Goal: Information Seeking & Learning: Compare options

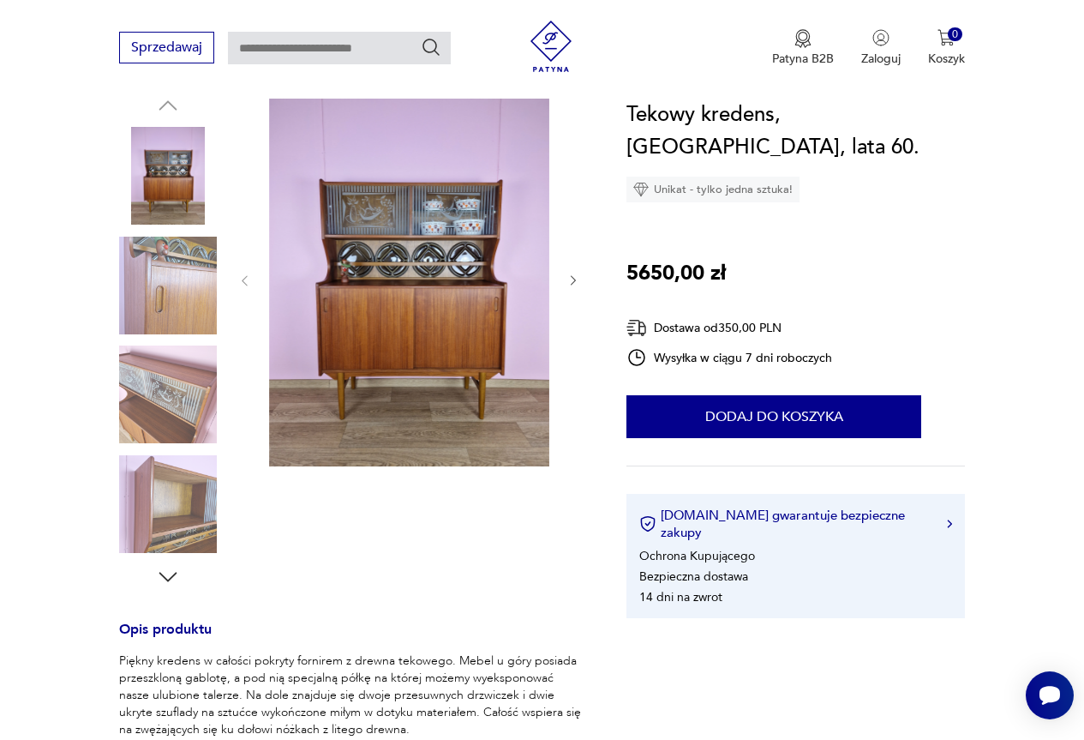
scroll to position [171, 0]
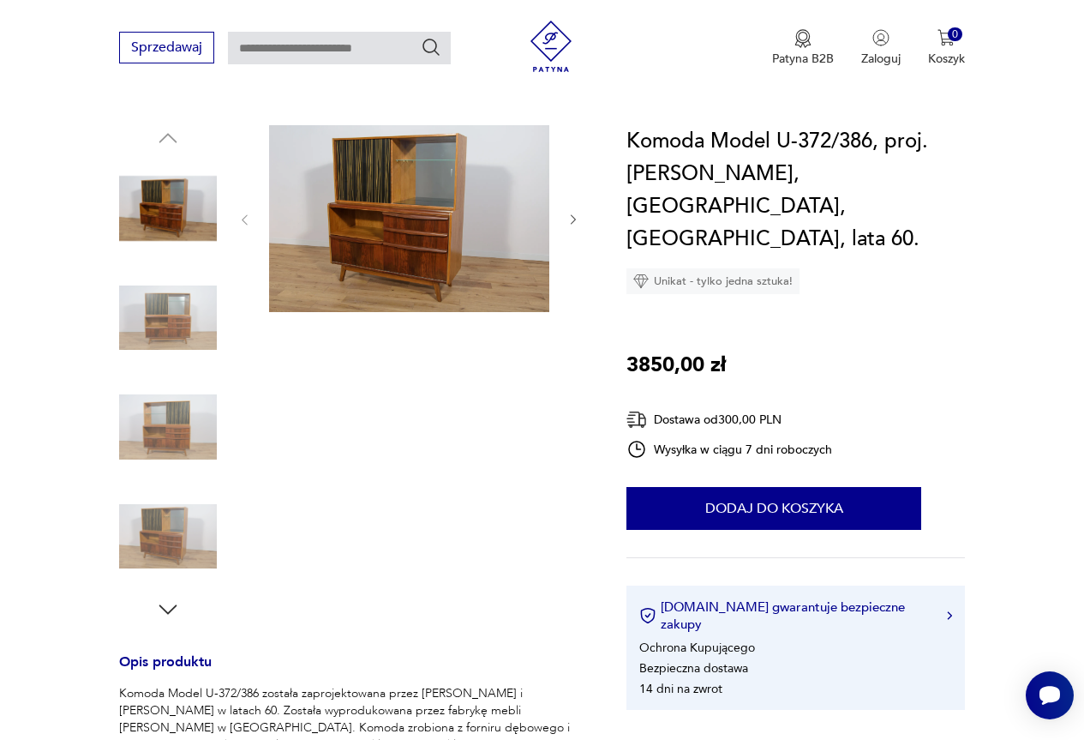
click at [401, 184] on img at bounding box center [409, 218] width 280 height 187
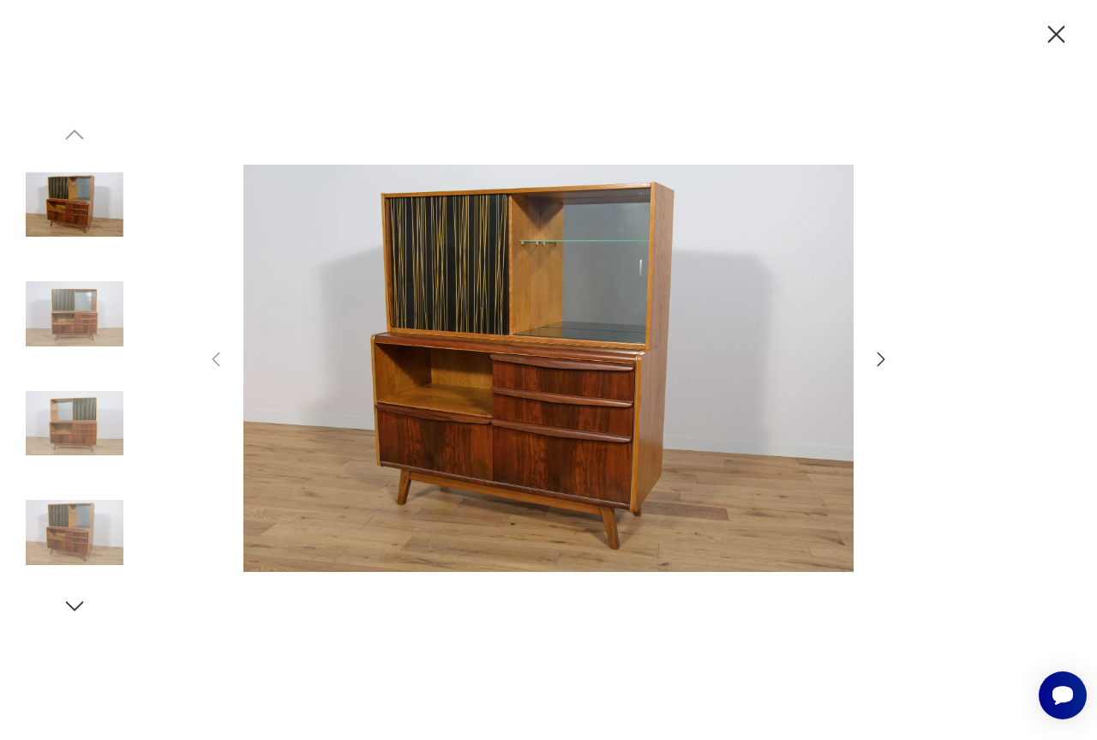
click at [880, 358] on icon "button" at bounding box center [881, 359] width 21 height 21
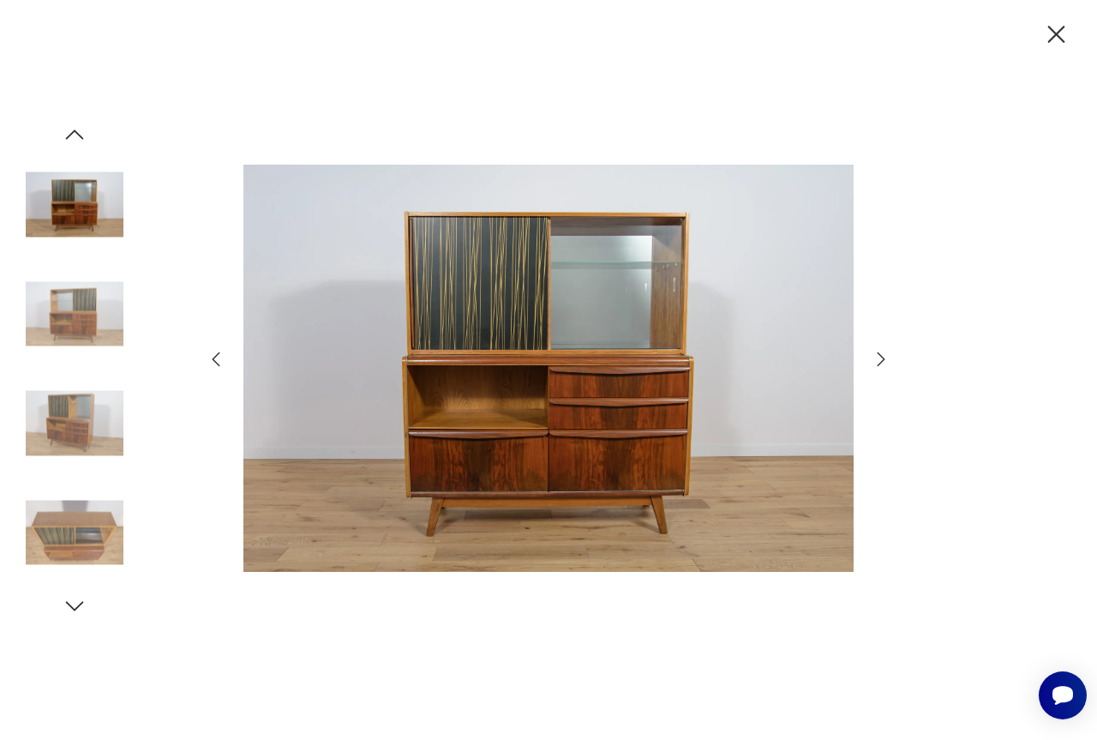
click at [880, 358] on icon "button" at bounding box center [881, 359] width 21 height 21
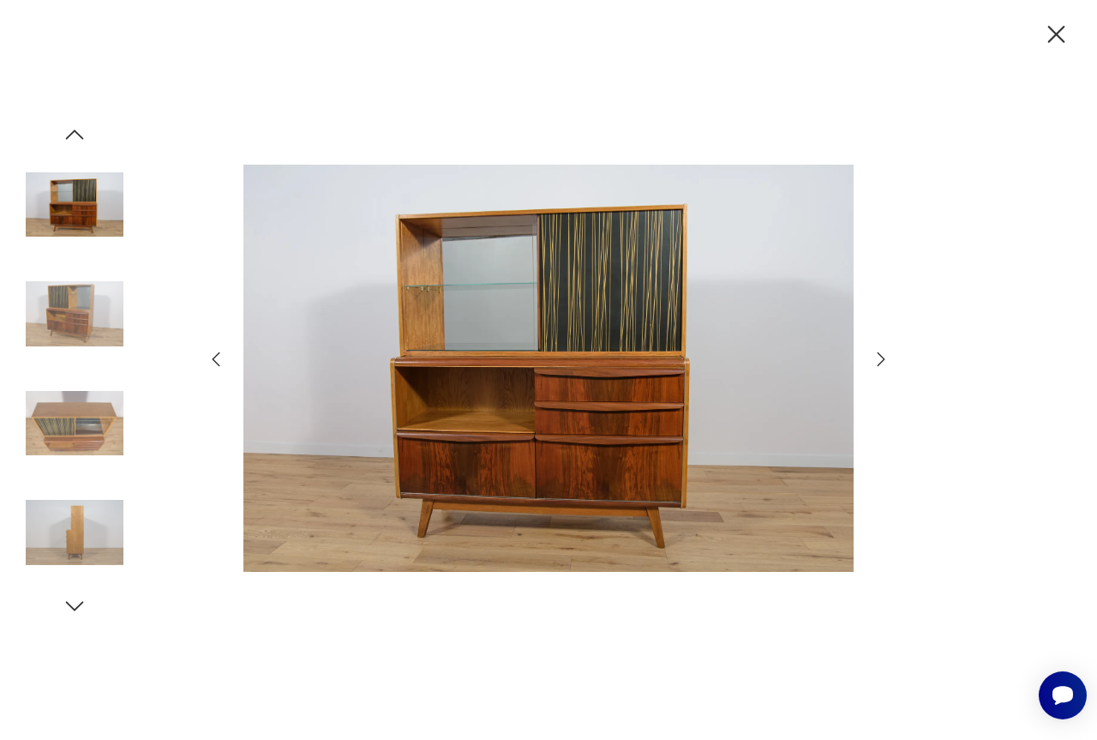
click at [1060, 29] on icon "button" at bounding box center [1057, 35] width 30 height 30
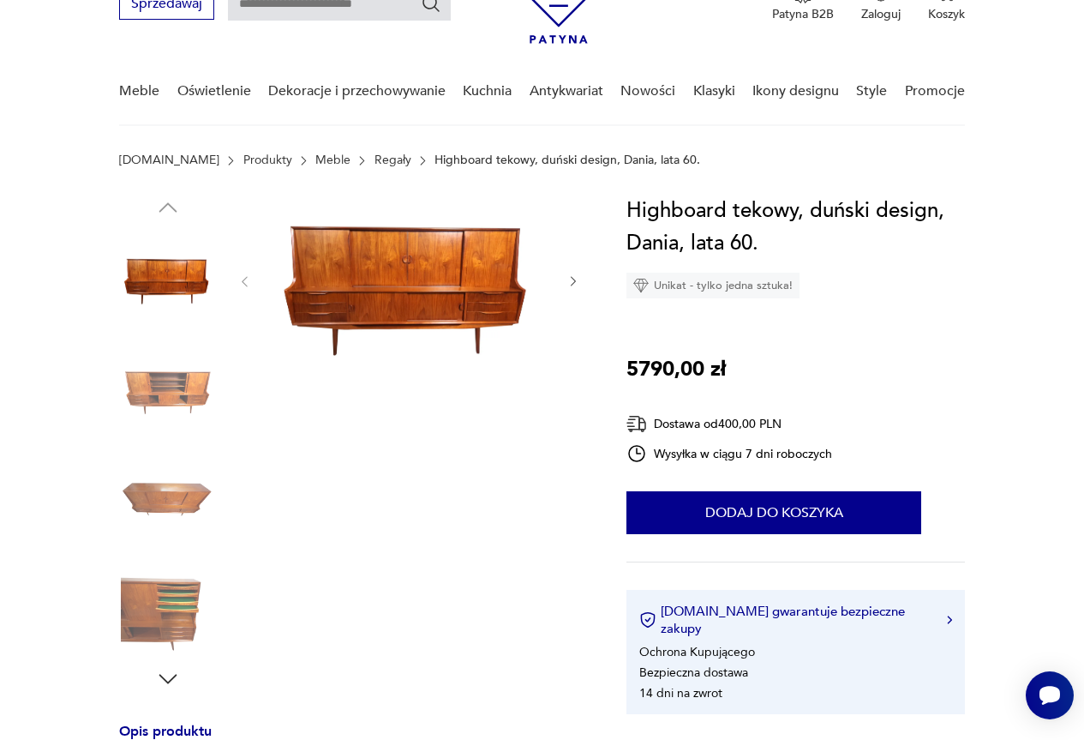
scroll to position [86, 0]
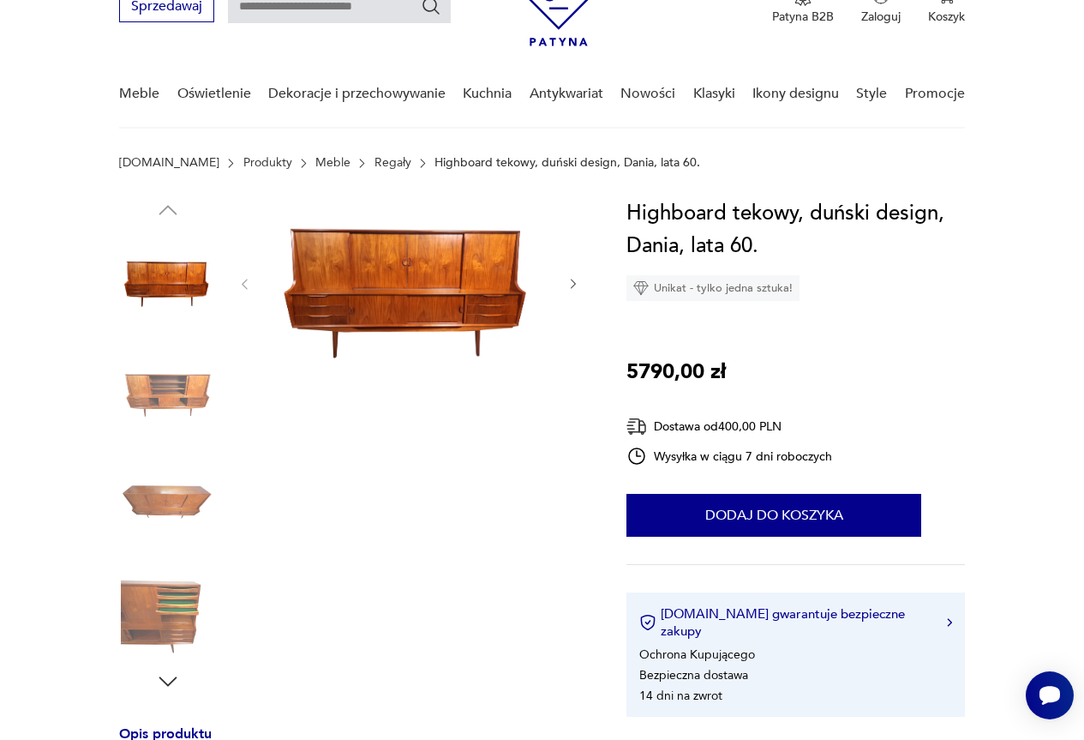
click at [184, 614] on img at bounding box center [168, 609] width 98 height 98
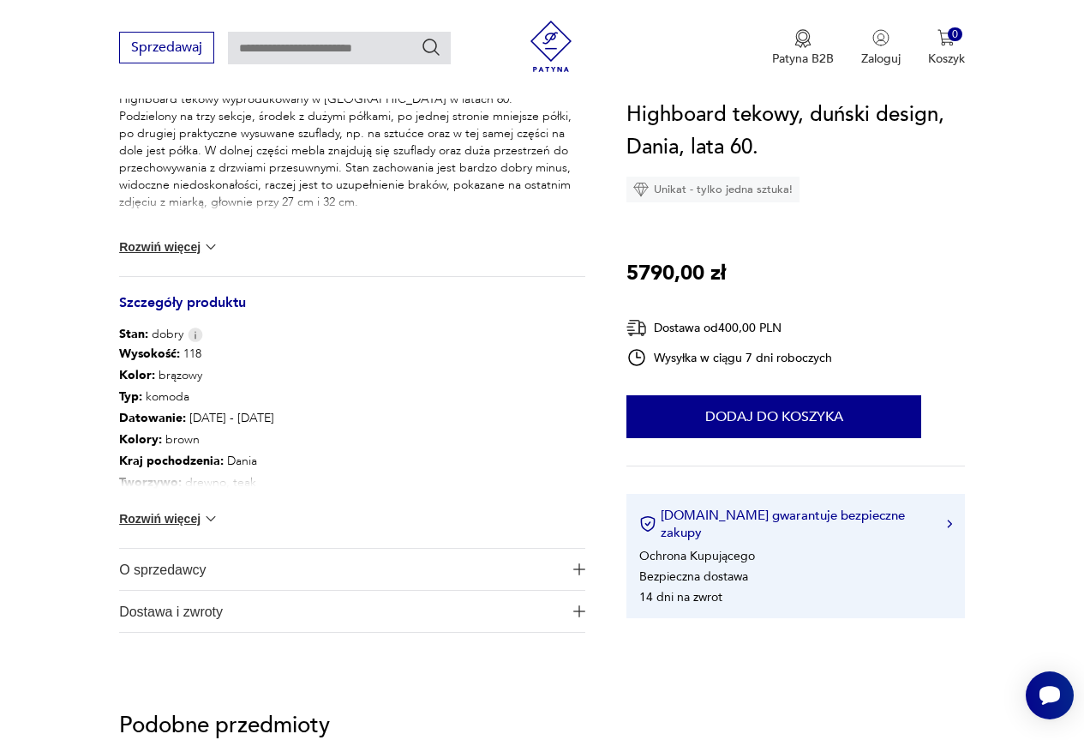
scroll to position [857, 0]
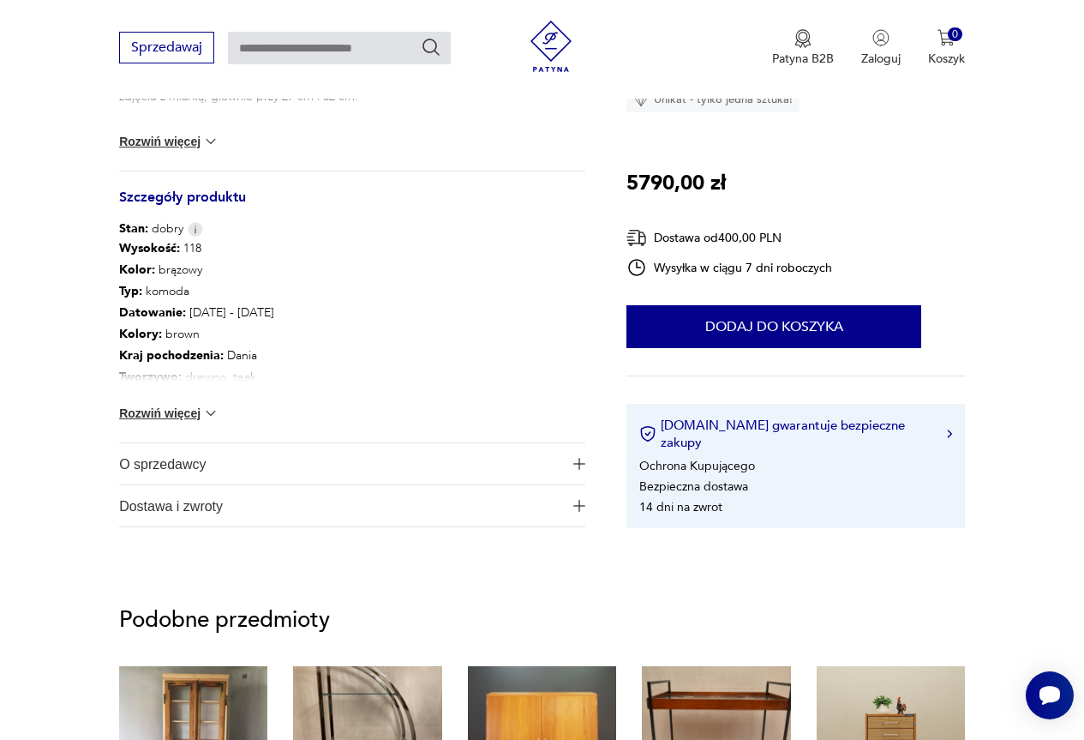
click at [206, 406] on img at bounding box center [210, 413] width 17 height 17
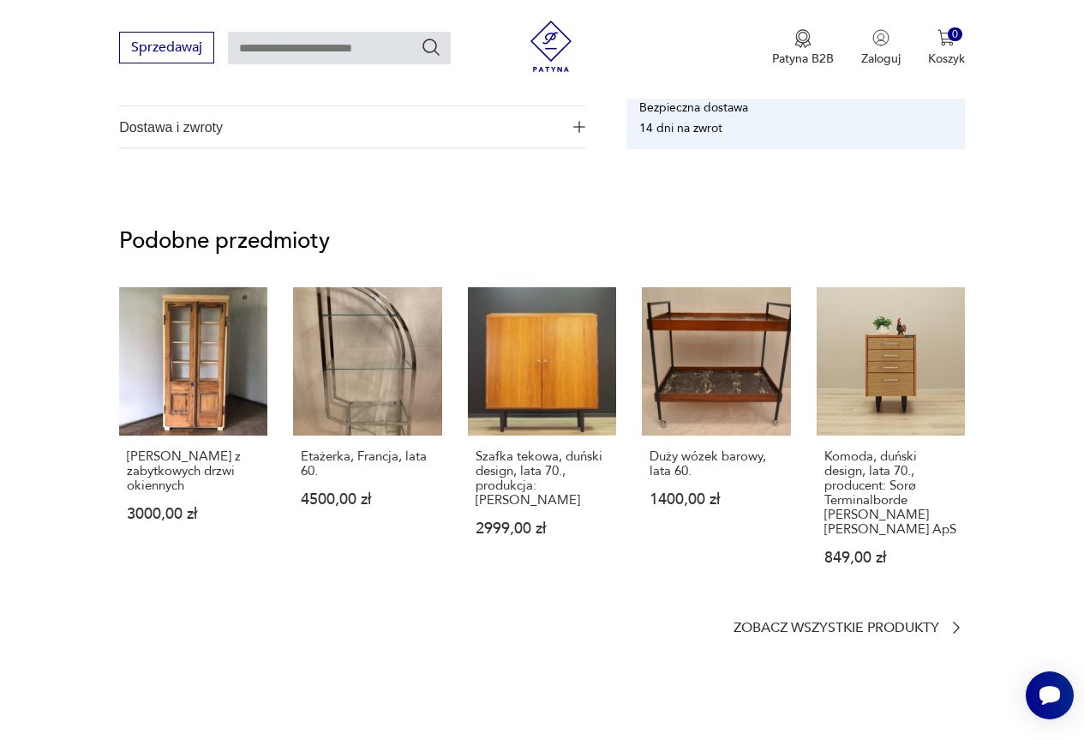
scroll to position [1457, 0]
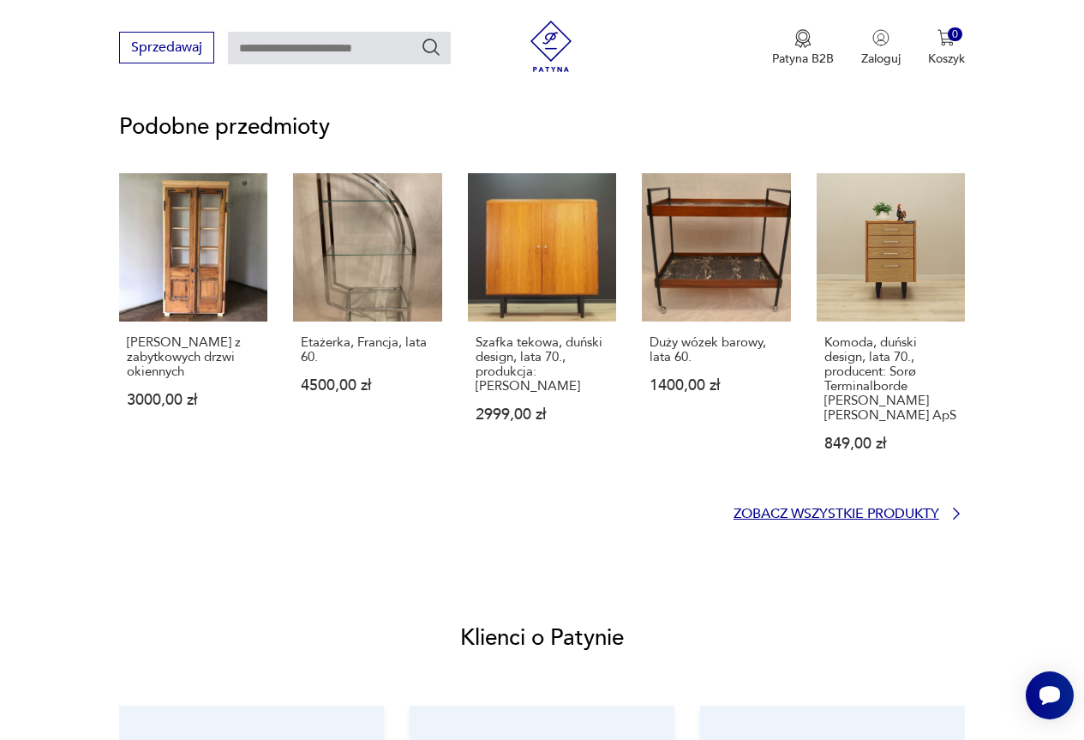
click at [920, 513] on p "Zobacz wszystkie produkty" at bounding box center [837, 513] width 206 height 11
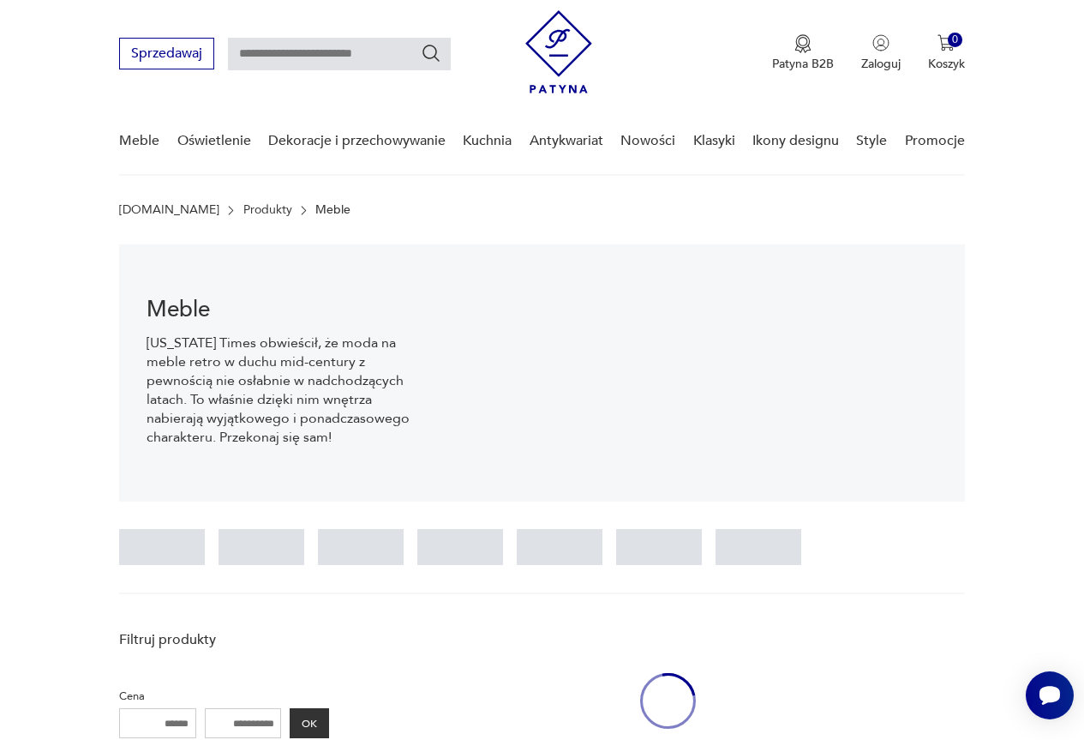
scroll to position [25, 0]
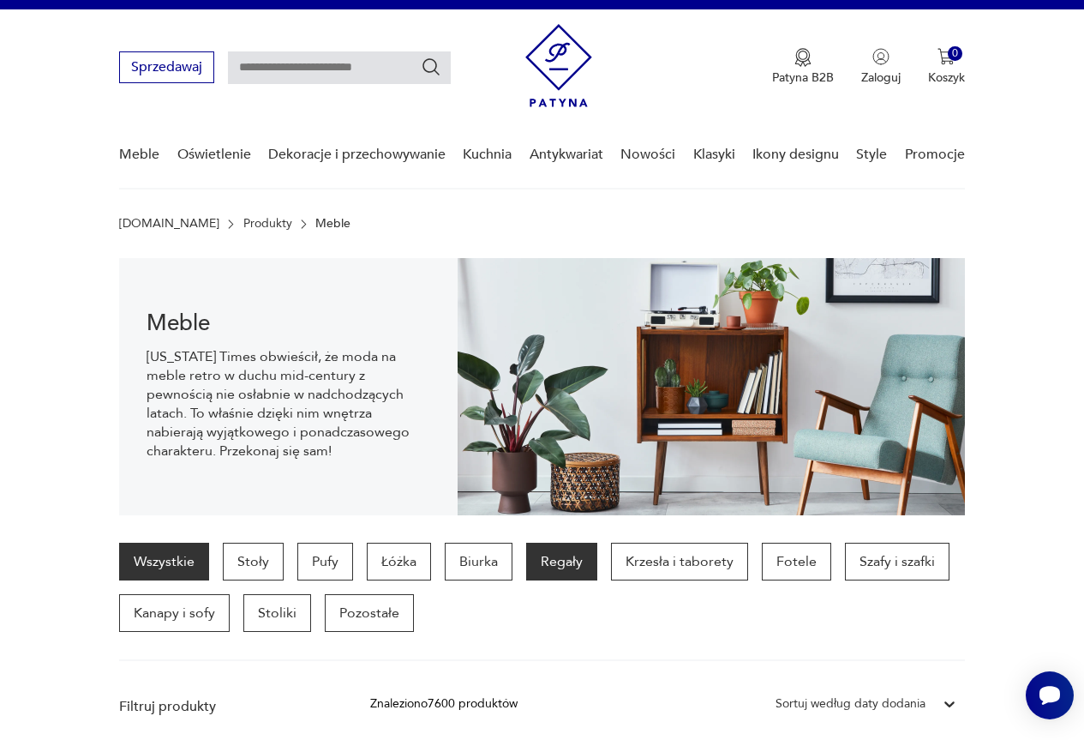
click at [569, 560] on p "Regały" at bounding box center [561, 562] width 71 height 38
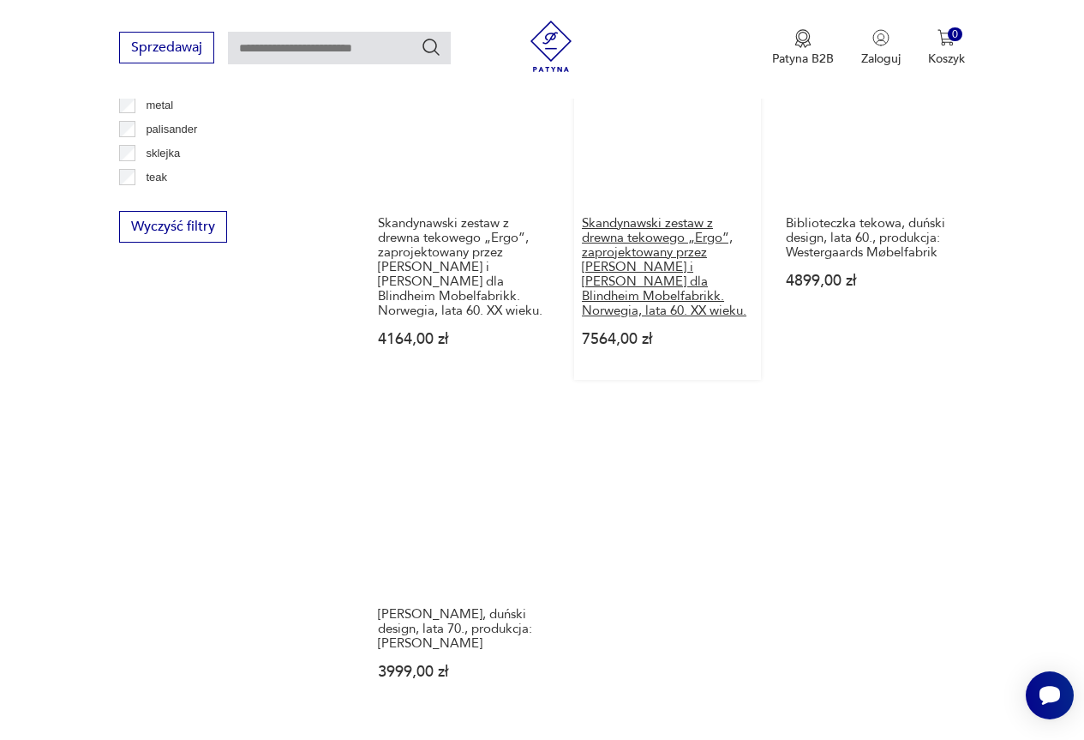
scroll to position [2256, 0]
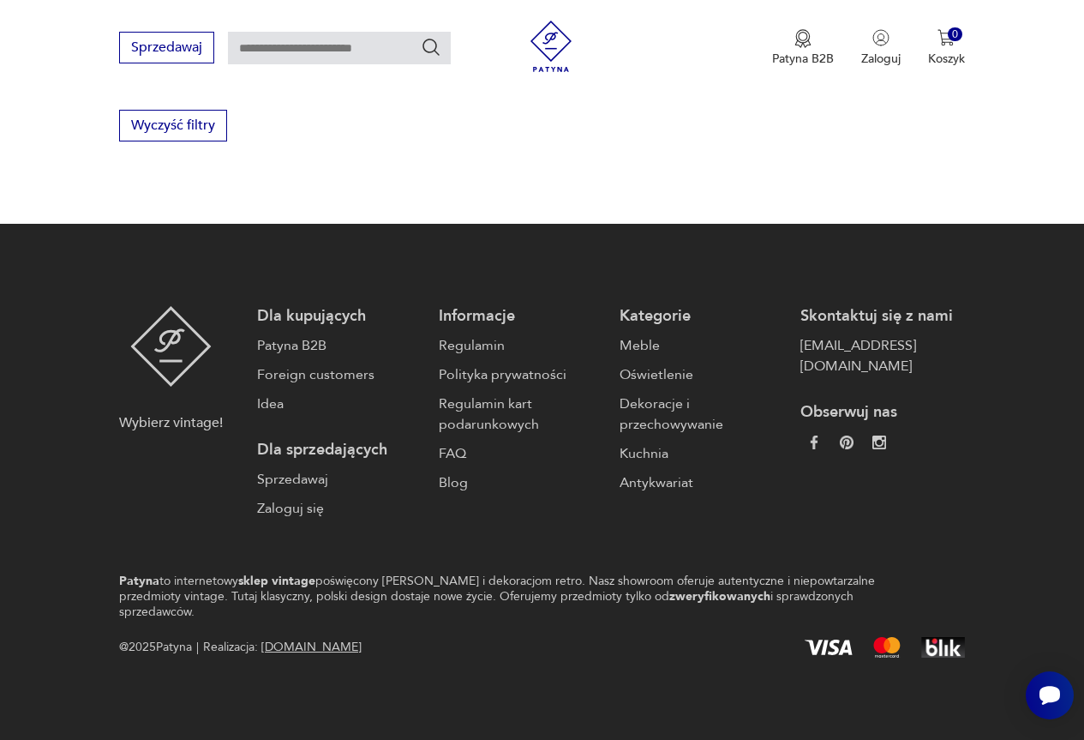
scroll to position [25, 0]
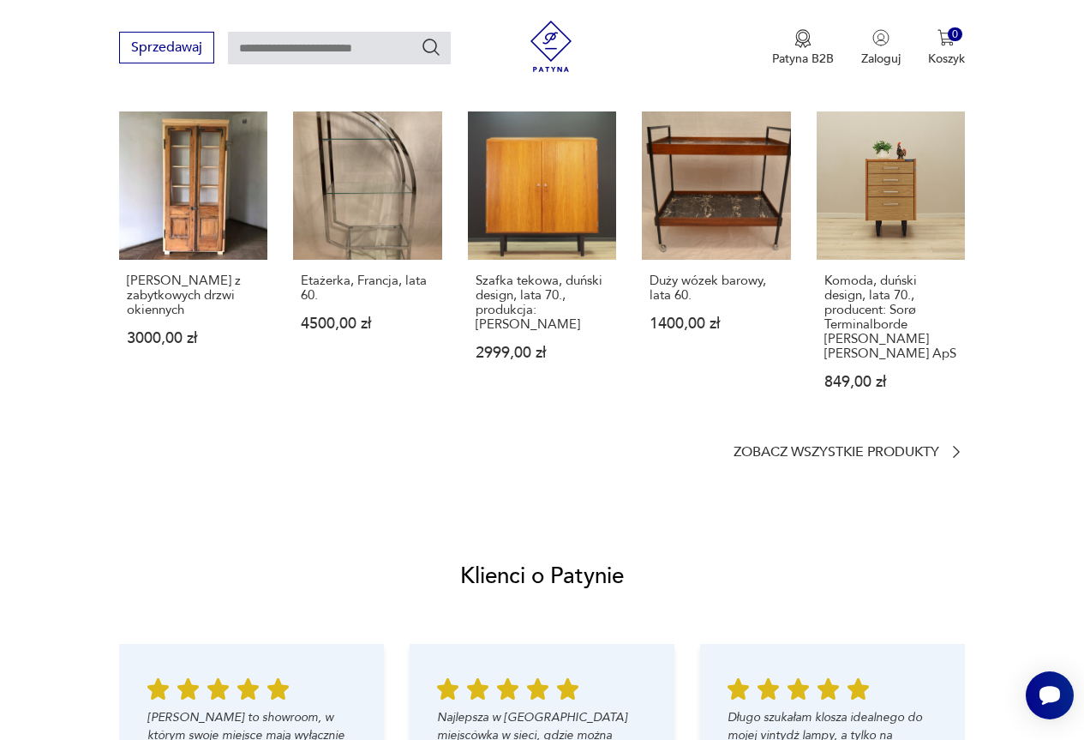
scroll to position [1416, 0]
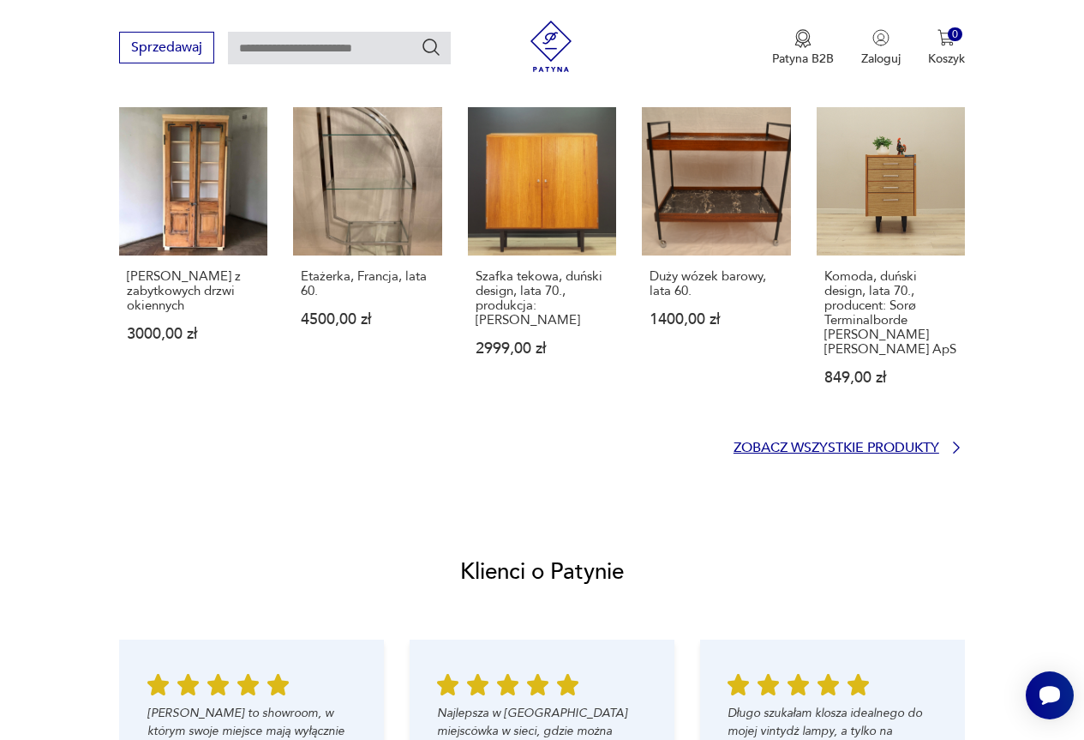
click at [892, 449] on p "Zobacz wszystkie produkty" at bounding box center [837, 447] width 206 height 11
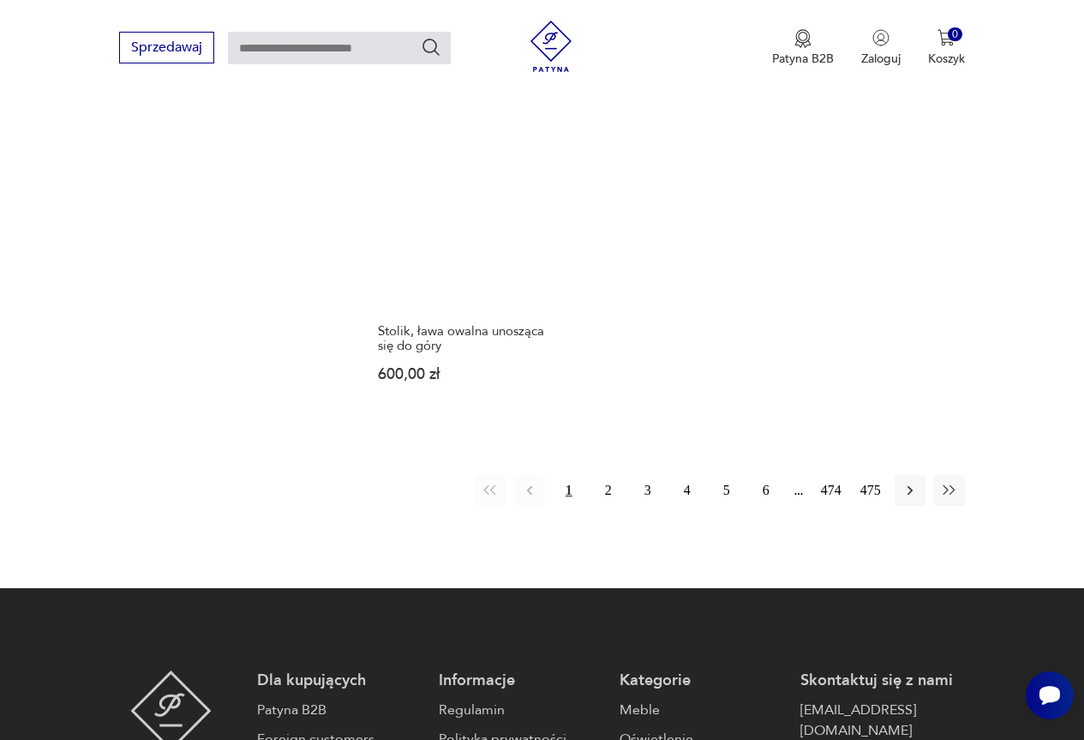
scroll to position [2400, 0]
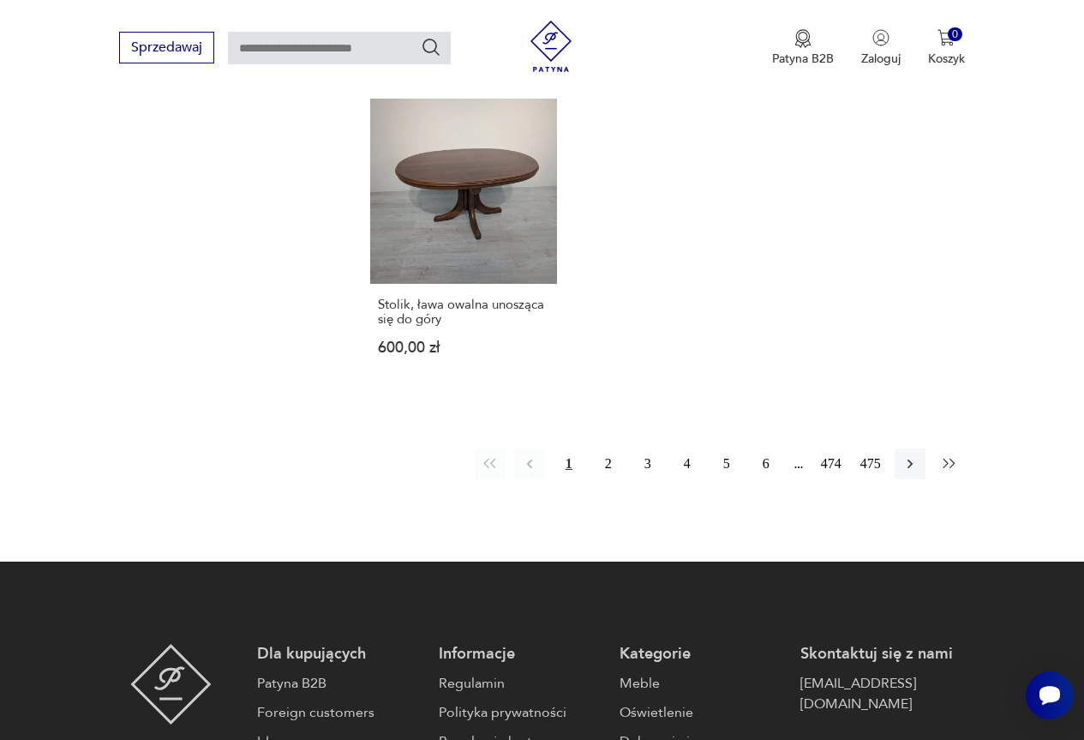
click at [951, 459] on icon "button" at bounding box center [949, 463] width 12 height 9
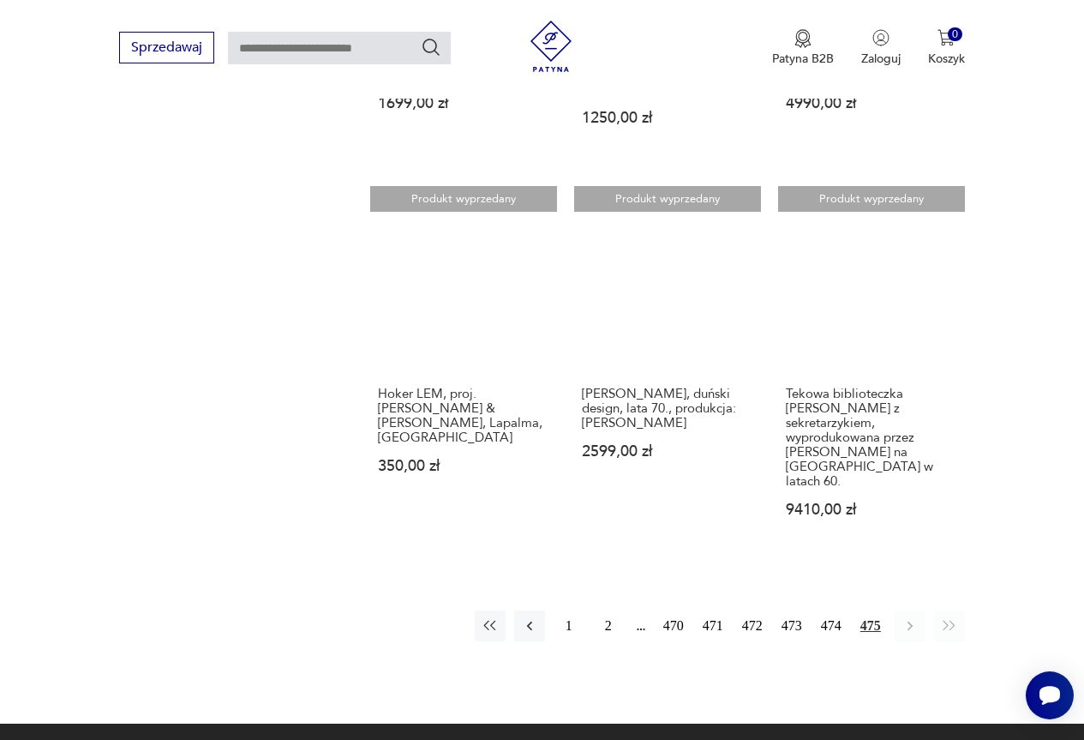
scroll to position [1913, 0]
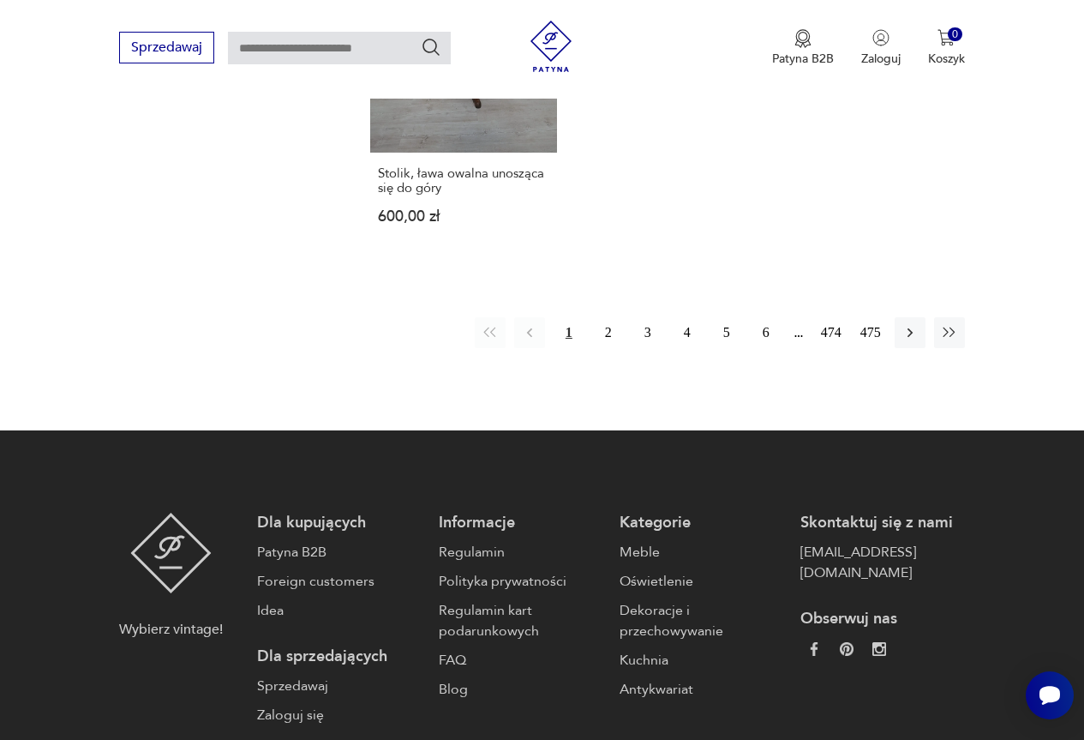
scroll to position [2475, 0]
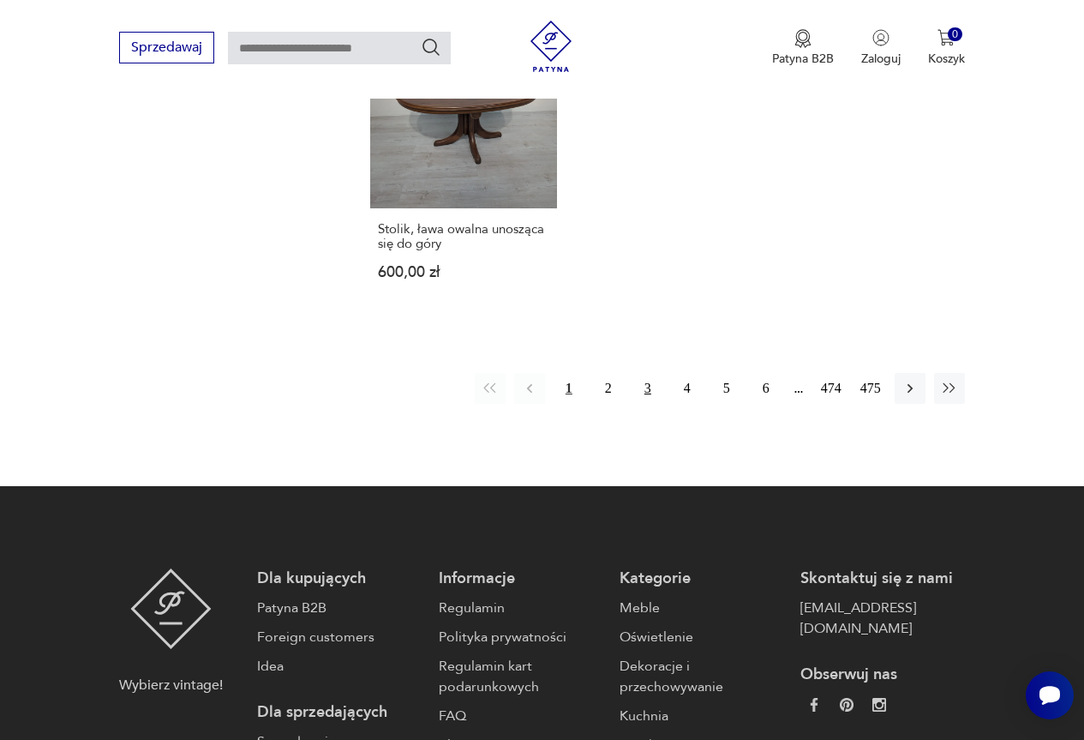
click at [646, 373] on button "3" at bounding box center [648, 388] width 31 height 31
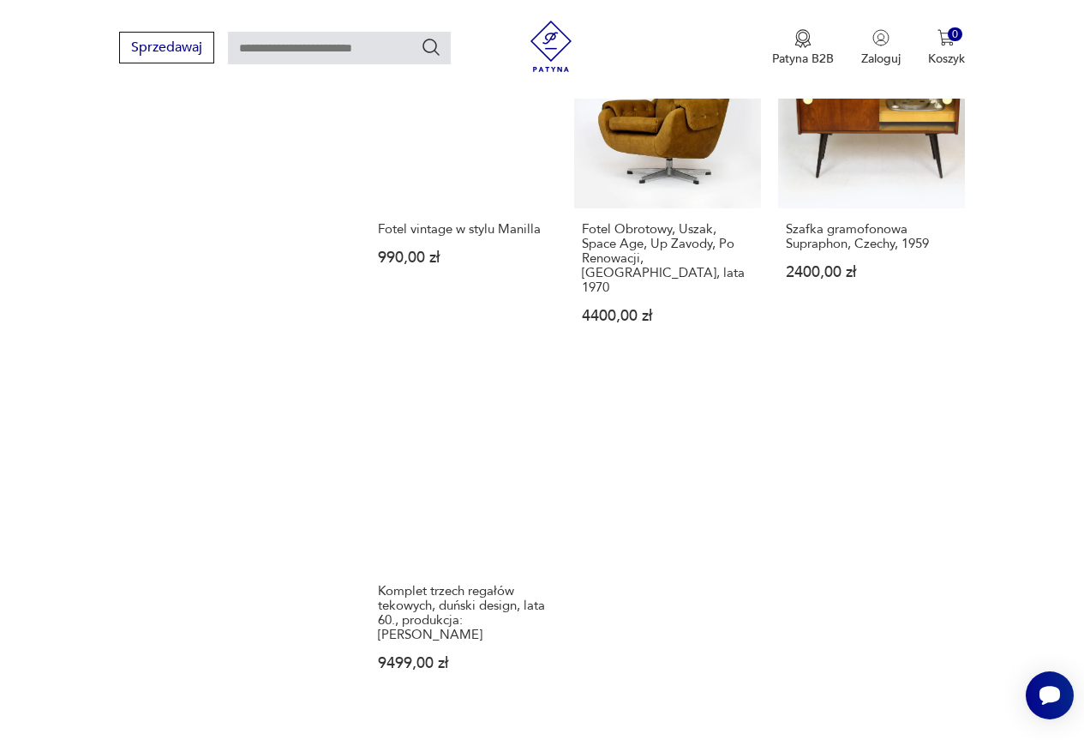
scroll to position [2170, 0]
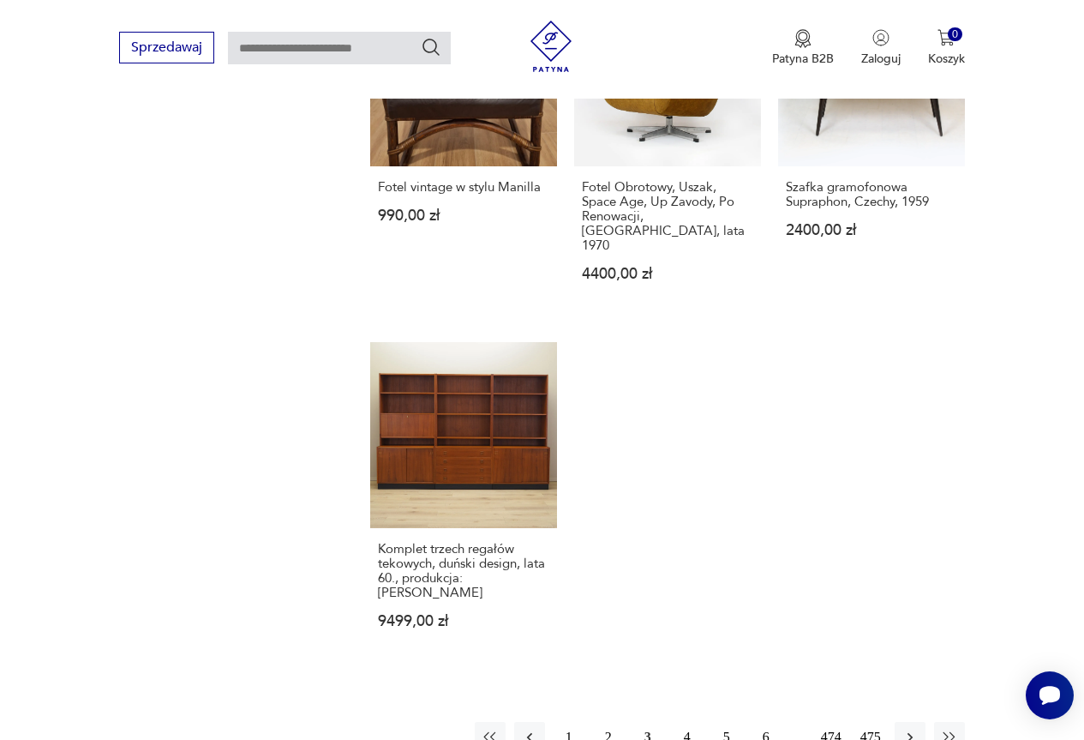
click at [687, 722] on button "4" at bounding box center [687, 737] width 31 height 31
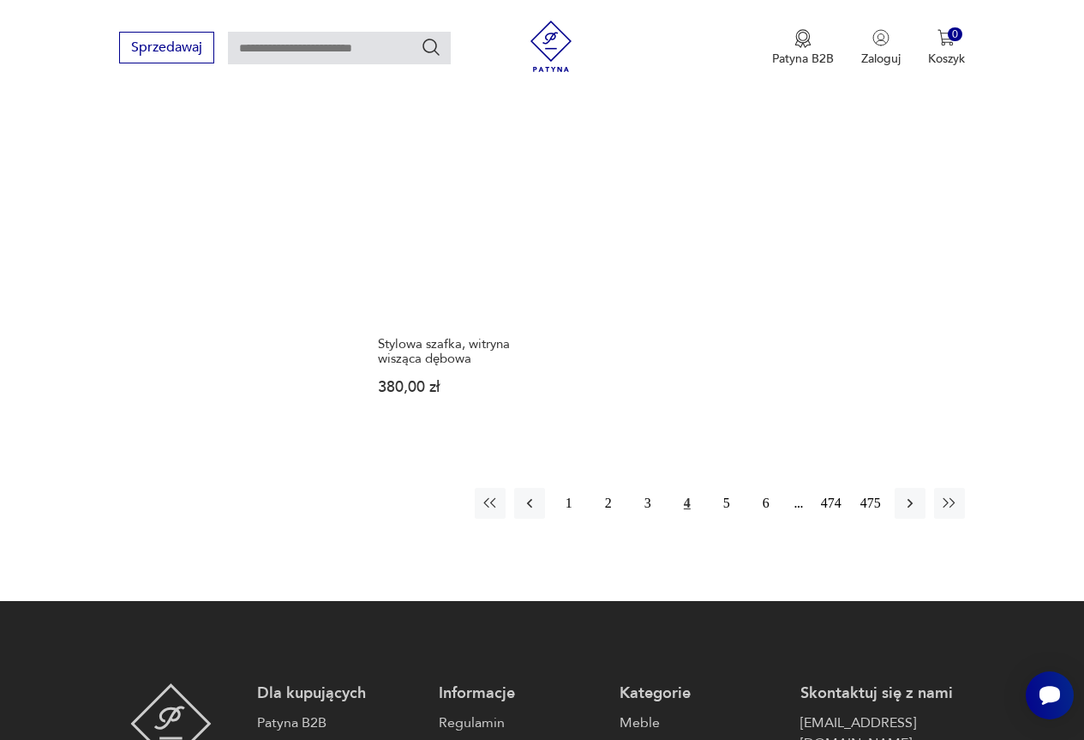
scroll to position [2341, 0]
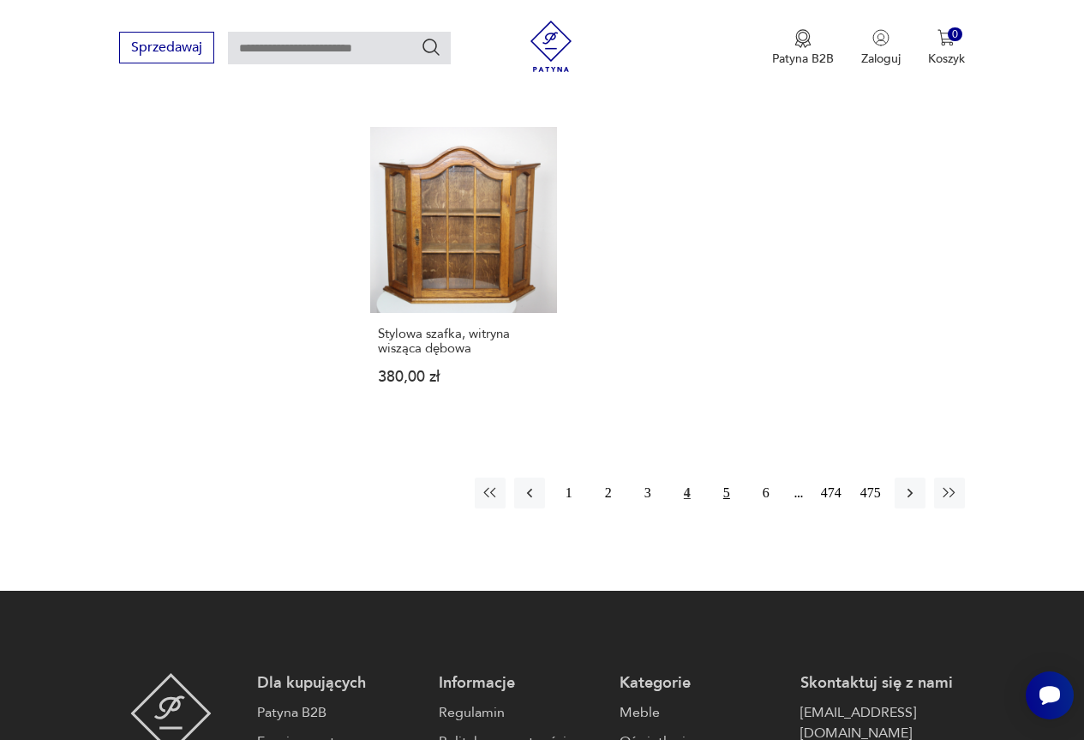
click at [725, 478] on button "5" at bounding box center [727, 493] width 31 height 31
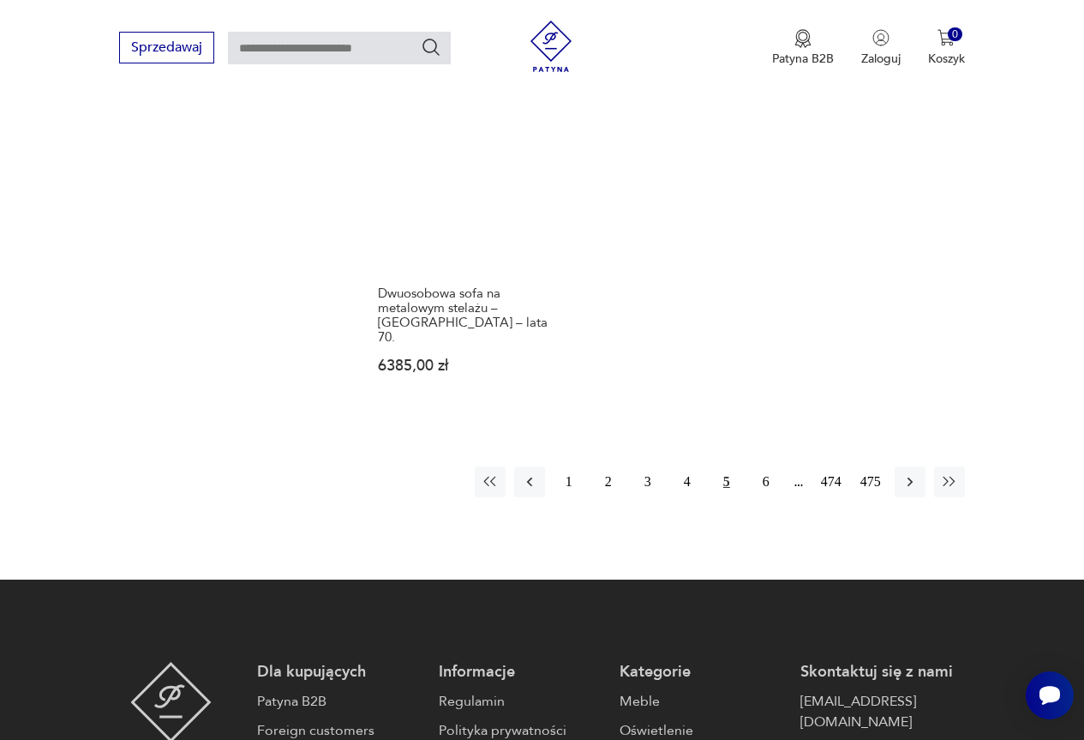
scroll to position [2427, 0]
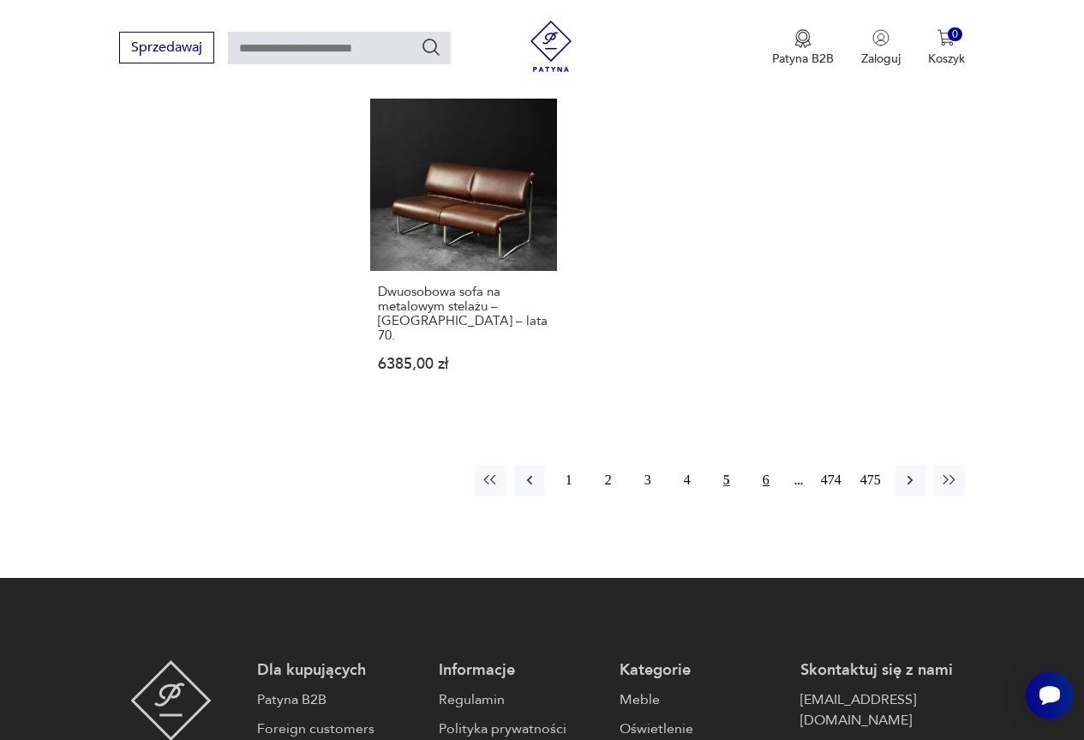
click at [766, 465] on button "6" at bounding box center [766, 480] width 31 height 31
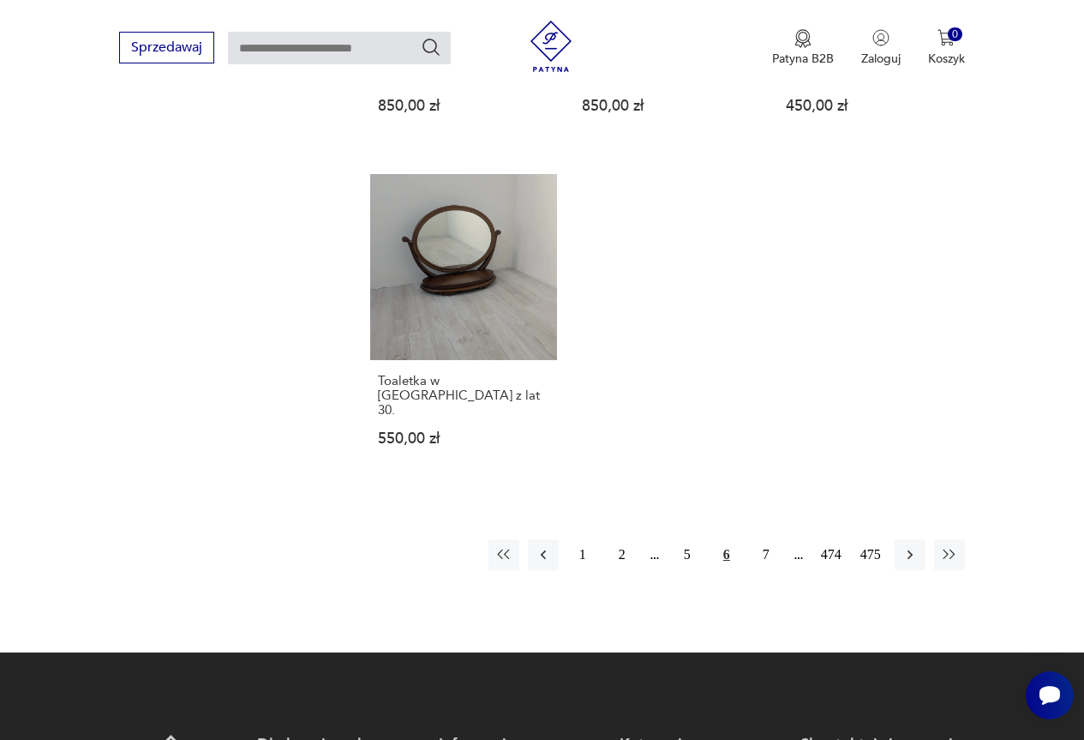
scroll to position [2256, 0]
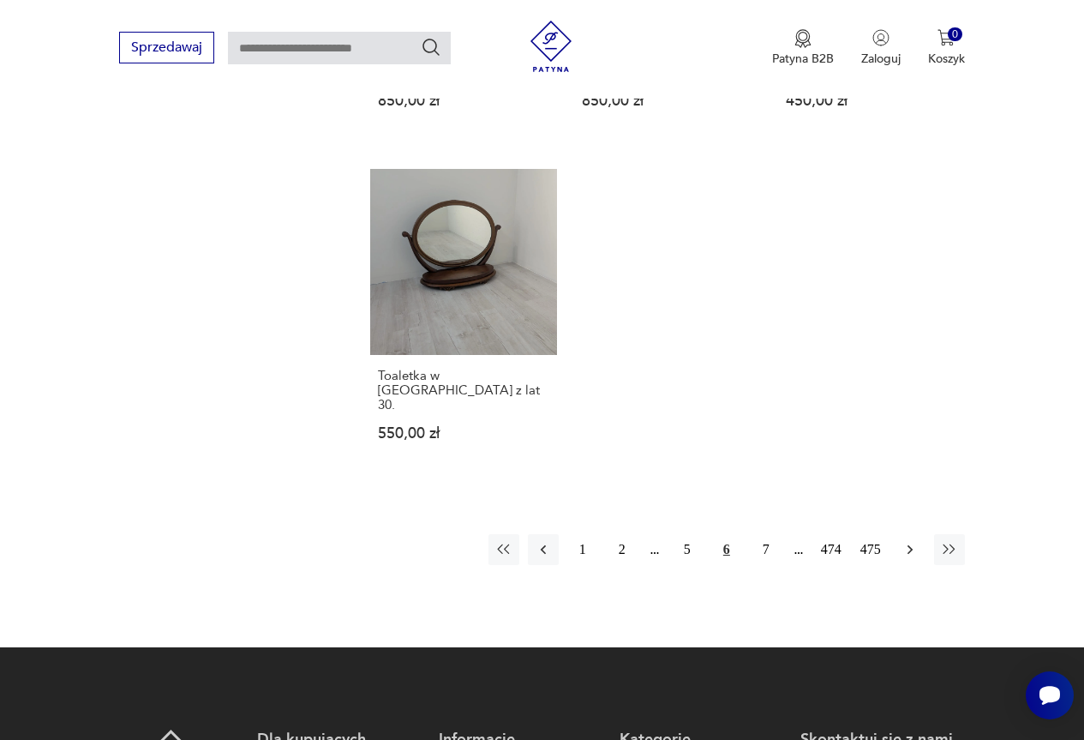
click at [910, 541] on icon "button" at bounding box center [910, 549] width 17 height 17
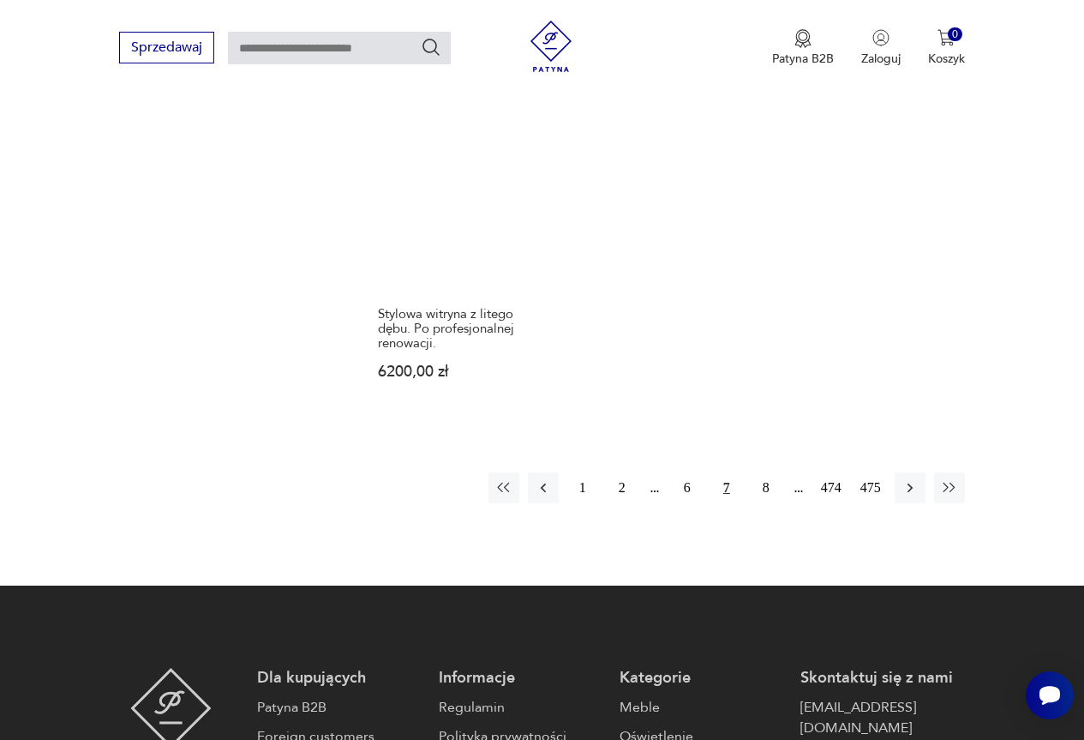
scroll to position [2427, 0]
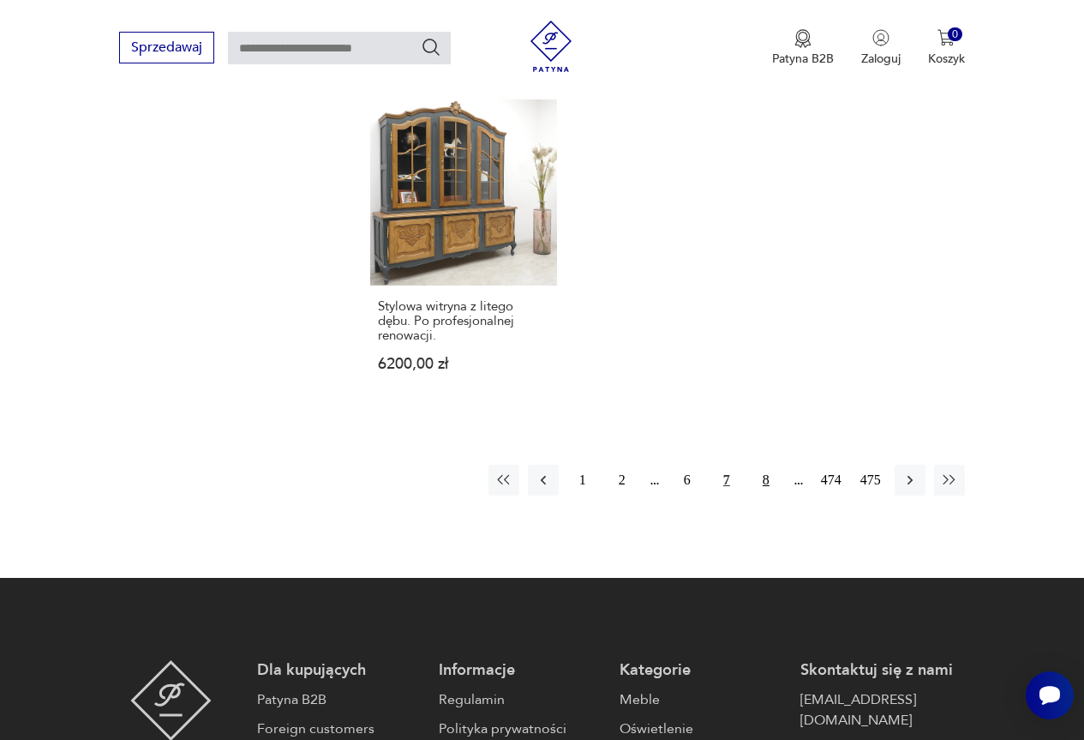
click at [767, 465] on button "8" at bounding box center [766, 480] width 31 height 31
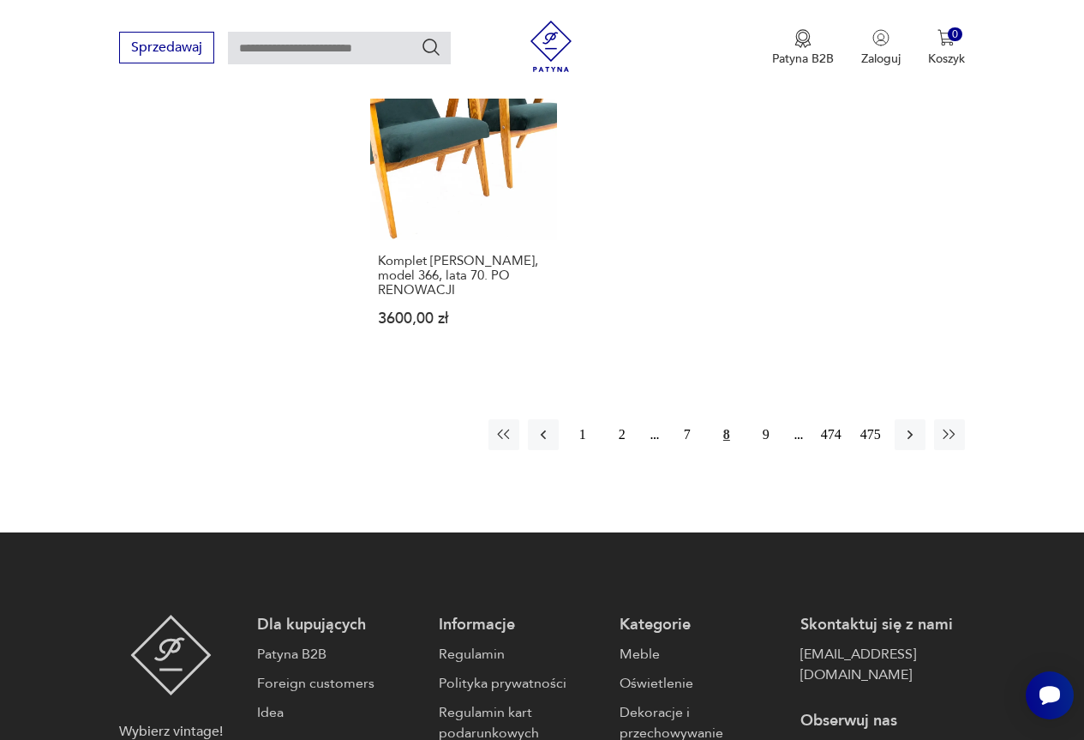
scroll to position [2427, 0]
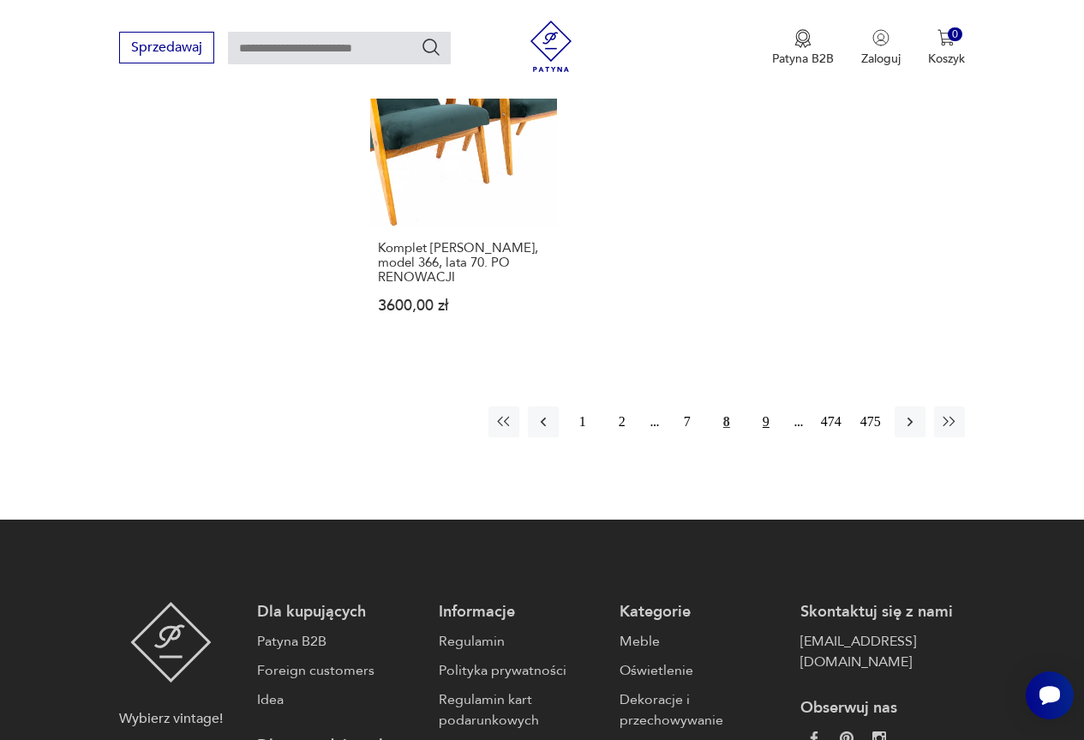
click at [766, 406] on button "9" at bounding box center [766, 421] width 31 height 31
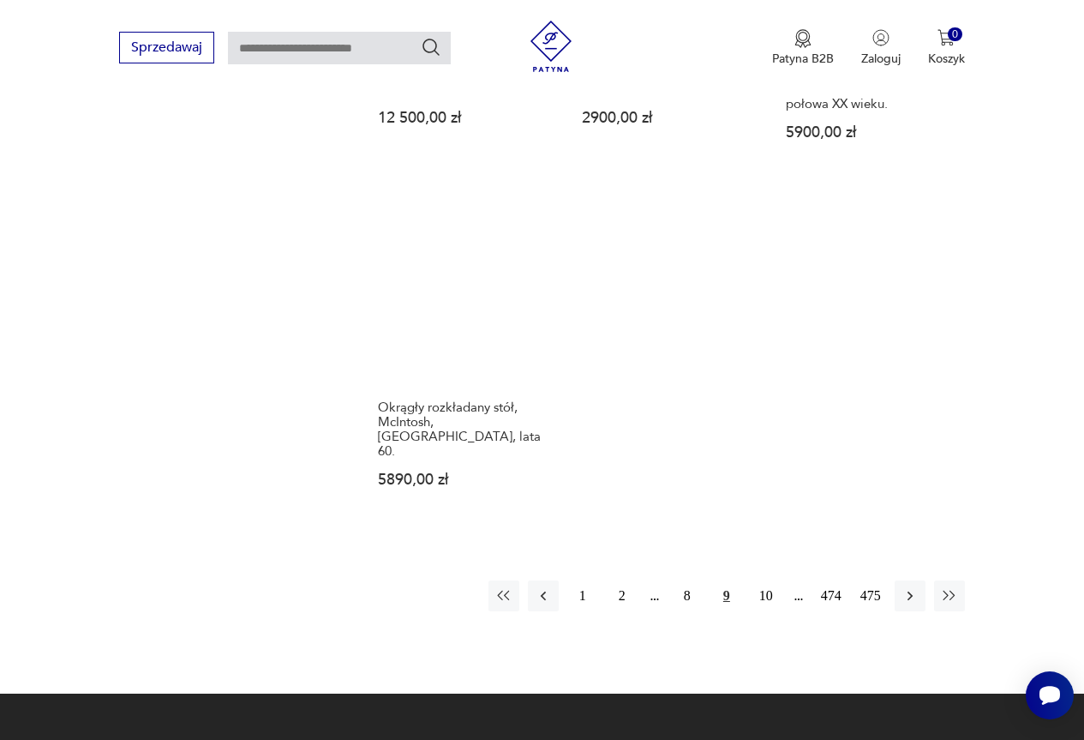
scroll to position [2341, 0]
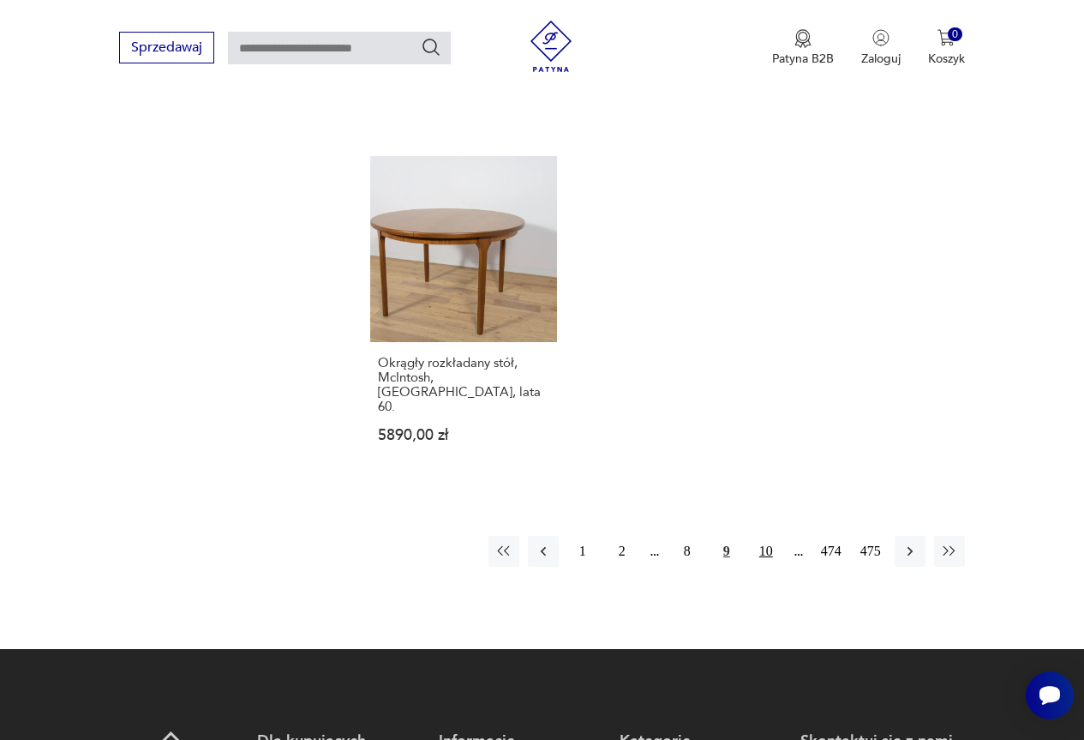
click at [764, 536] on button "10" at bounding box center [766, 551] width 31 height 31
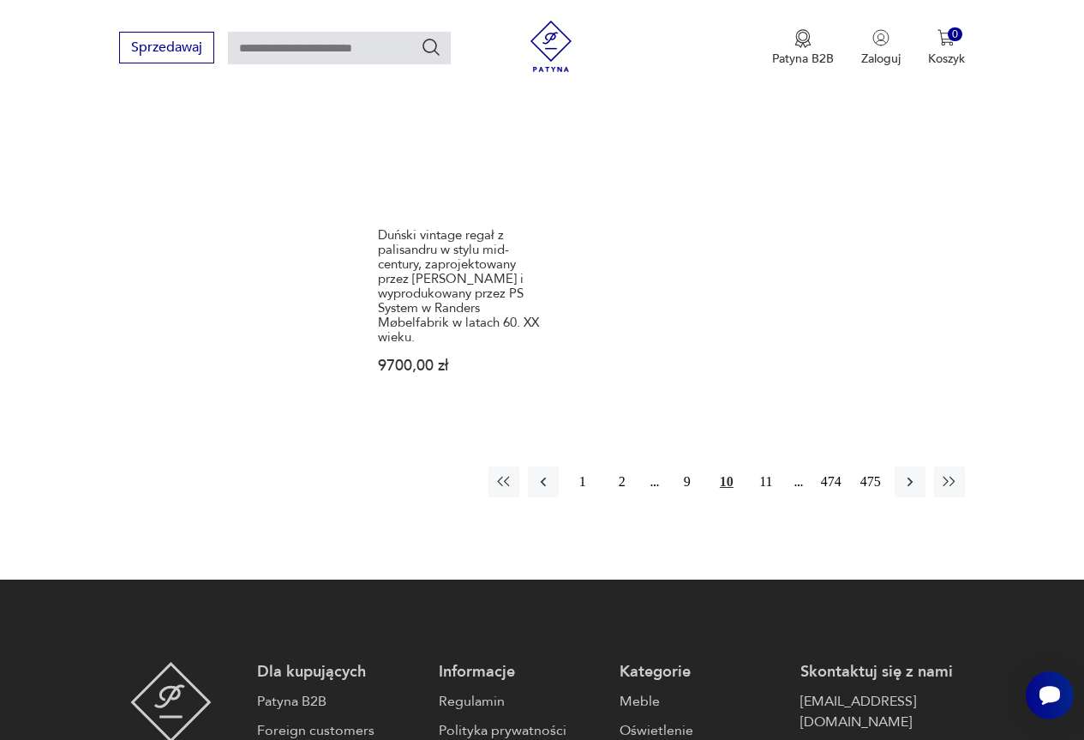
scroll to position [2513, 0]
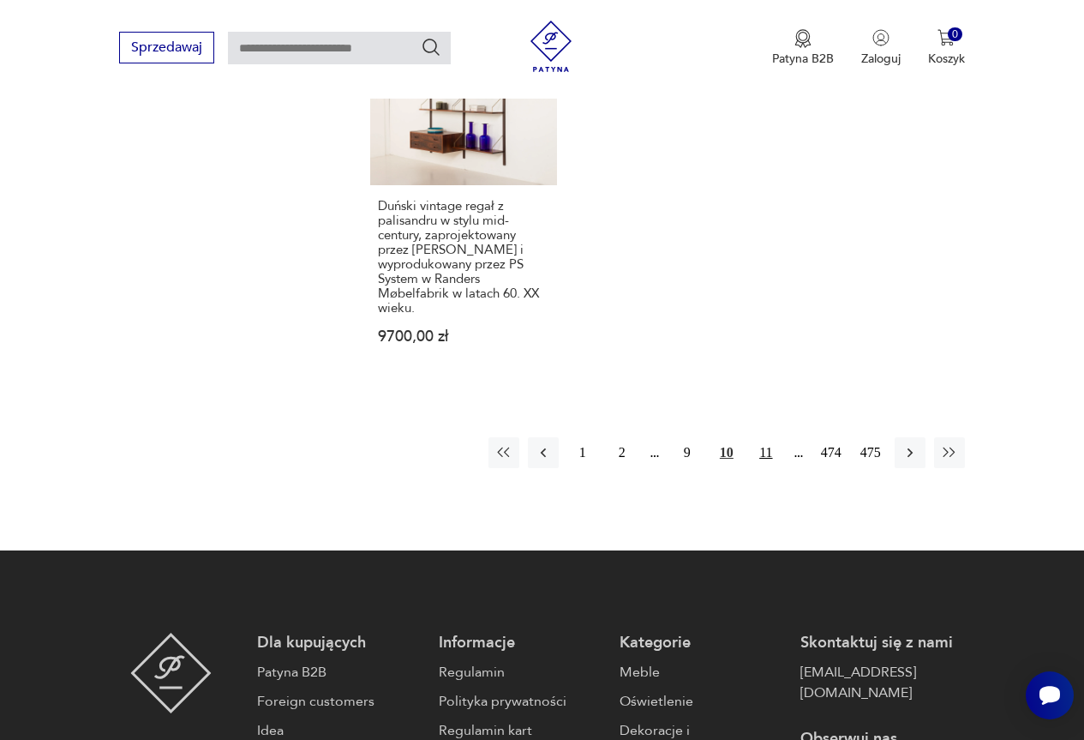
click at [766, 437] on button "11" at bounding box center [766, 452] width 31 height 31
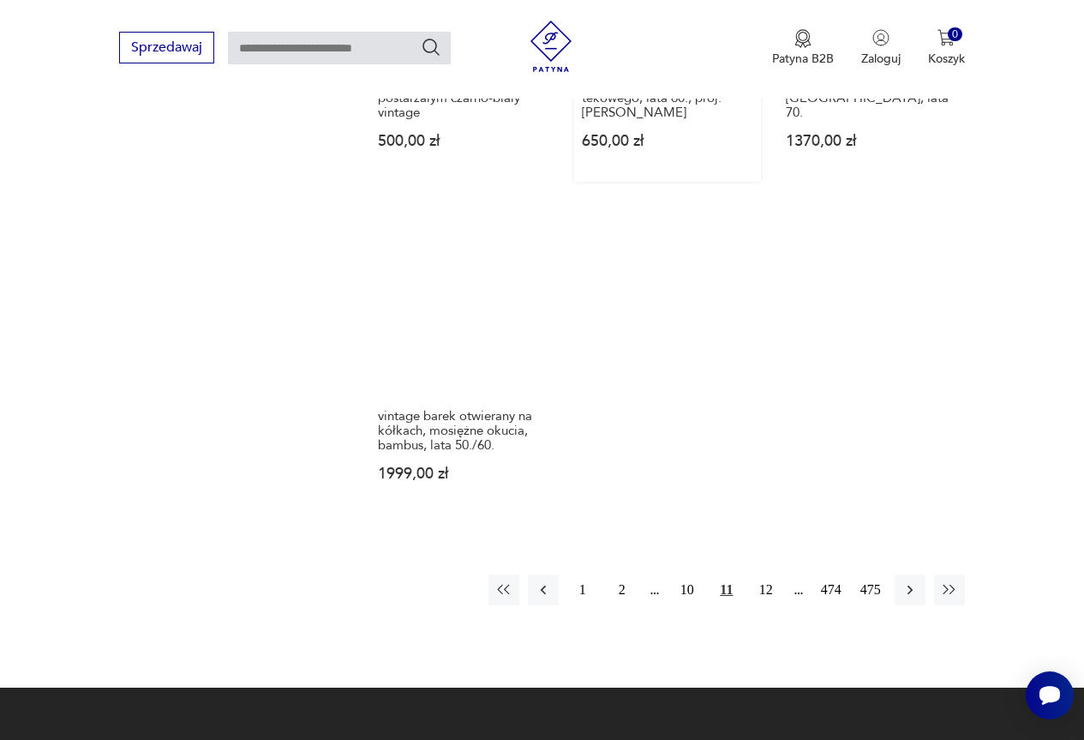
scroll to position [2513, 0]
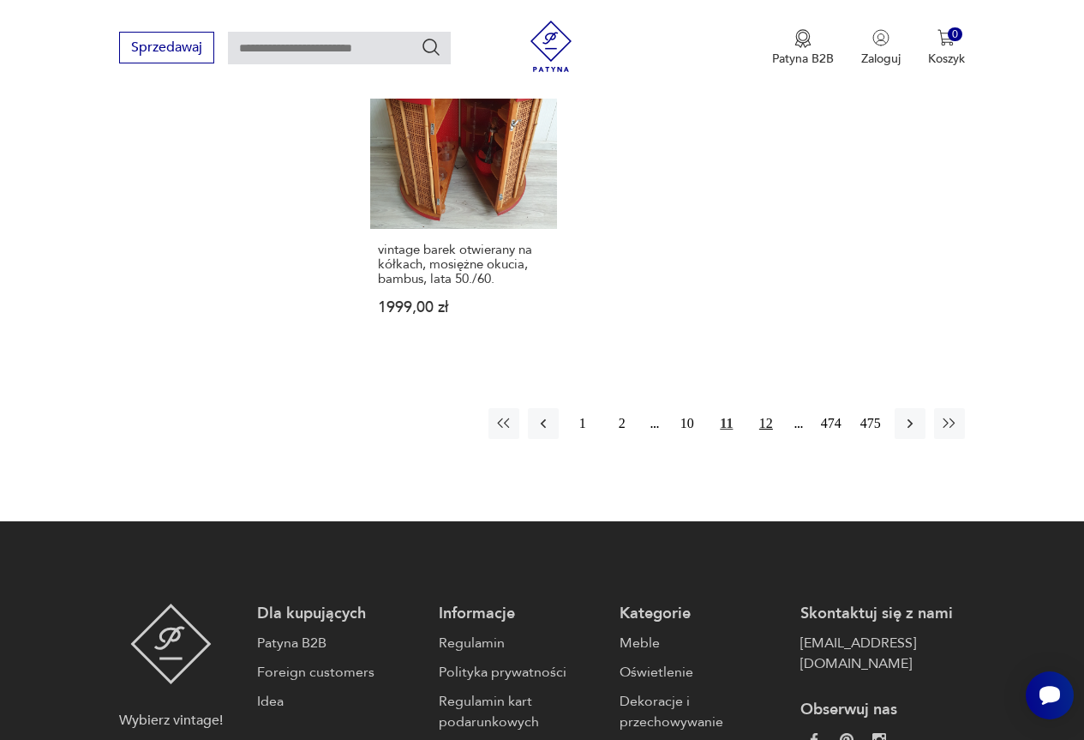
click at [766, 420] on button "12" at bounding box center [766, 423] width 31 height 31
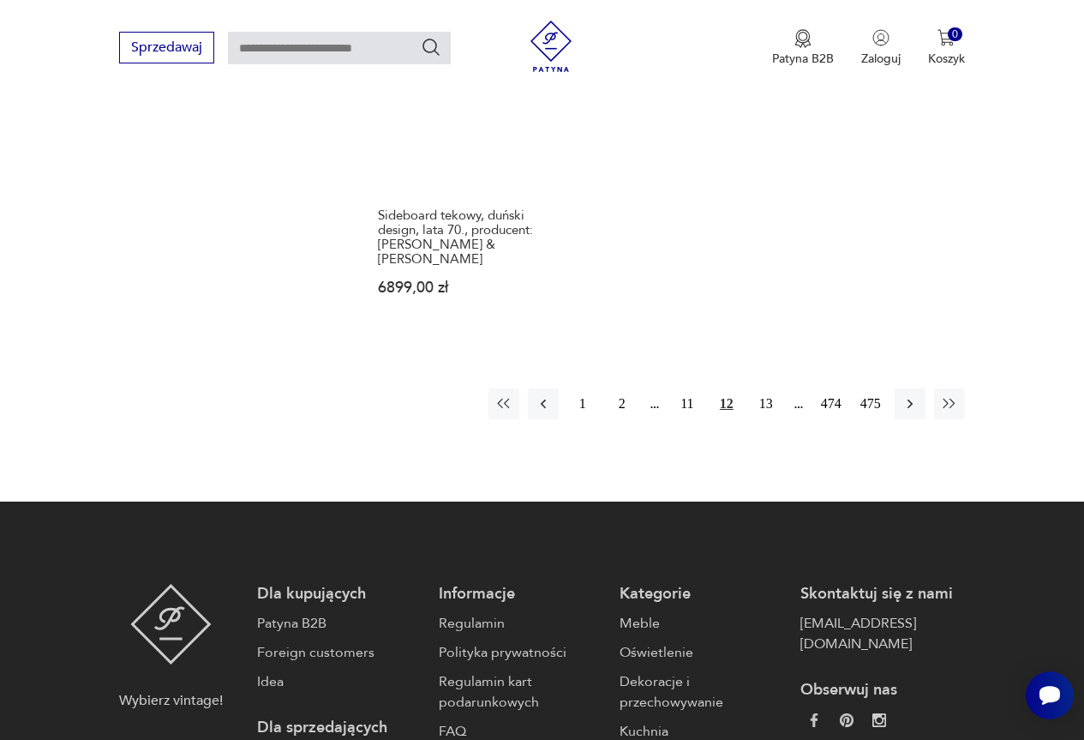
scroll to position [2513, 0]
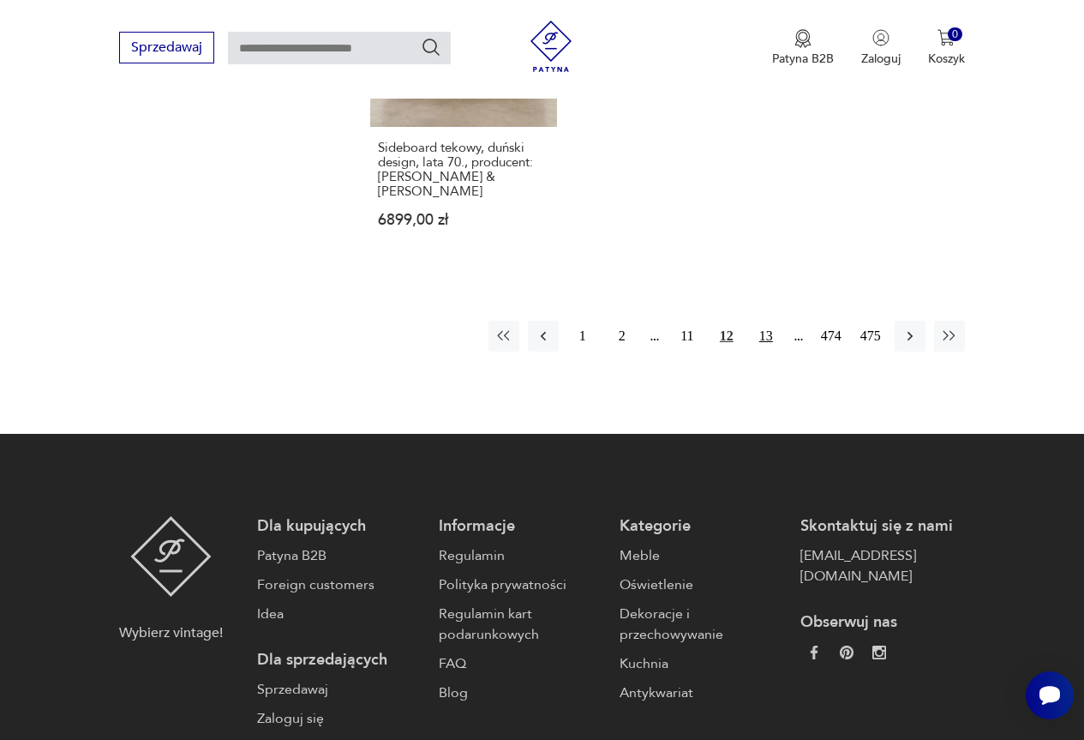
click at [771, 321] on button "13" at bounding box center [766, 336] width 31 height 31
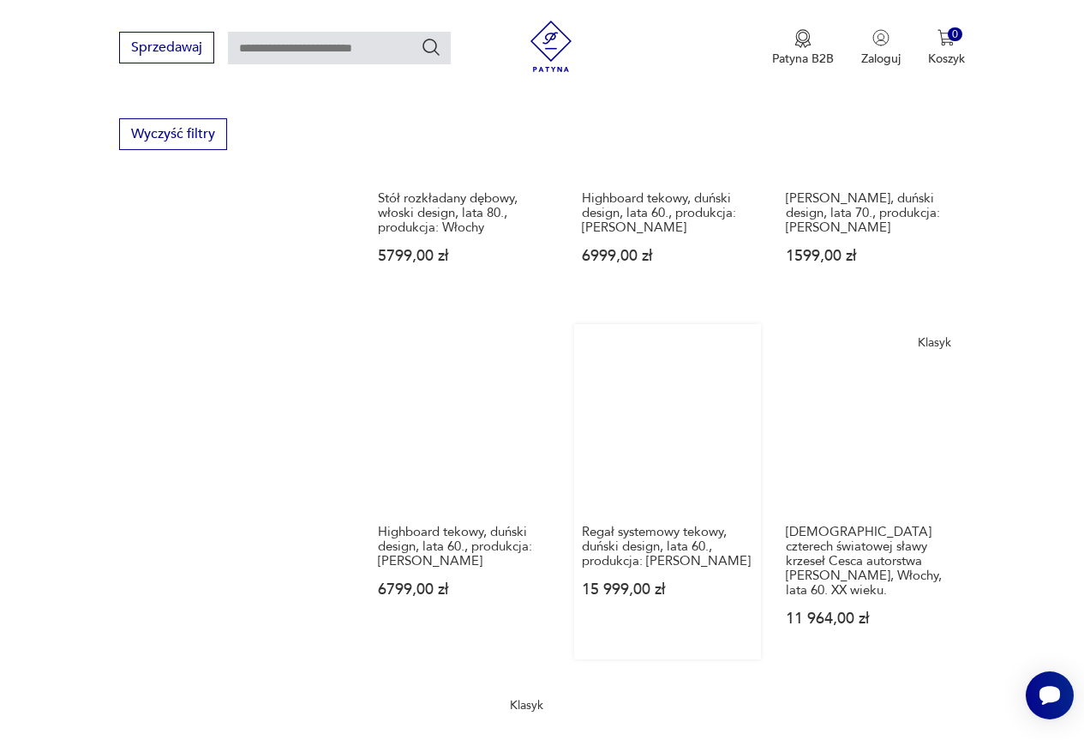
scroll to position [1827, 0]
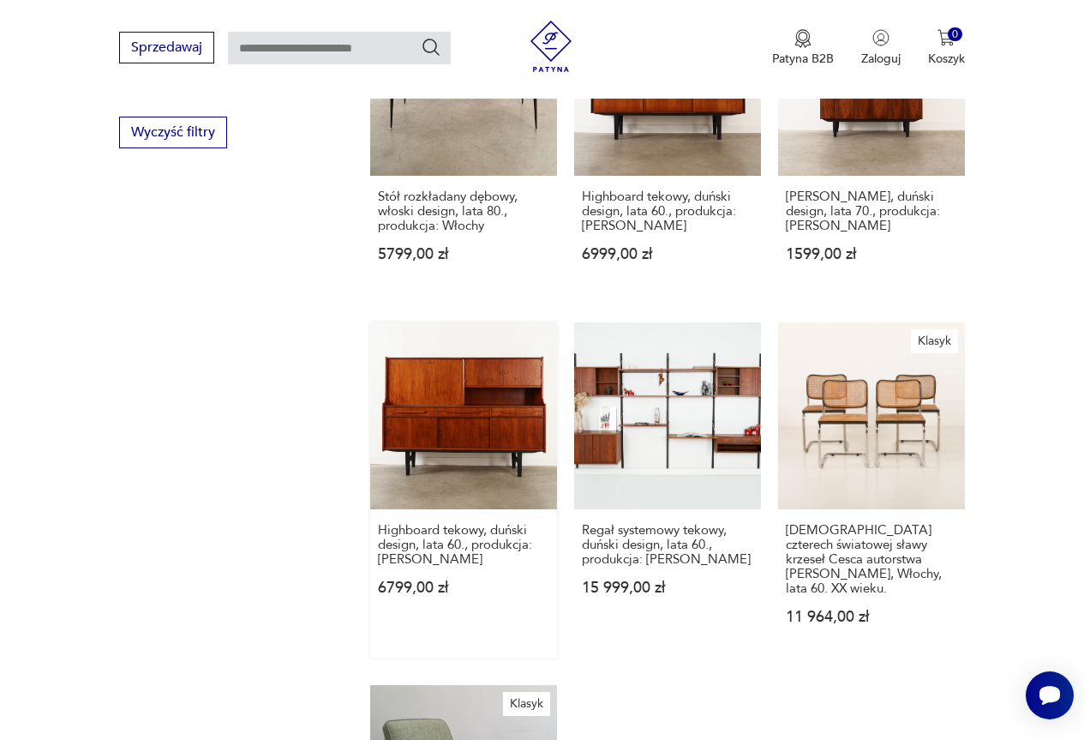
click at [456, 412] on link "Highboard tekowy, duński design, lata 60., produkcja: Dania 6799,00 zł" at bounding box center [463, 489] width 187 height 335
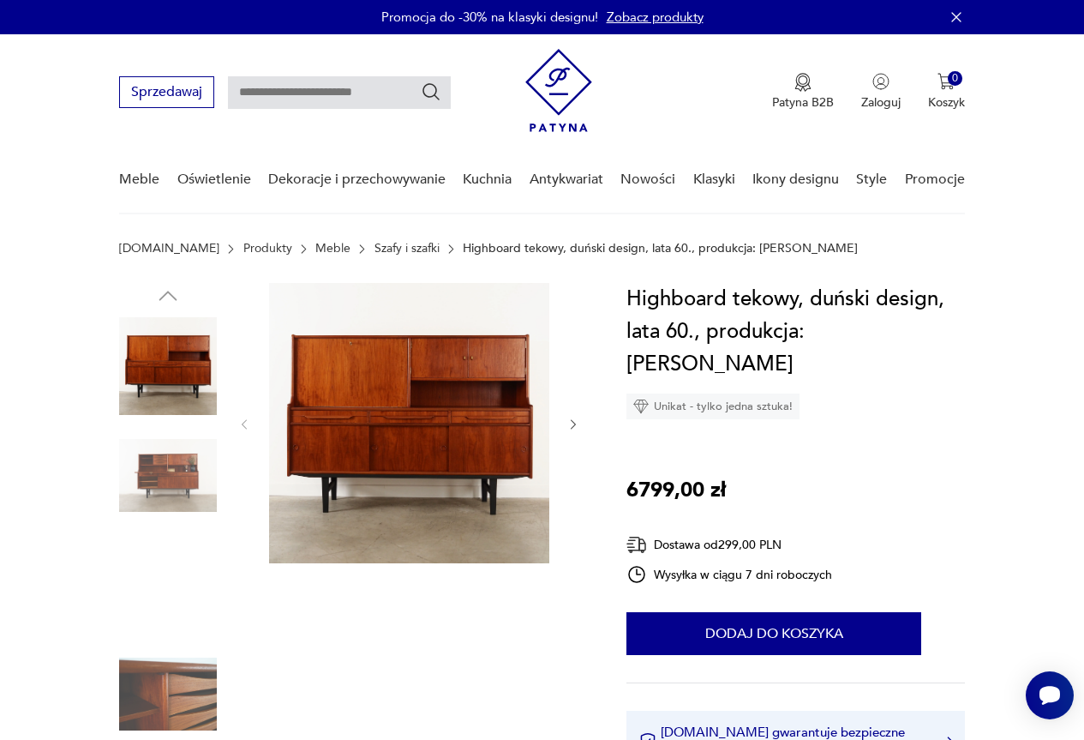
click at [454, 406] on img at bounding box center [409, 423] width 280 height 280
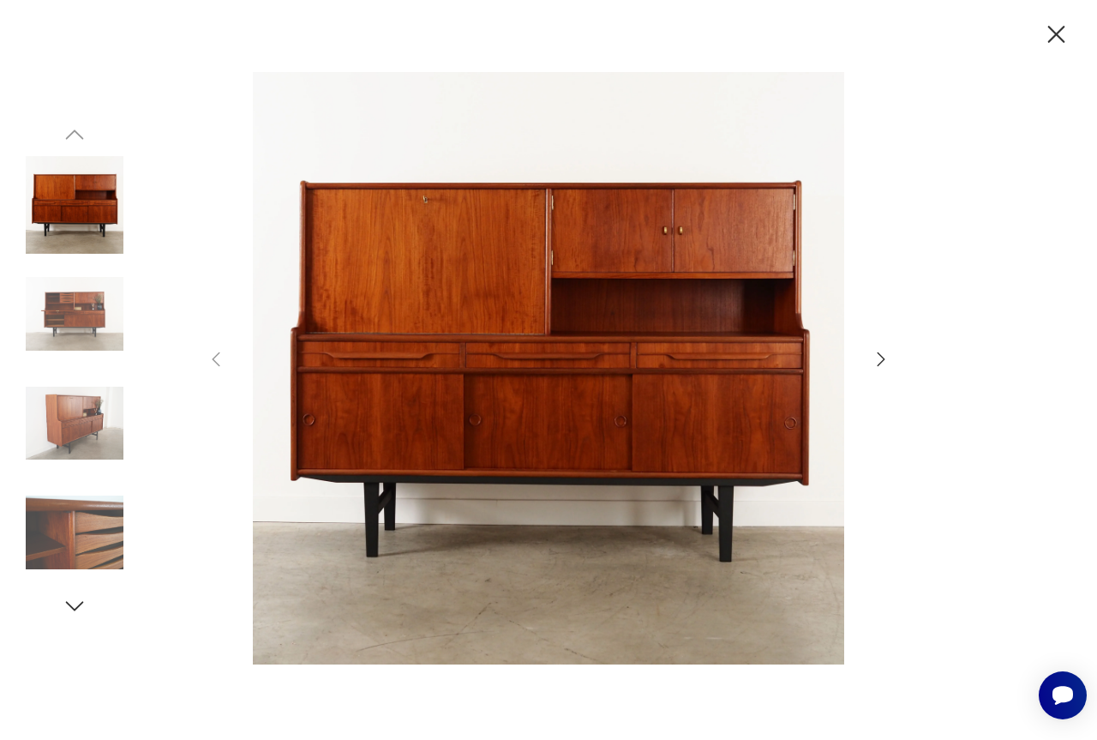
click at [882, 361] on icon "button" at bounding box center [881, 359] width 21 height 21
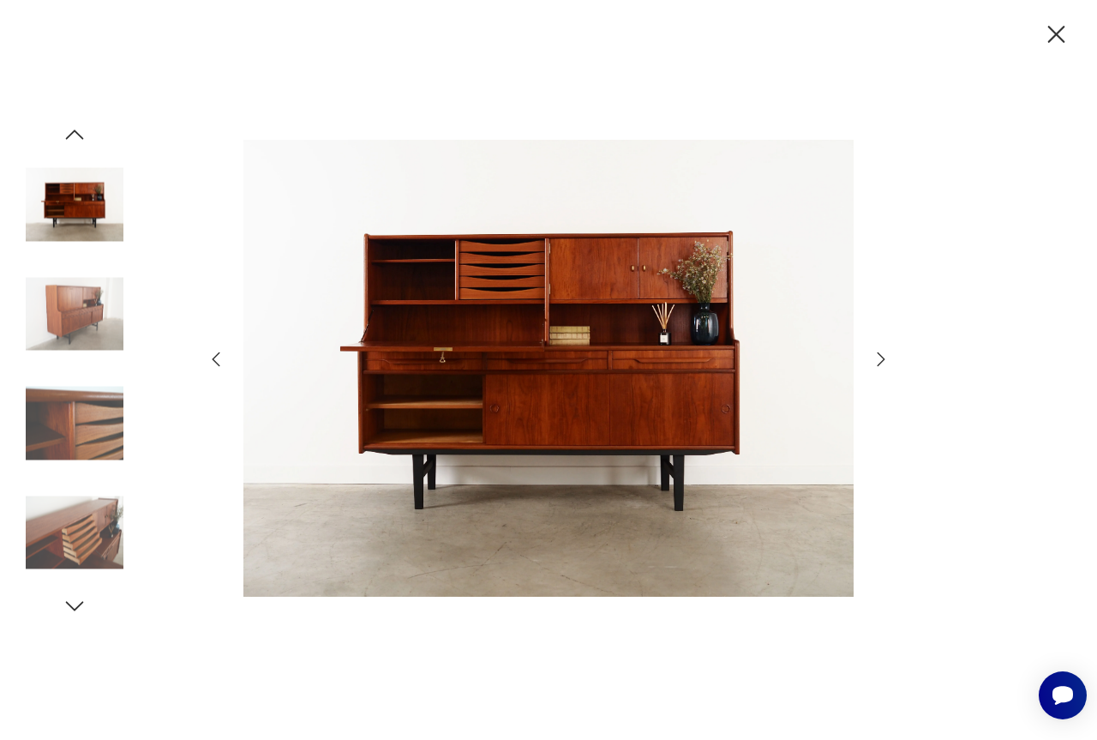
click at [1061, 33] on icon "button" at bounding box center [1057, 35] width 30 height 30
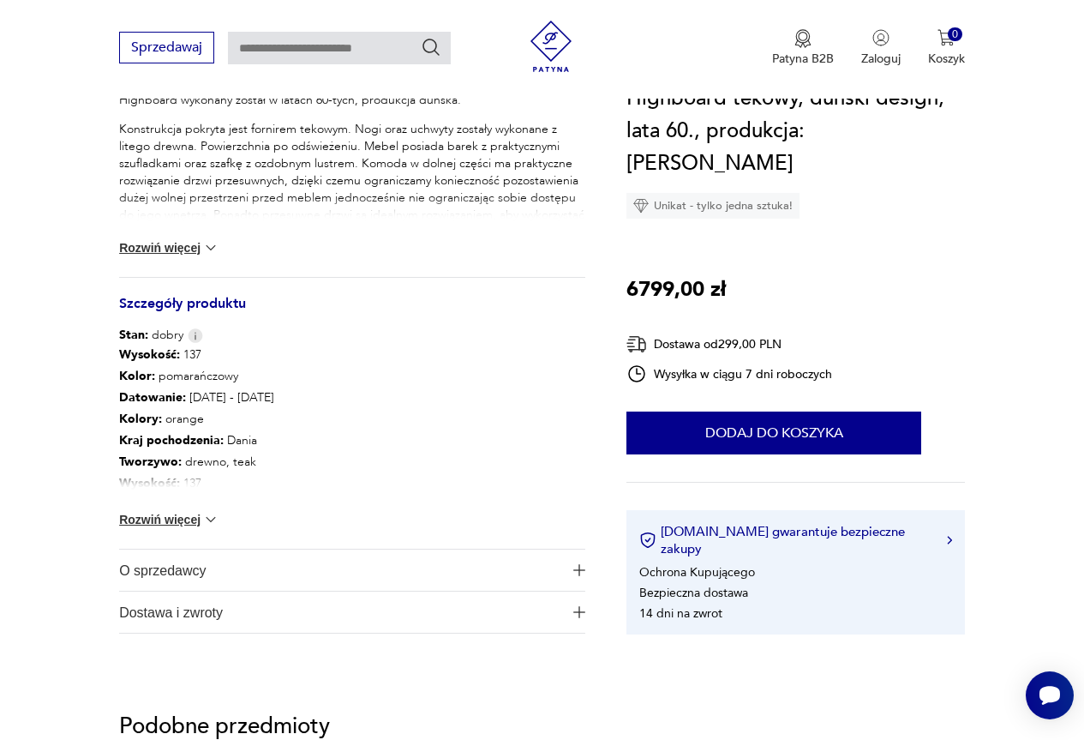
scroll to position [772, 0]
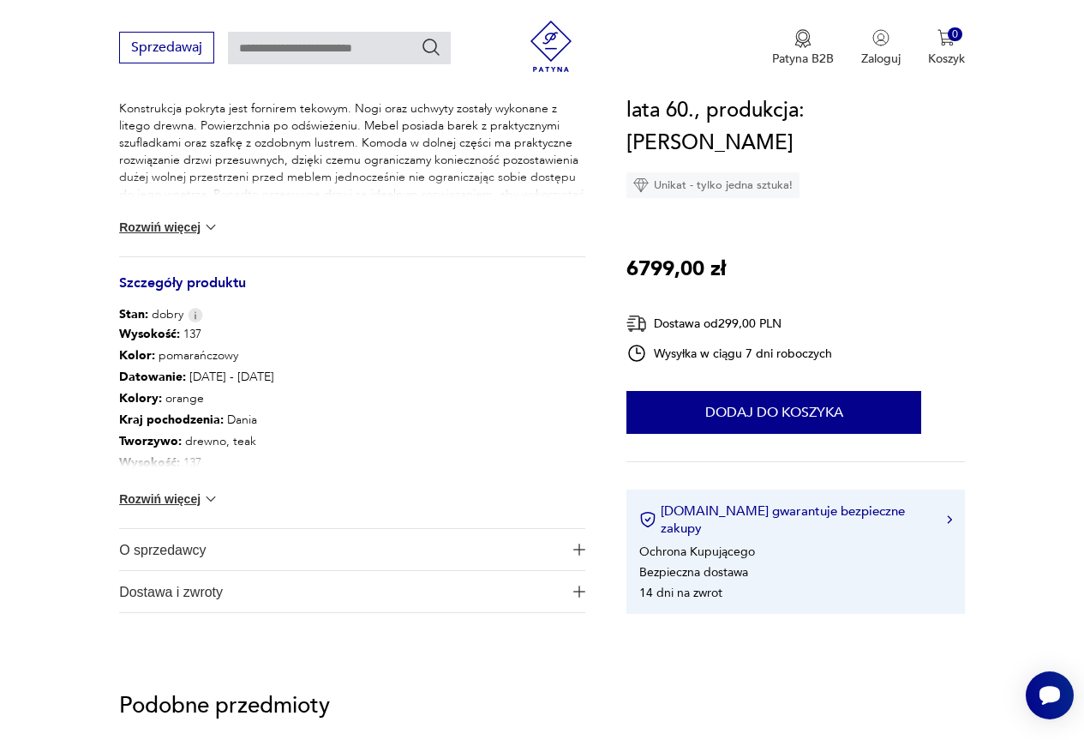
click at [193, 496] on button "Rozwiń więcej" at bounding box center [168, 498] width 99 height 17
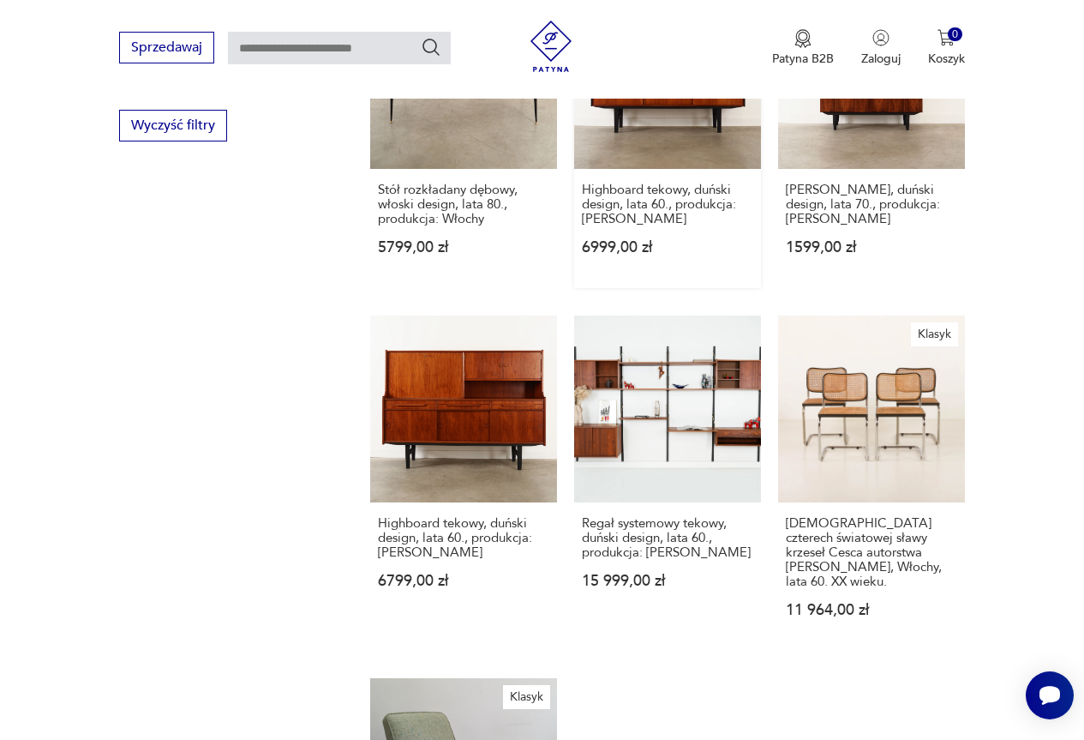
scroll to position [1903, 0]
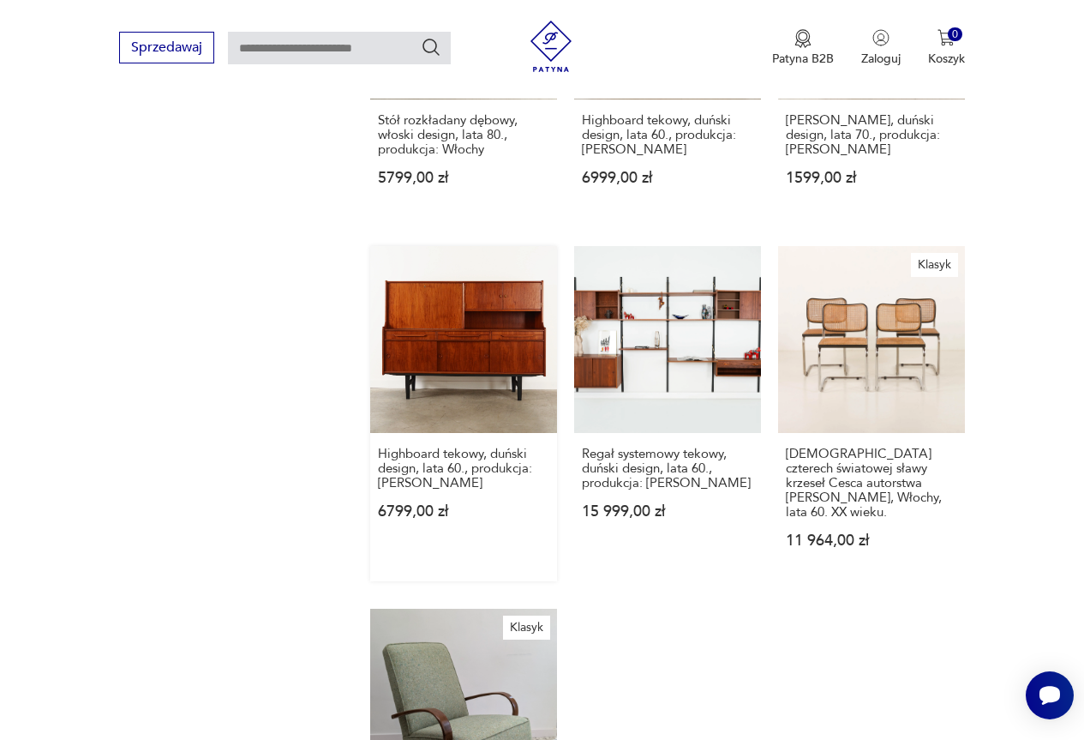
click at [508, 350] on link "Highboard tekowy, duński design, lata 60., produkcja: Dania 6799,00 zł" at bounding box center [463, 413] width 187 height 335
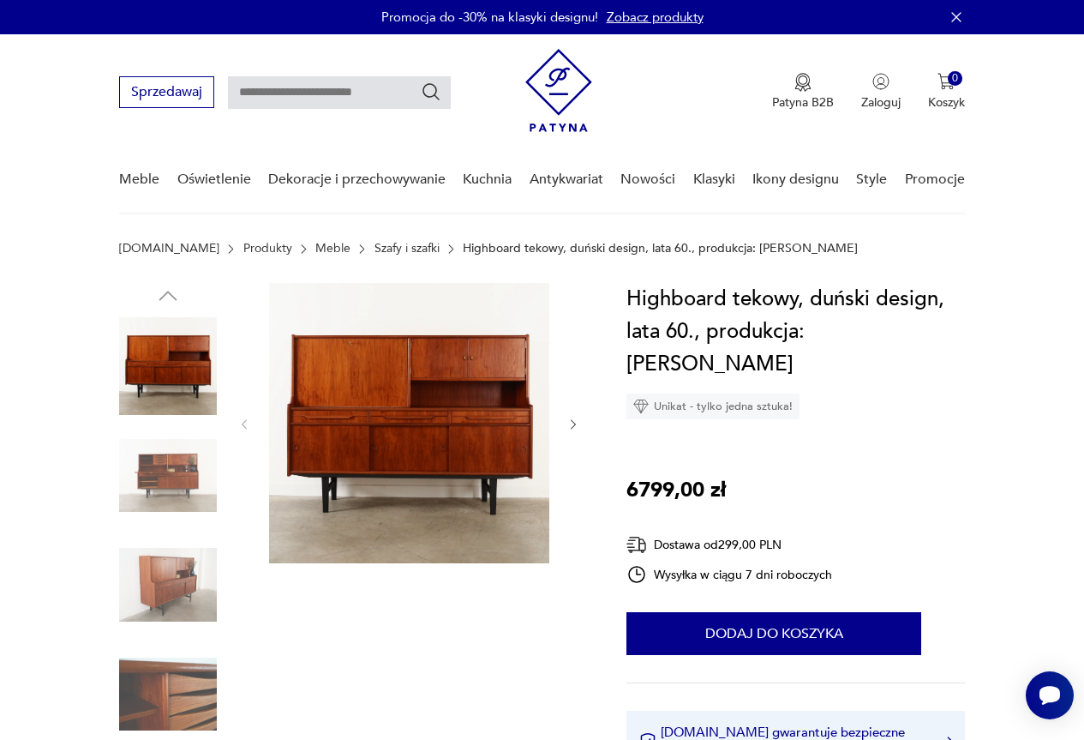
click at [466, 368] on img at bounding box center [409, 423] width 280 height 280
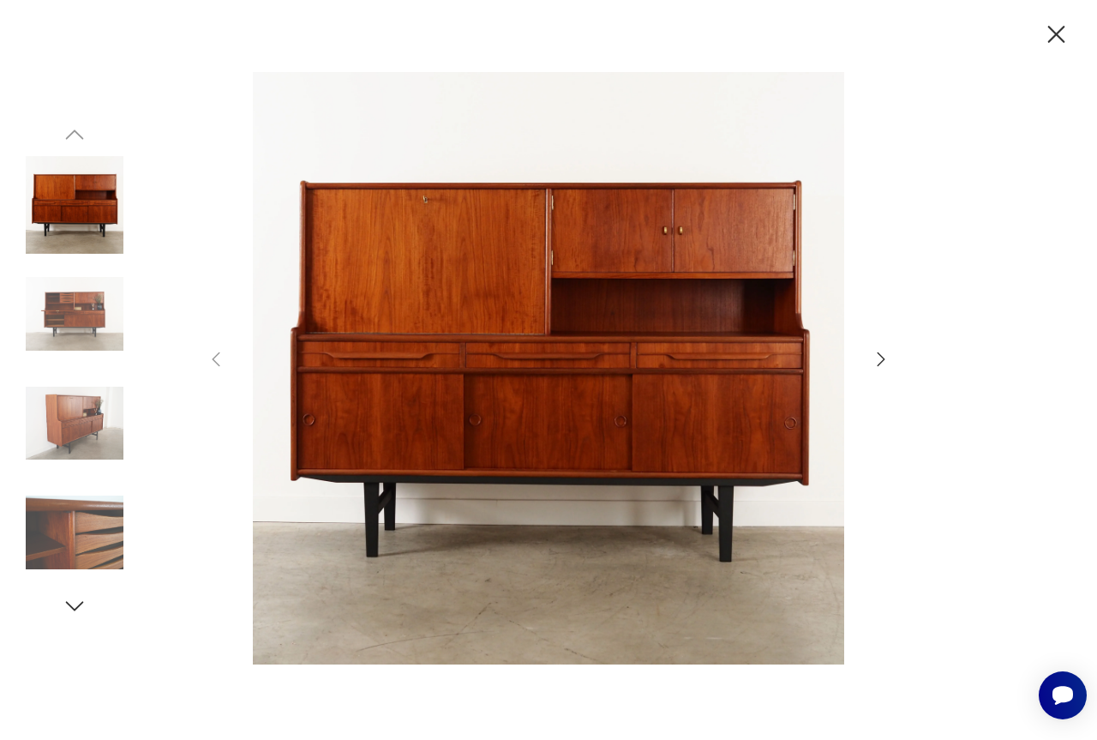
click at [880, 359] on icon "button" at bounding box center [881, 359] width 21 height 21
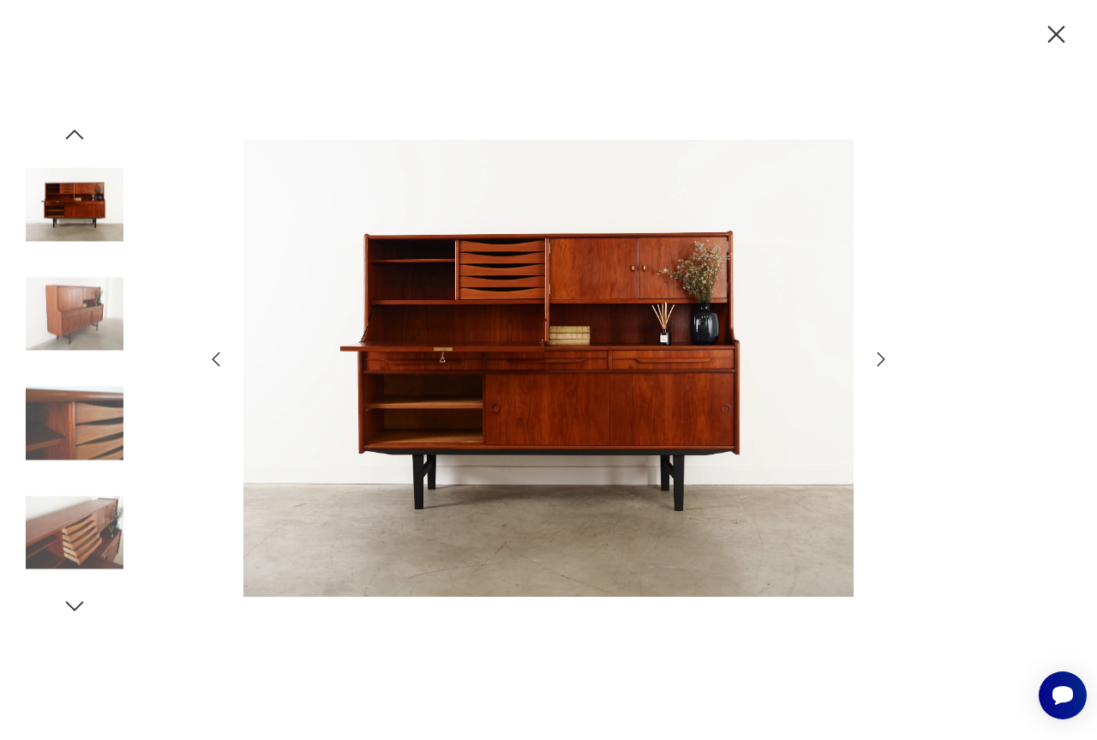
click at [870, 362] on div at bounding box center [549, 369] width 686 height 595
click at [880, 359] on icon "button" at bounding box center [881, 359] width 21 height 21
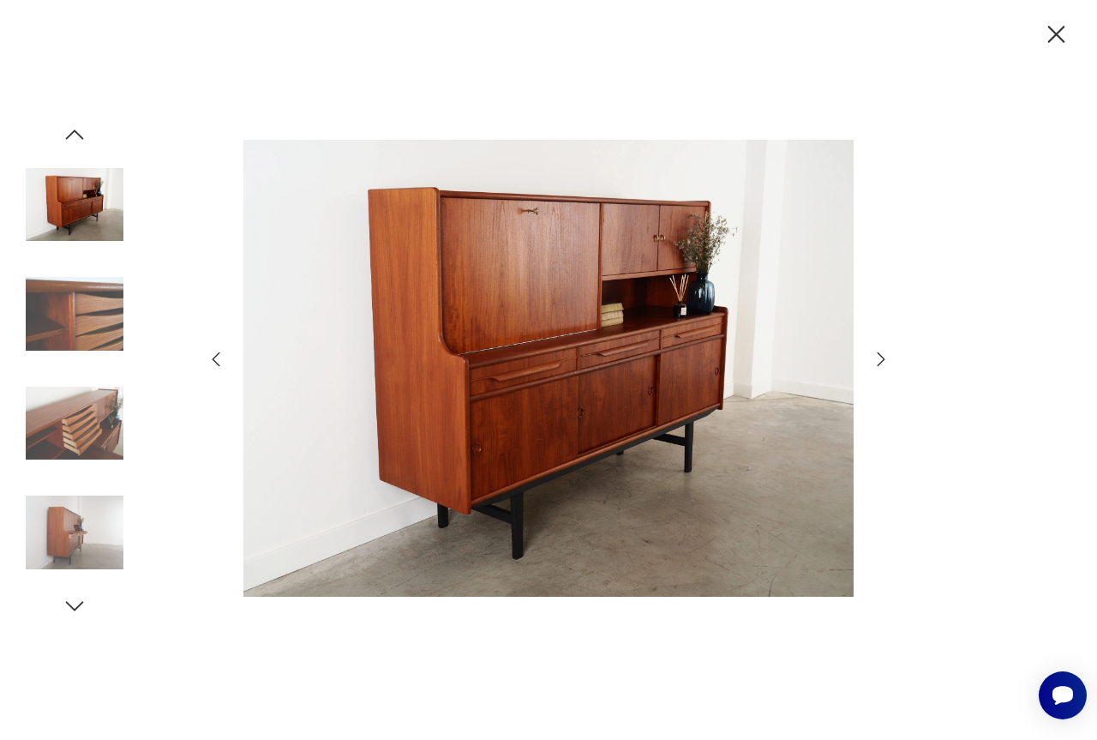
click at [880, 359] on icon "button" at bounding box center [881, 359] width 21 height 21
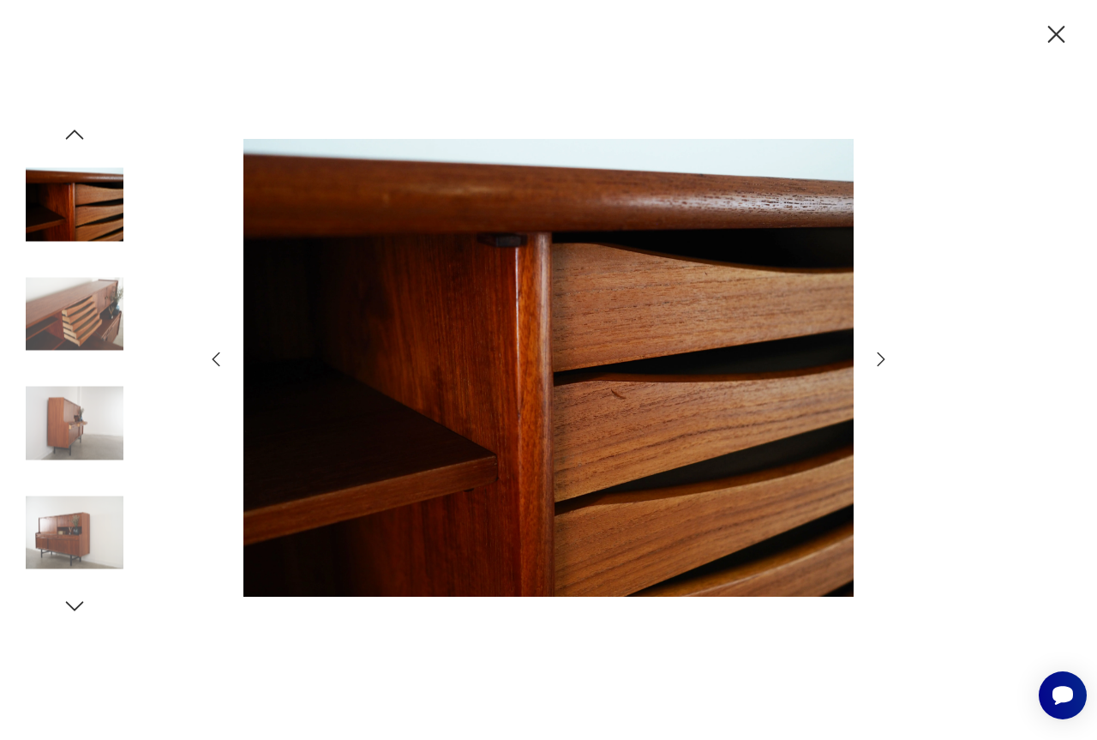
click at [880, 359] on icon "button" at bounding box center [881, 359] width 21 height 21
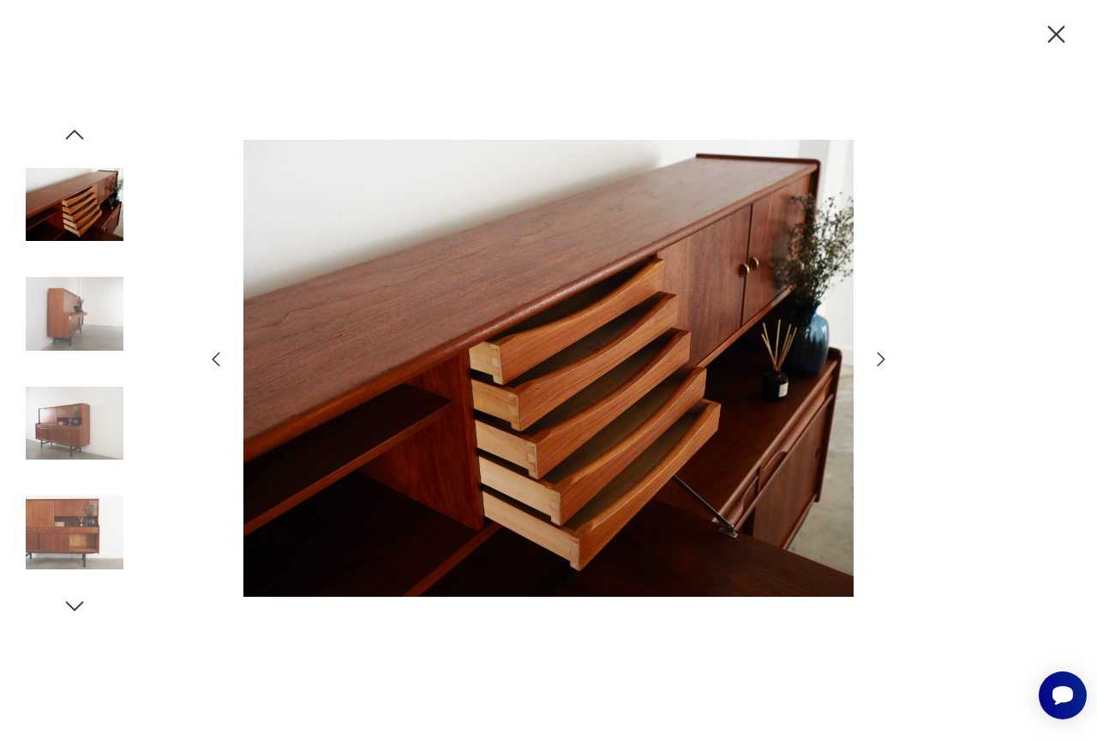
click at [880, 359] on icon "button" at bounding box center [881, 359] width 21 height 21
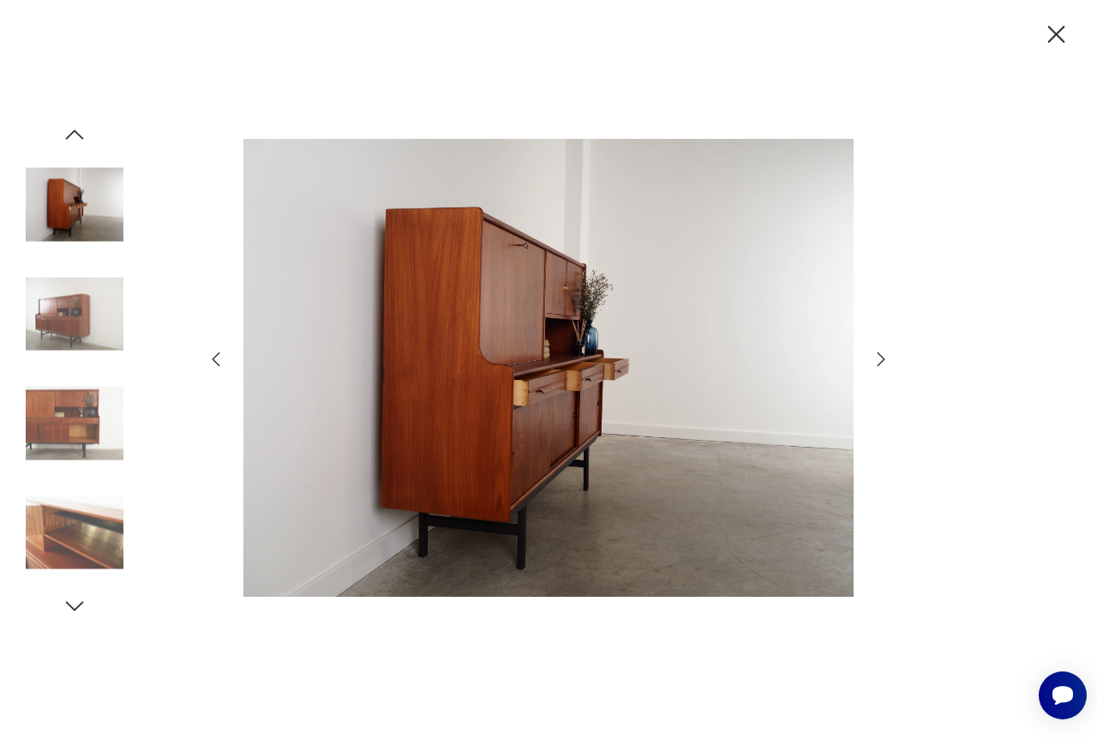
click at [880, 359] on icon "button" at bounding box center [881, 359] width 21 height 21
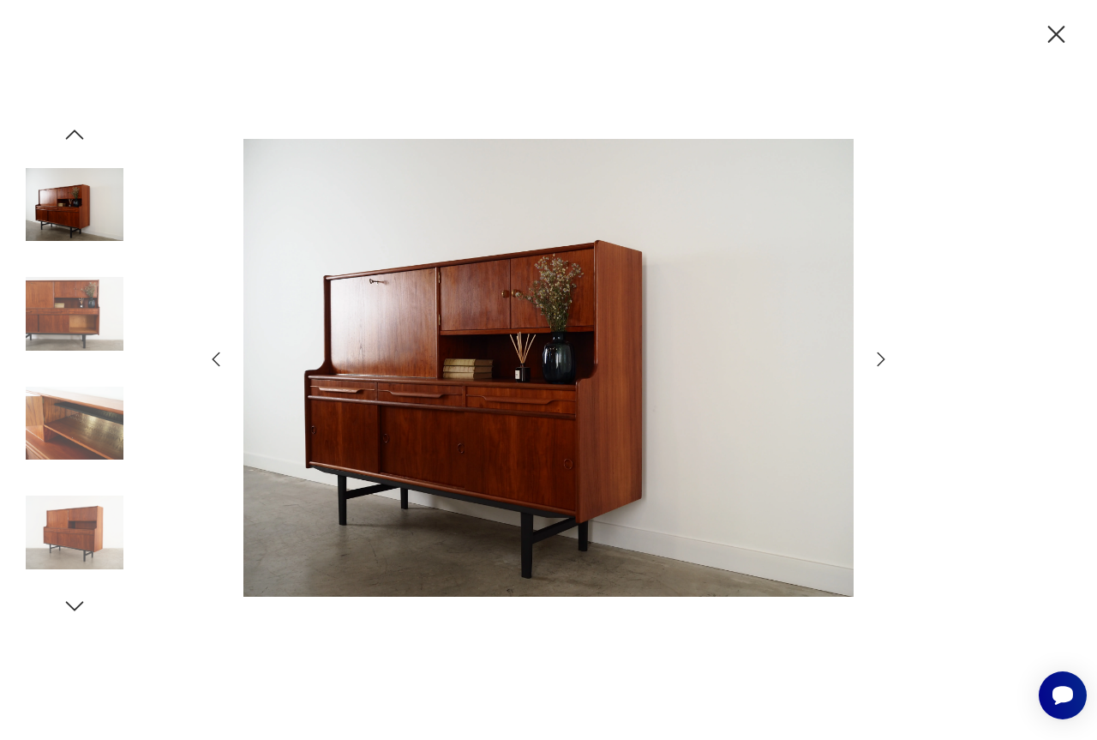
click at [876, 357] on icon "button" at bounding box center [881, 359] width 21 height 21
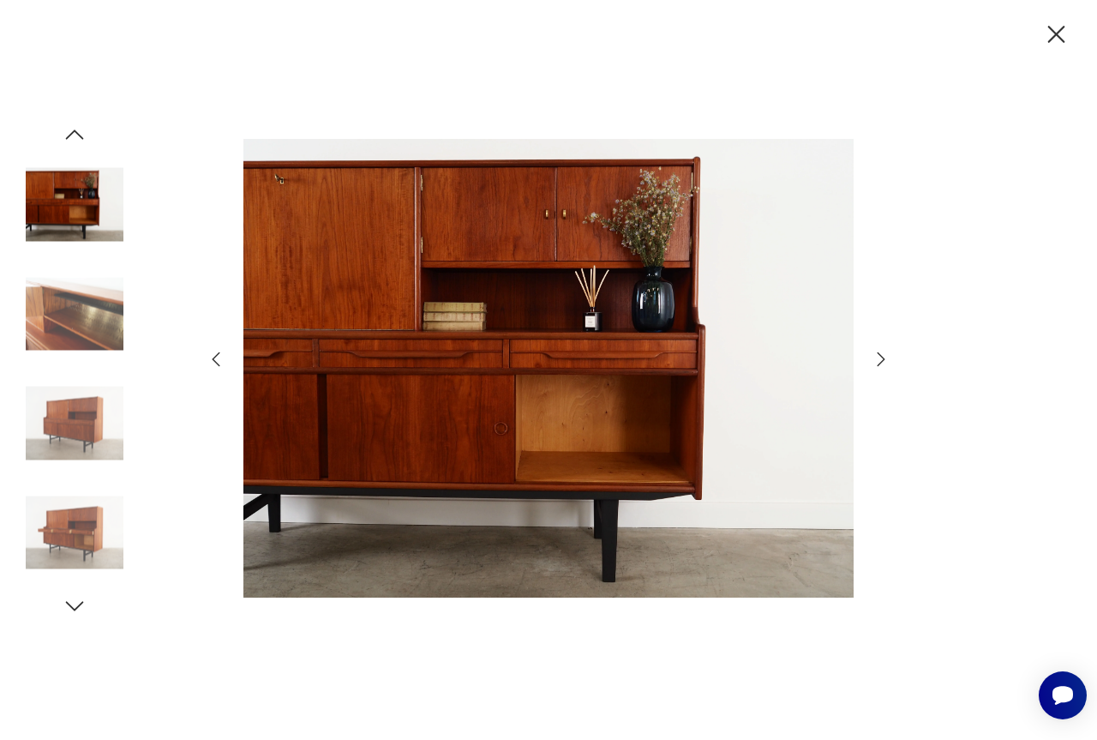
click at [1052, 30] on icon "button" at bounding box center [1056, 34] width 17 height 17
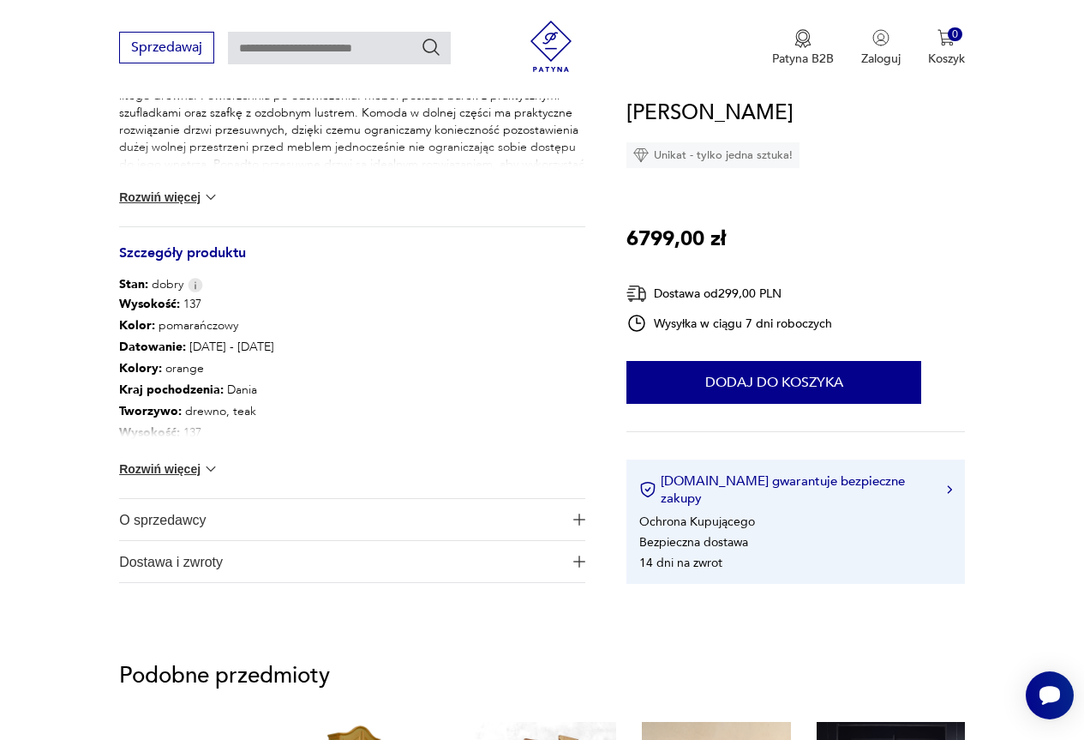
scroll to position [857, 0]
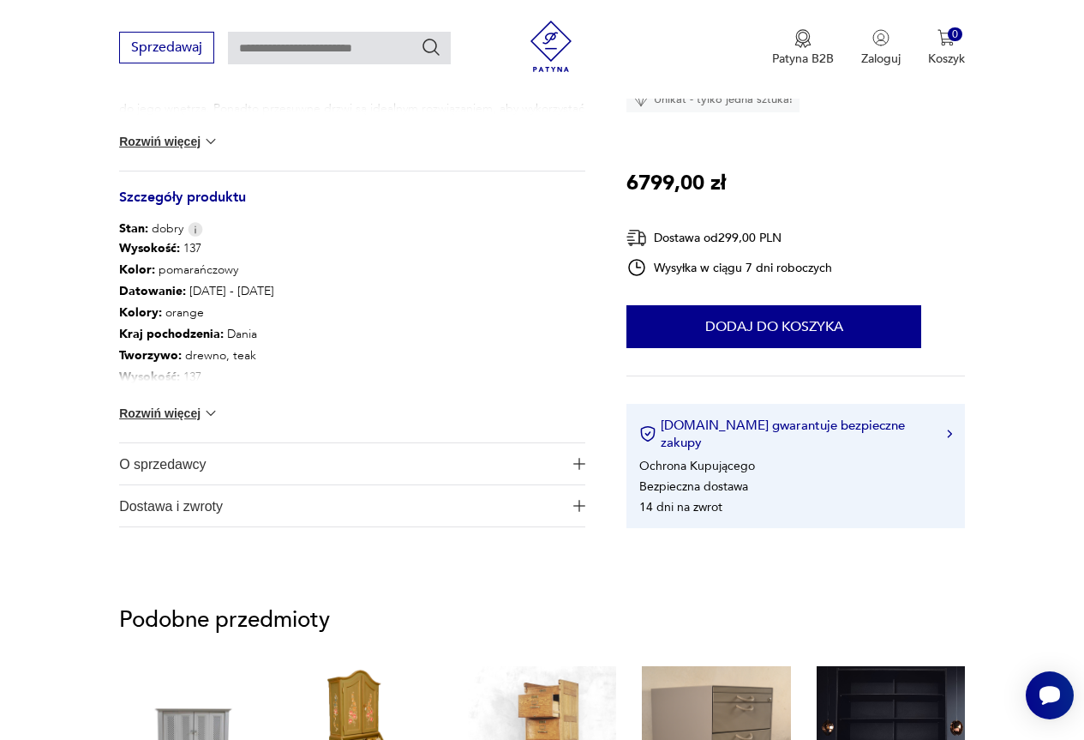
click at [174, 413] on button "Rozwiń więcej" at bounding box center [168, 413] width 99 height 17
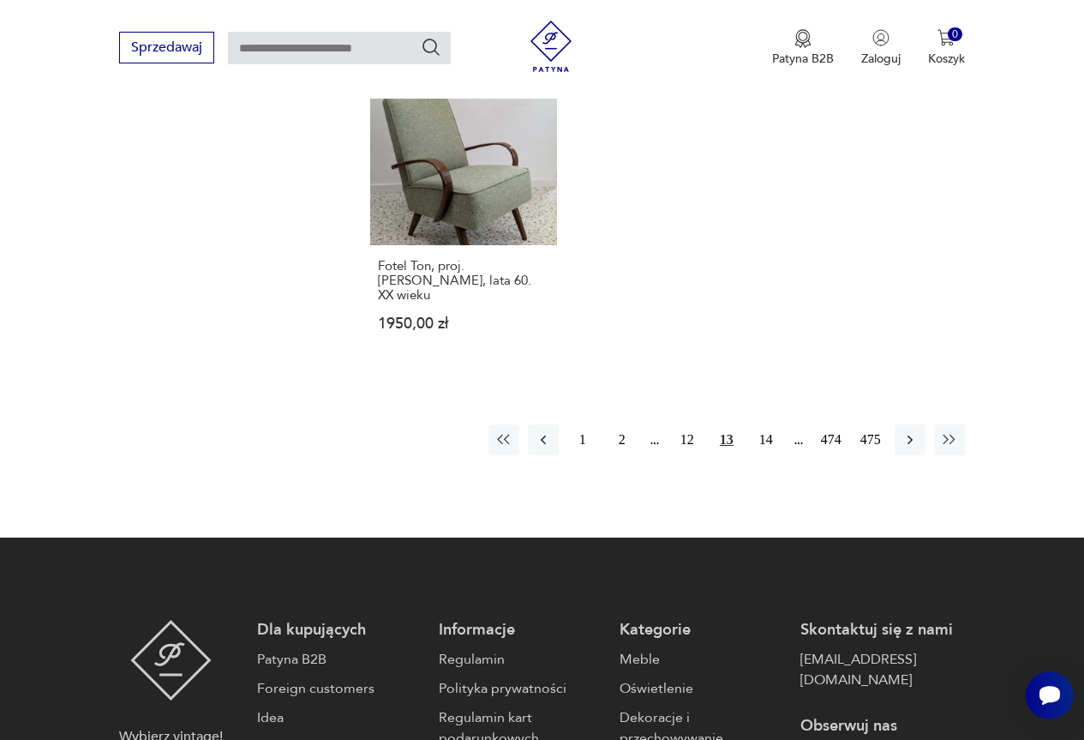
scroll to position [2503, 0]
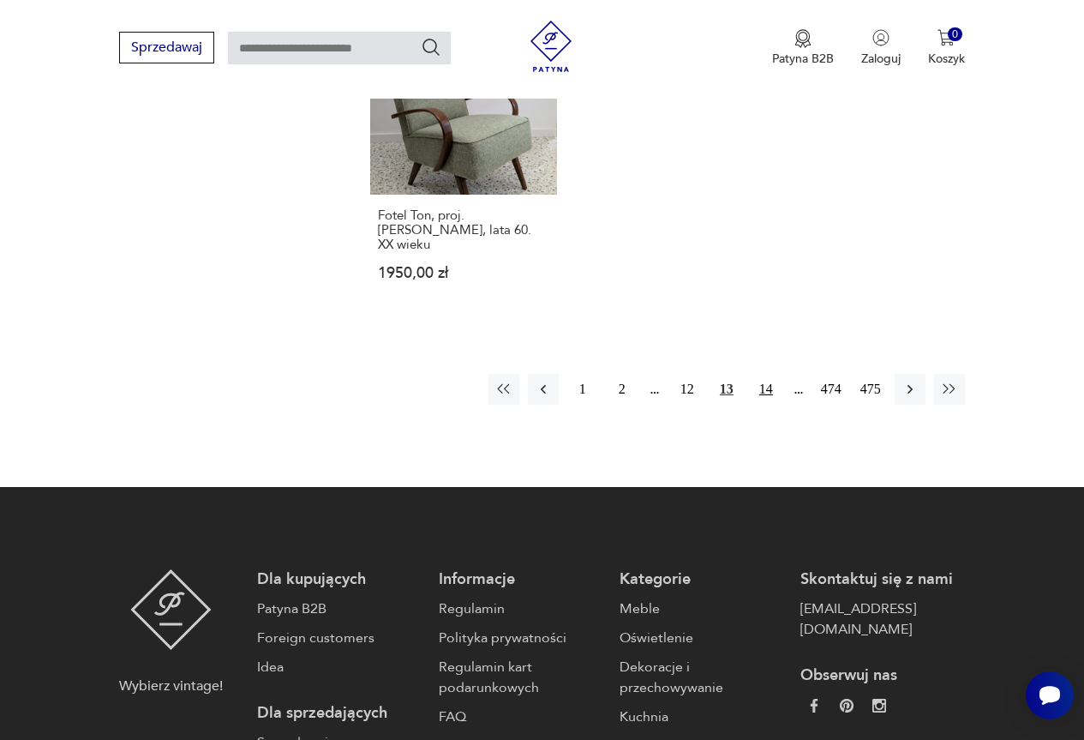
click at [769, 374] on button "14" at bounding box center [766, 389] width 31 height 31
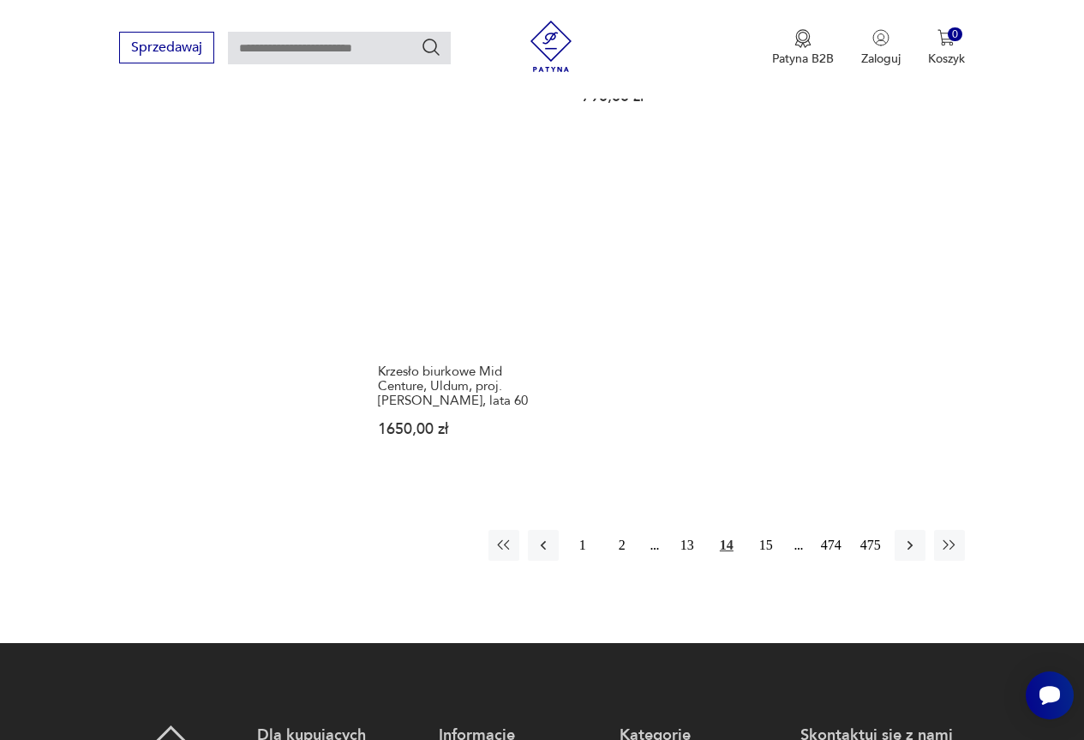
scroll to position [2341, 0]
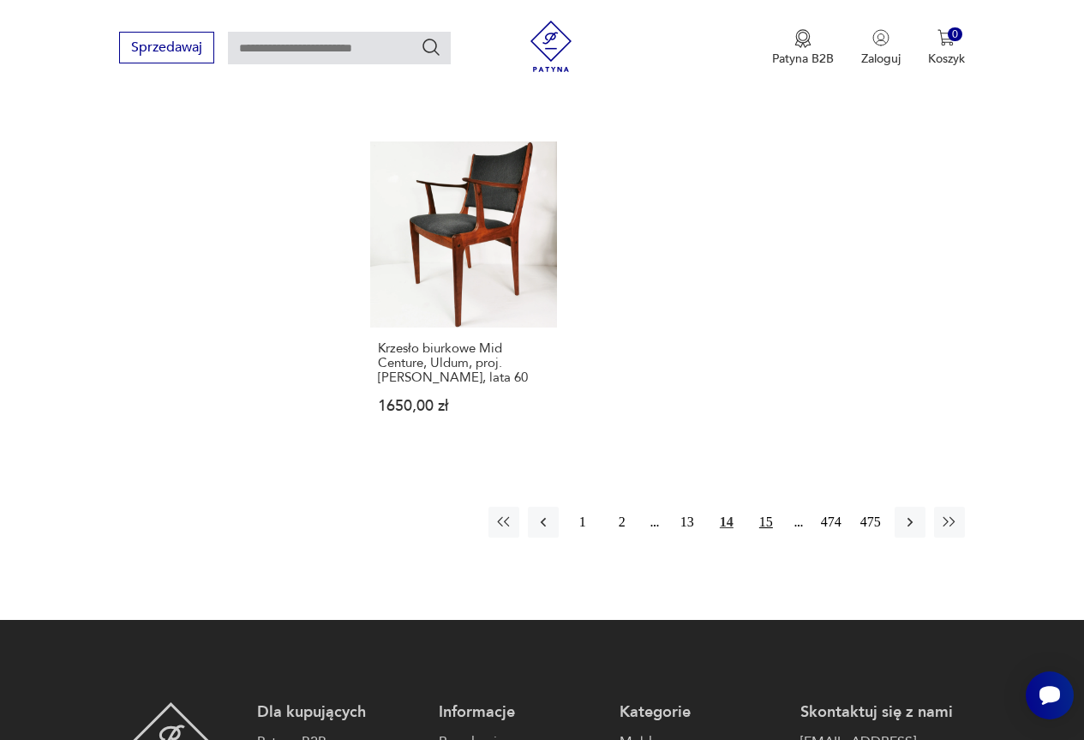
click at [764, 507] on button "15" at bounding box center [766, 522] width 31 height 31
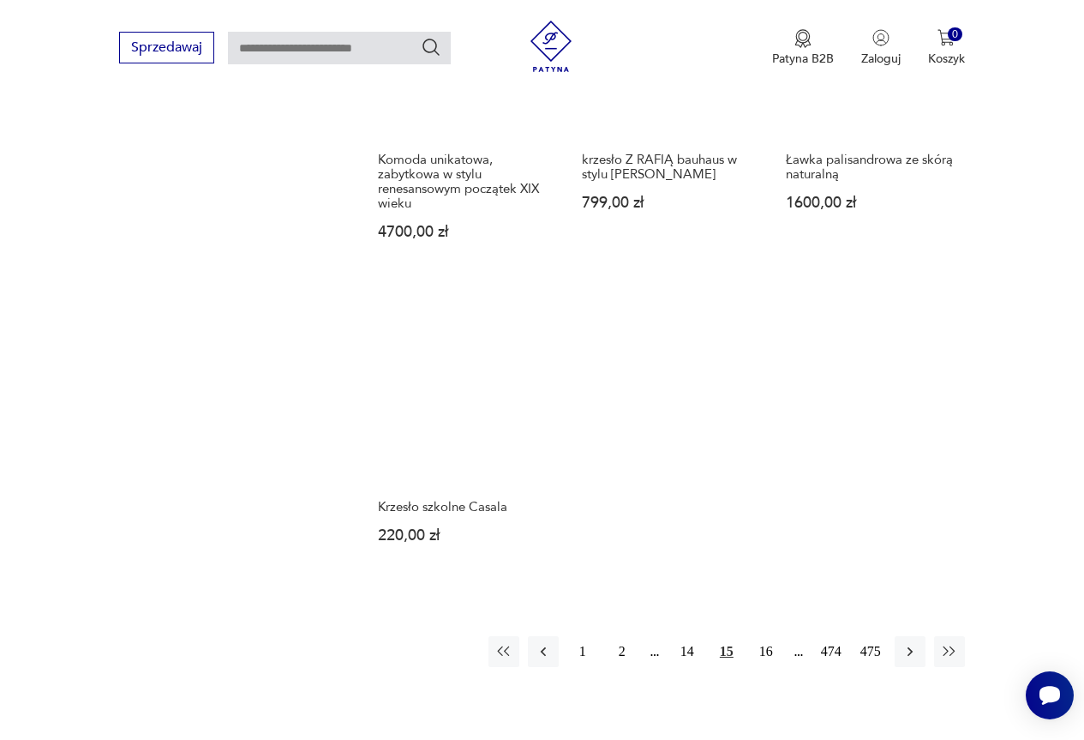
scroll to position [2170, 0]
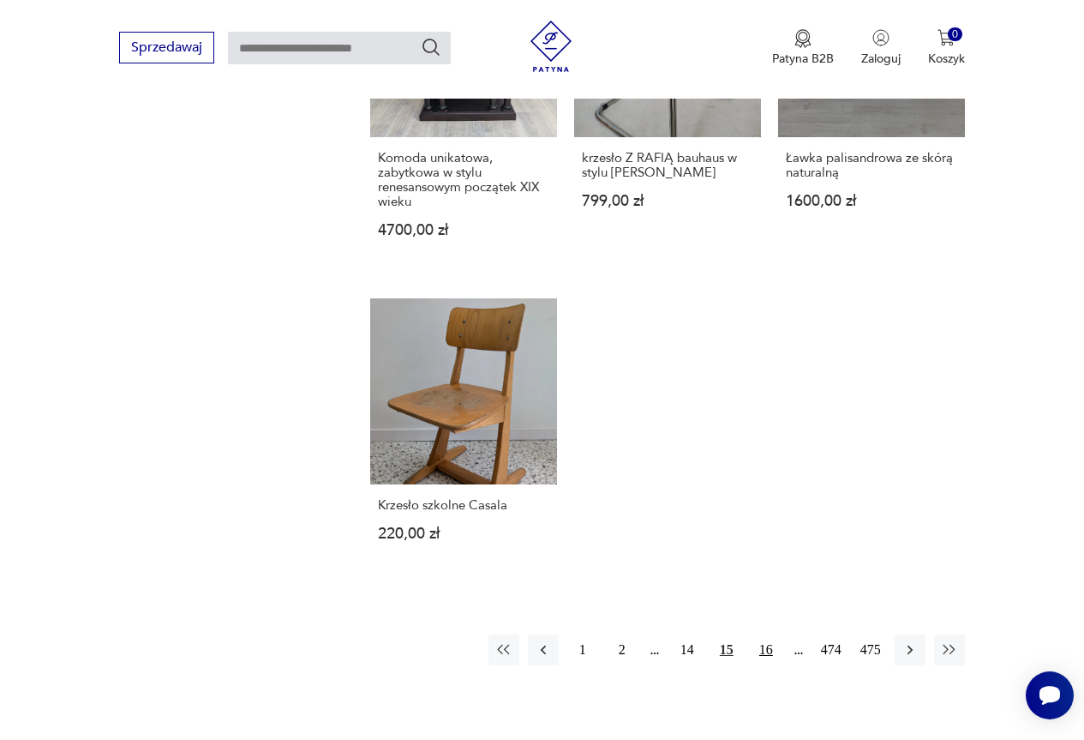
click at [769, 634] on button "16" at bounding box center [766, 649] width 31 height 31
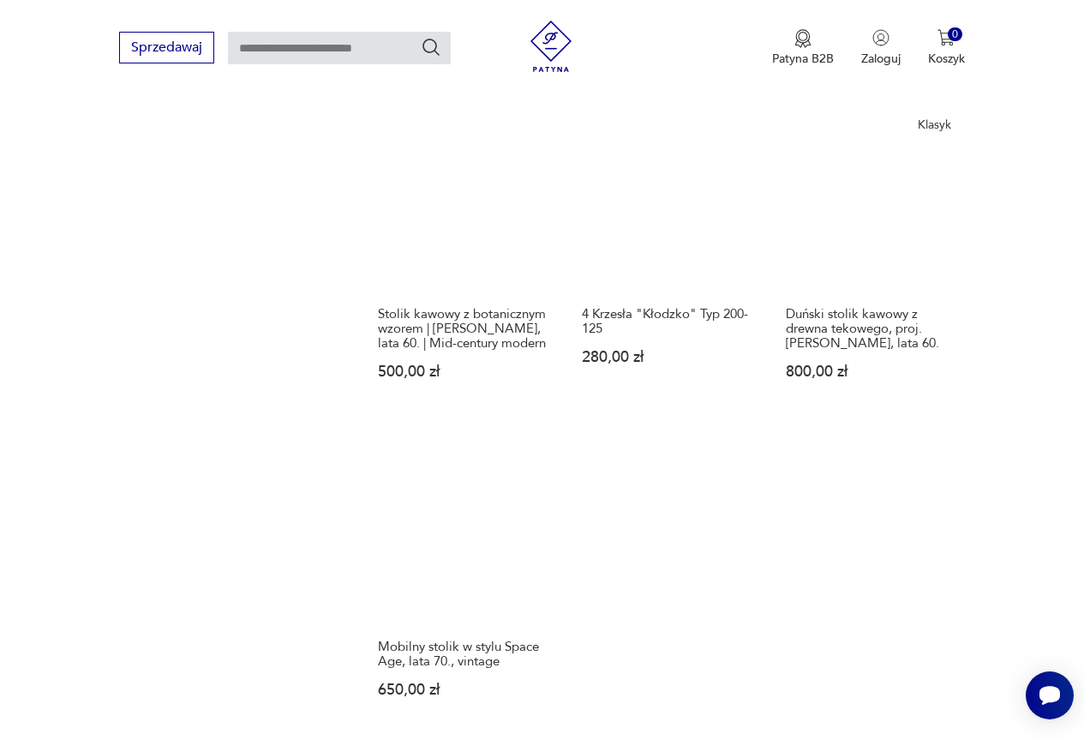
scroll to position [2084, 0]
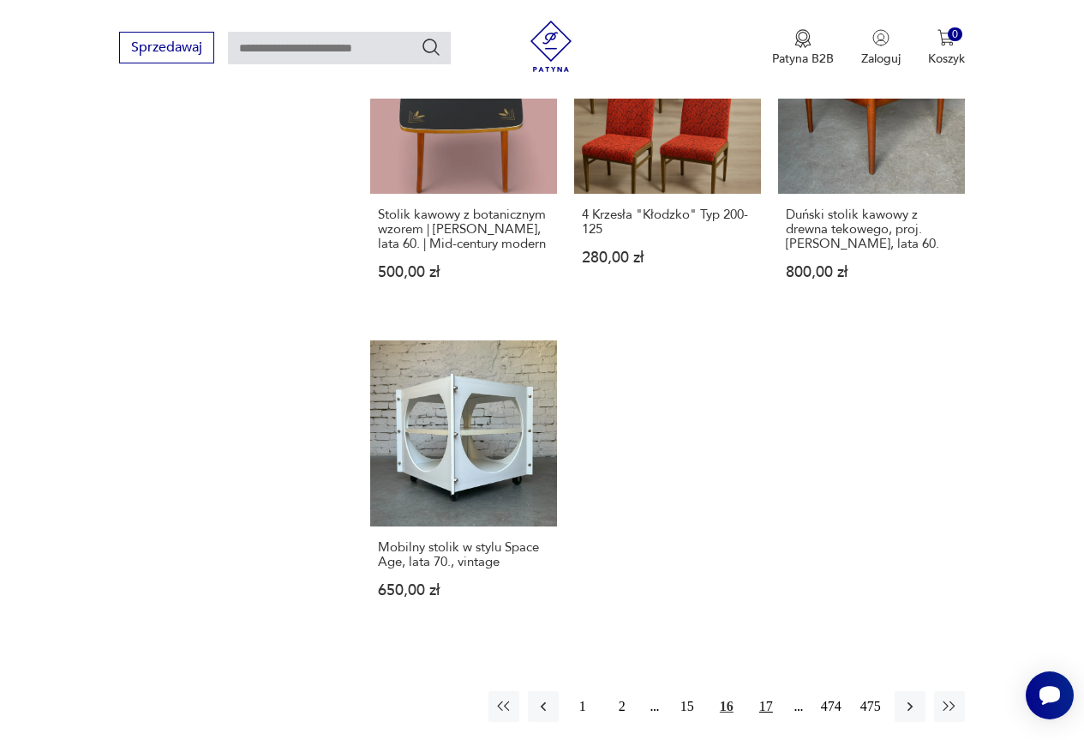
click at [770, 691] on button "17" at bounding box center [766, 706] width 31 height 31
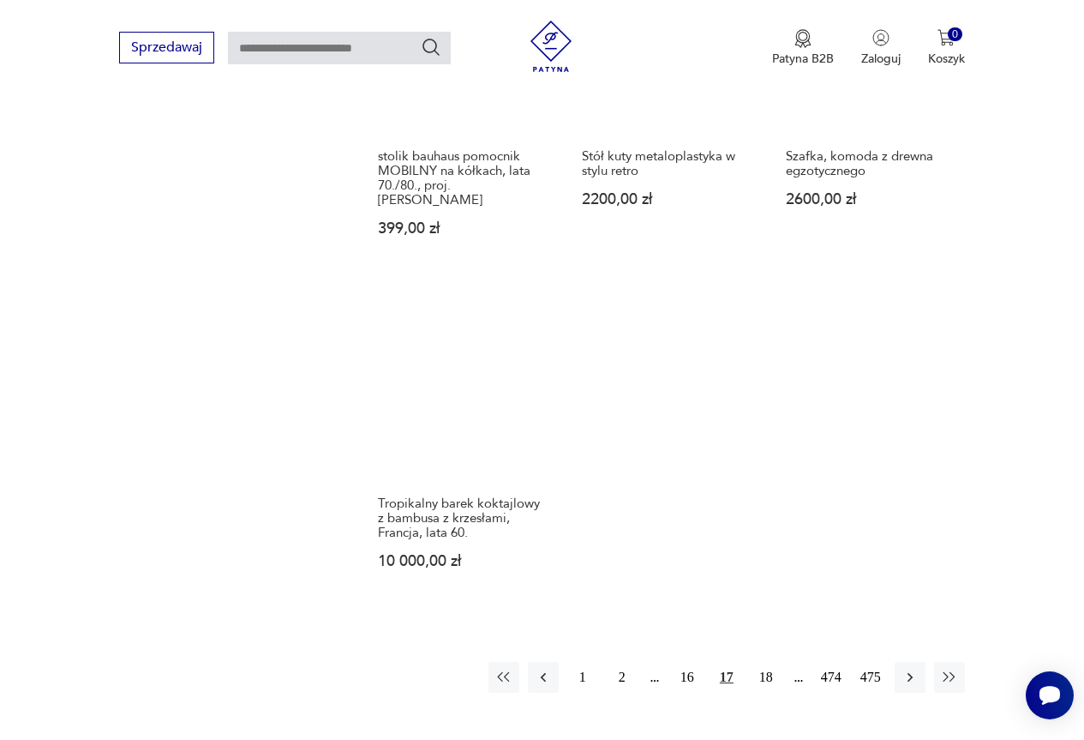
scroll to position [2256, 0]
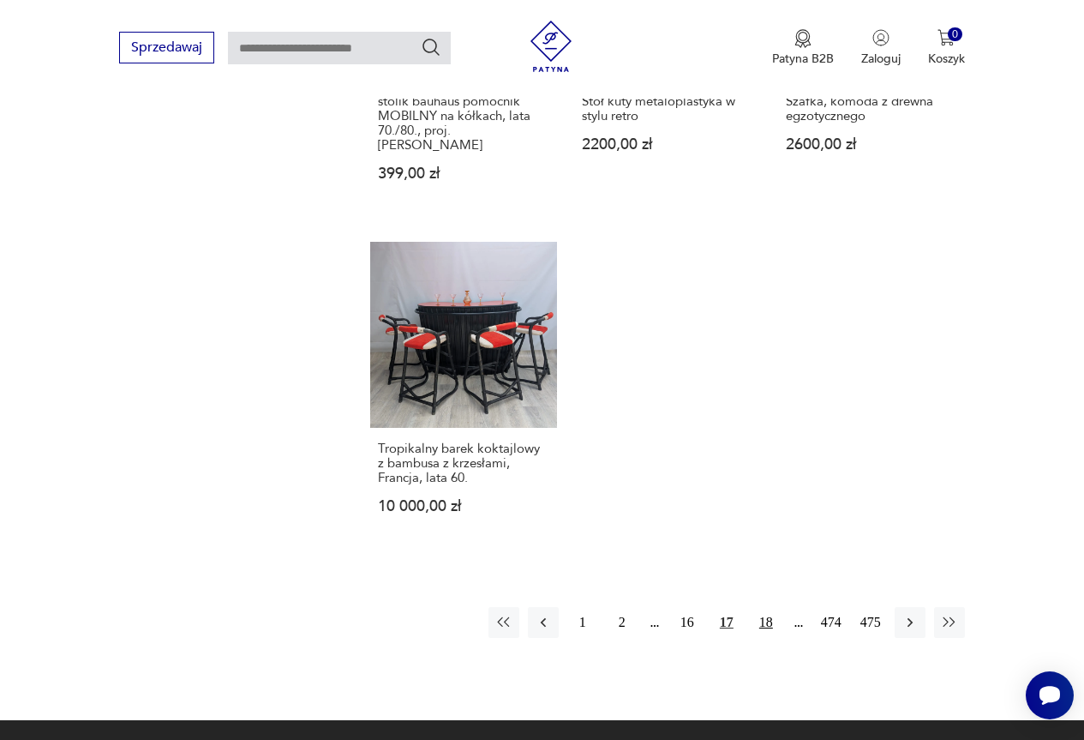
click at [763, 607] on button "18" at bounding box center [766, 622] width 31 height 31
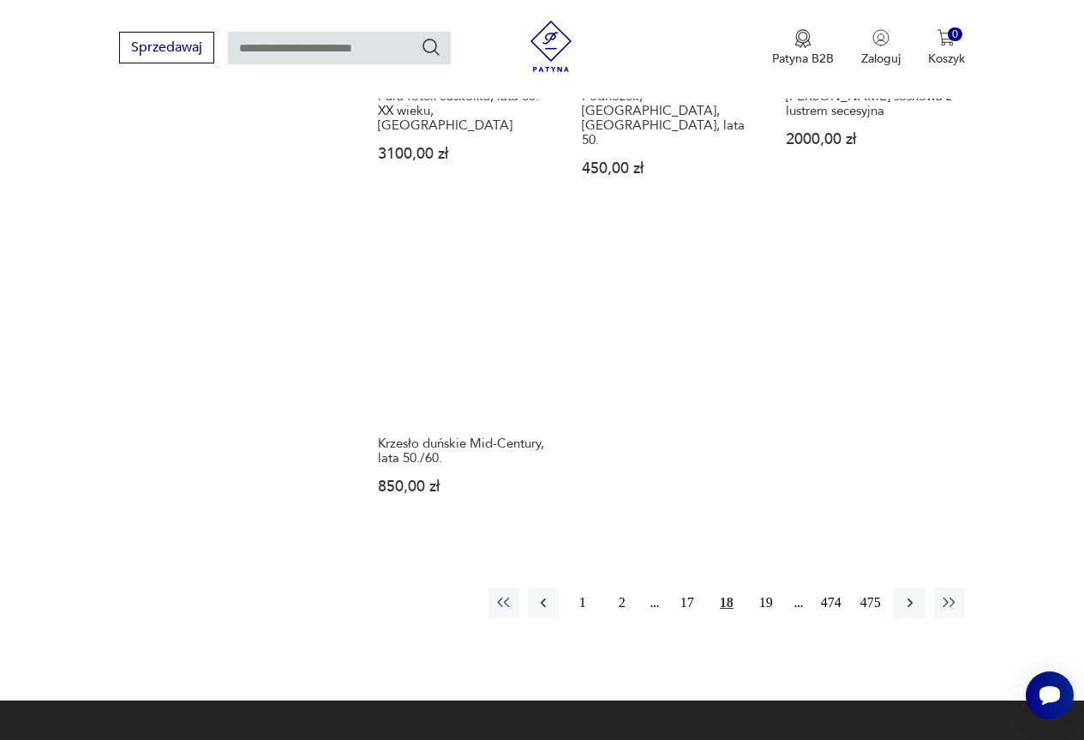
scroll to position [2256, 0]
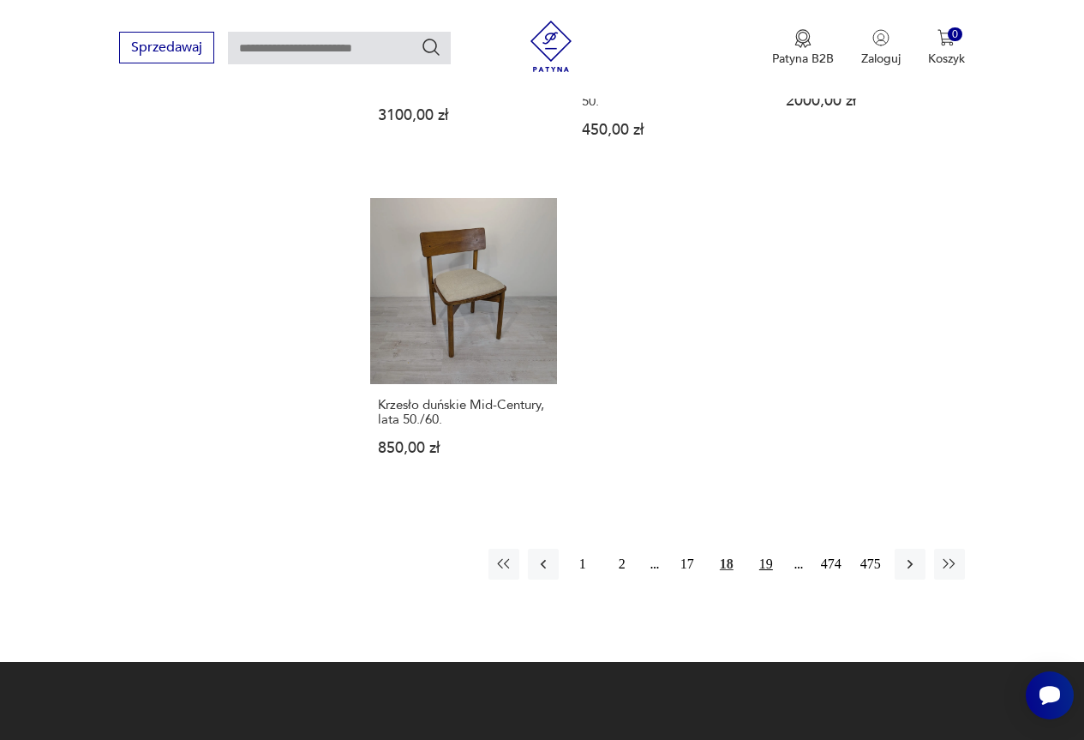
click at [763, 549] on button "19" at bounding box center [766, 564] width 31 height 31
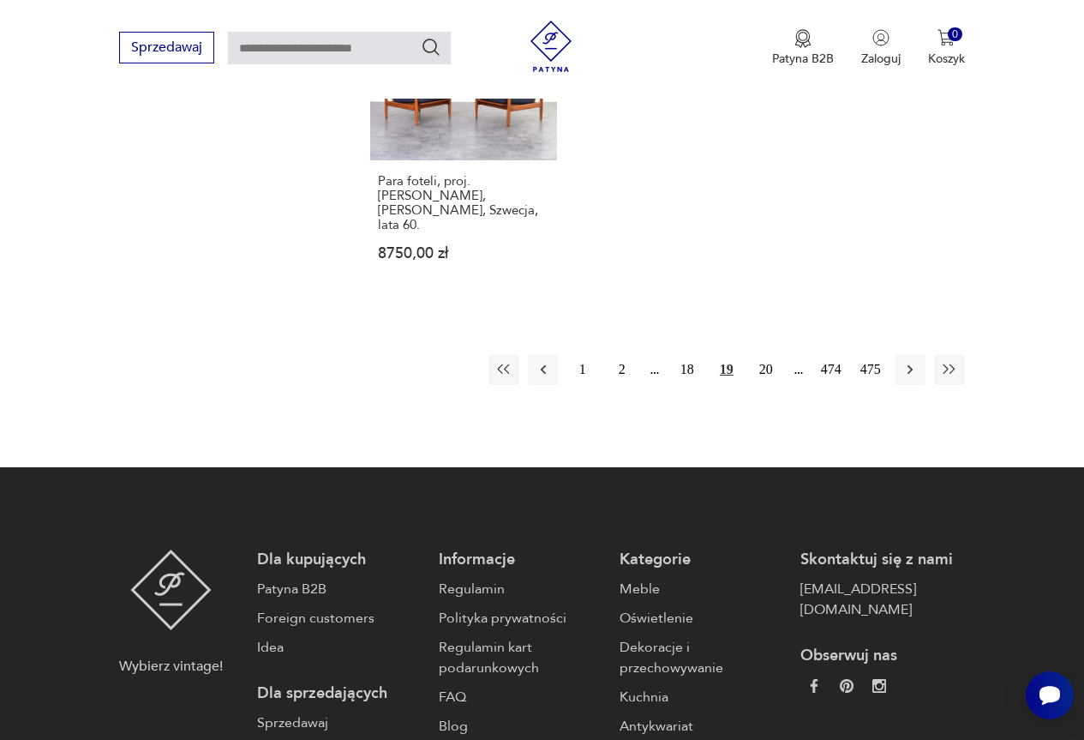
scroll to position [2513, 0]
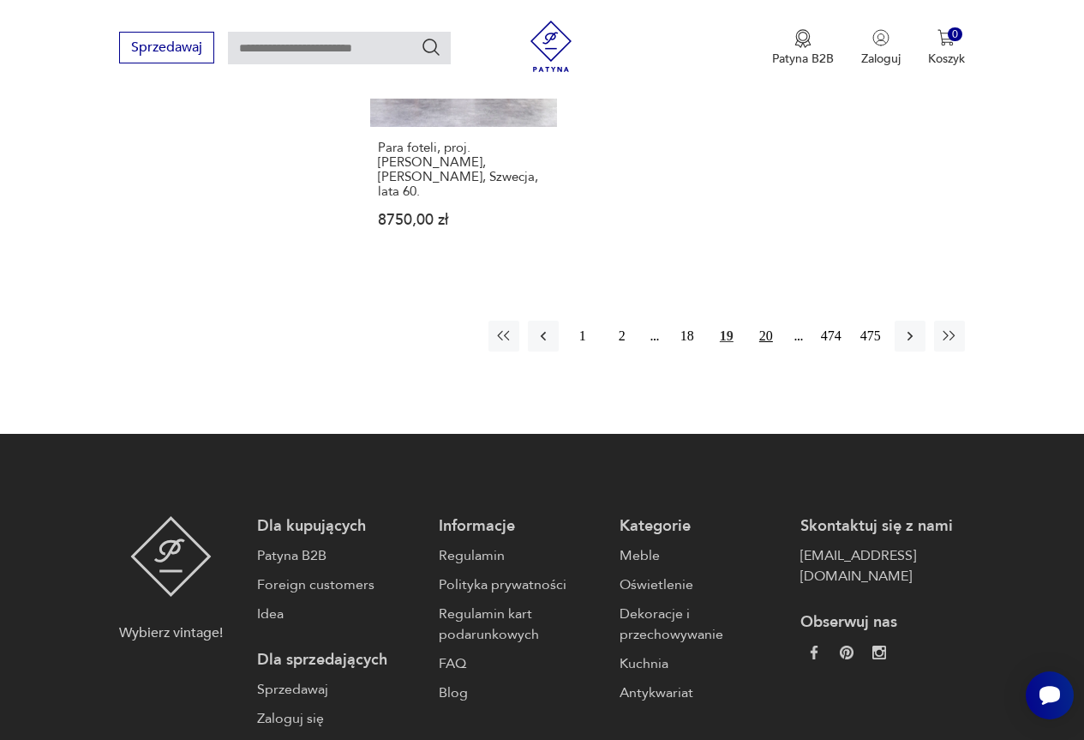
click at [768, 321] on button "20" at bounding box center [766, 336] width 31 height 31
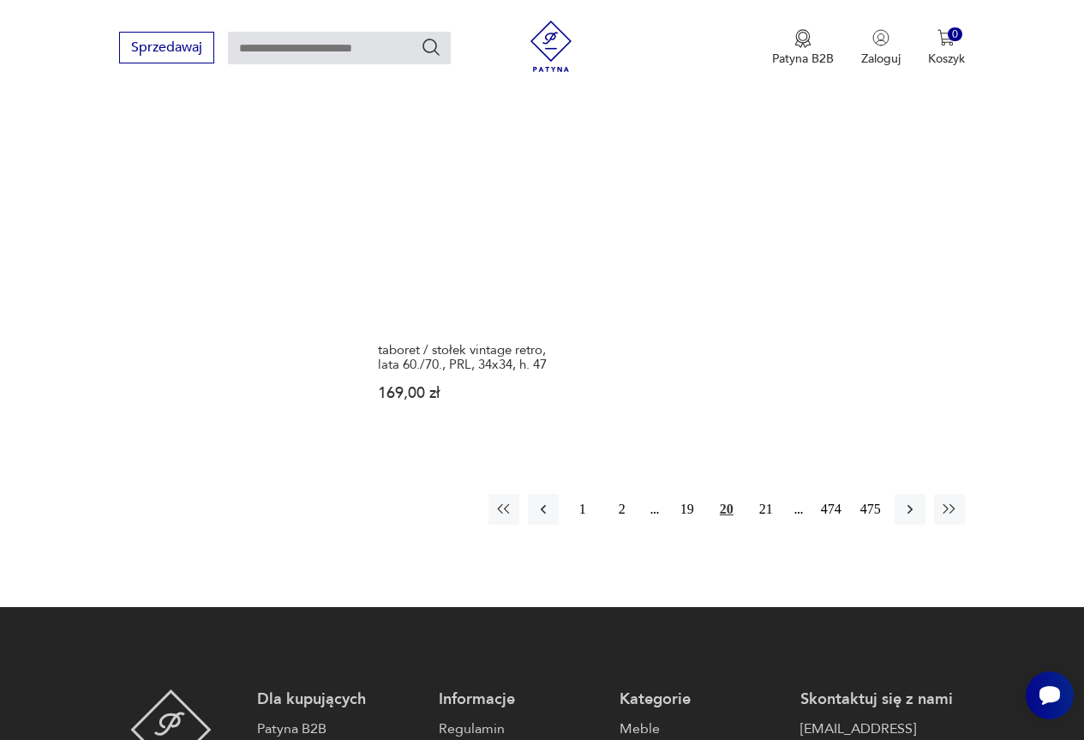
scroll to position [2427, 0]
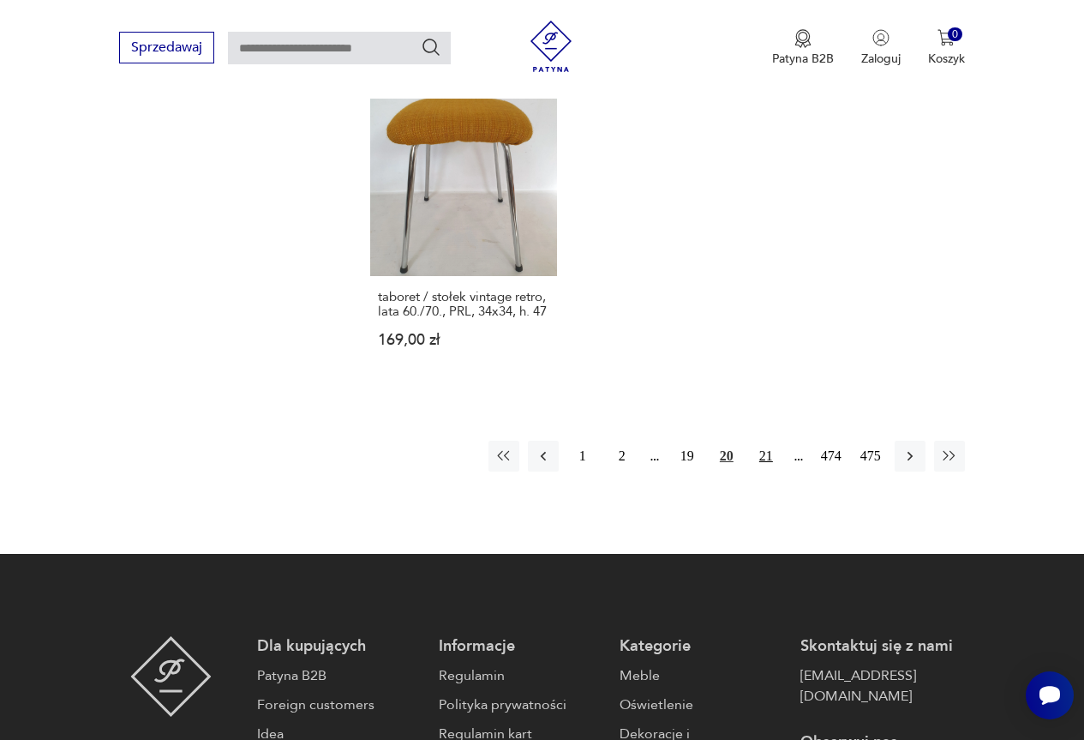
click at [765, 463] on button "21" at bounding box center [766, 456] width 31 height 31
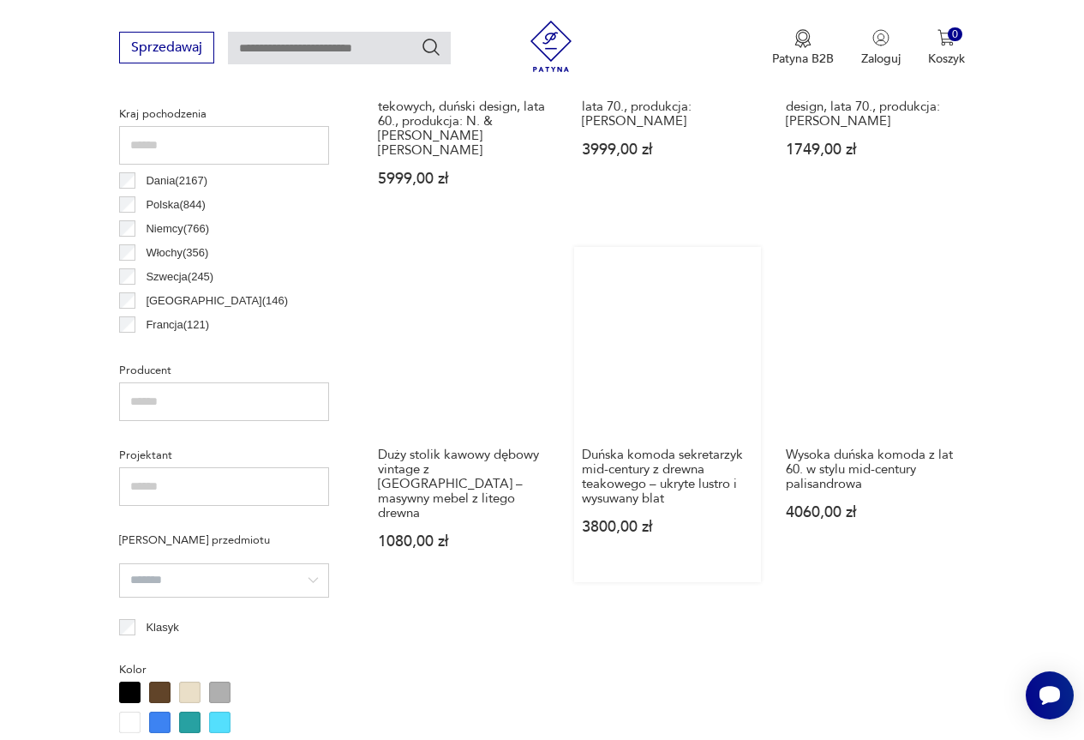
scroll to position [884, 0]
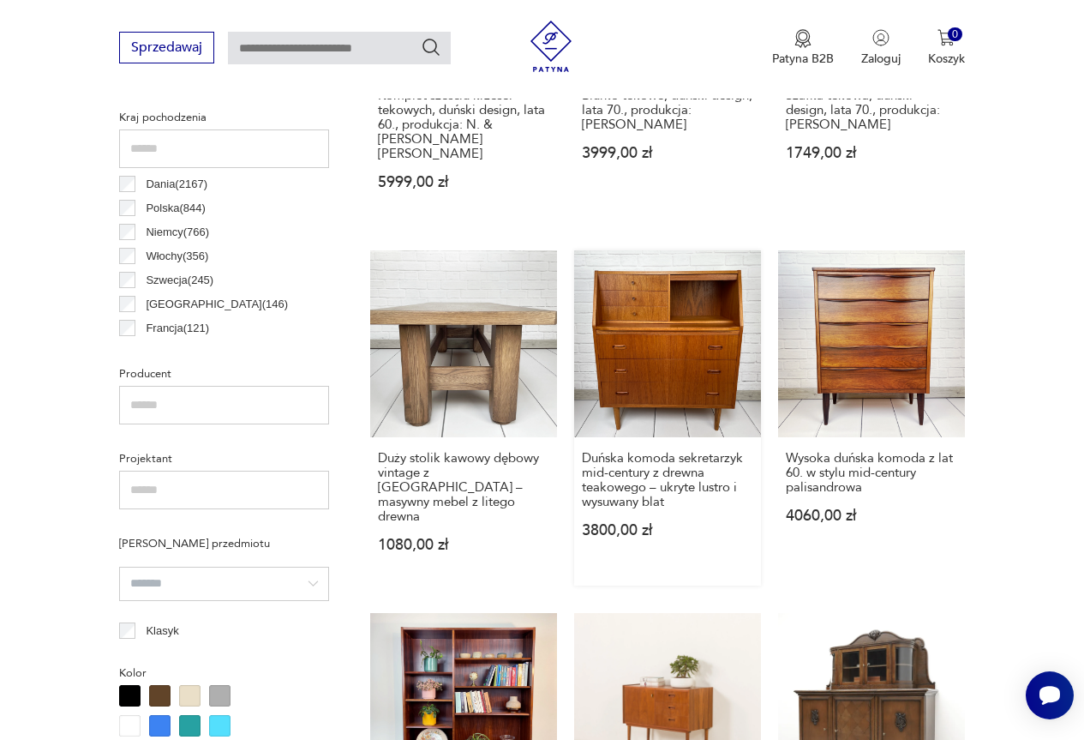
click at [673, 339] on link "Duńska komoda sekretarzyk mid-century z drewna teakowego – ukryte lustro i wysu…" at bounding box center [667, 417] width 187 height 335
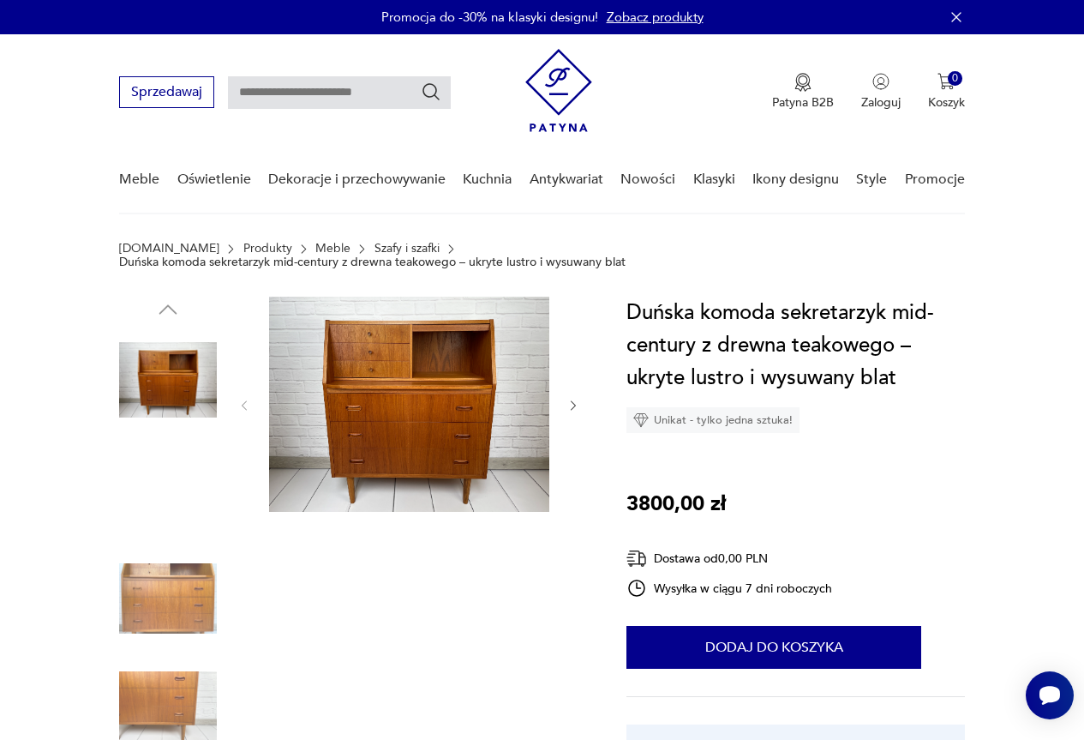
click at [431, 388] on img at bounding box center [409, 404] width 280 height 215
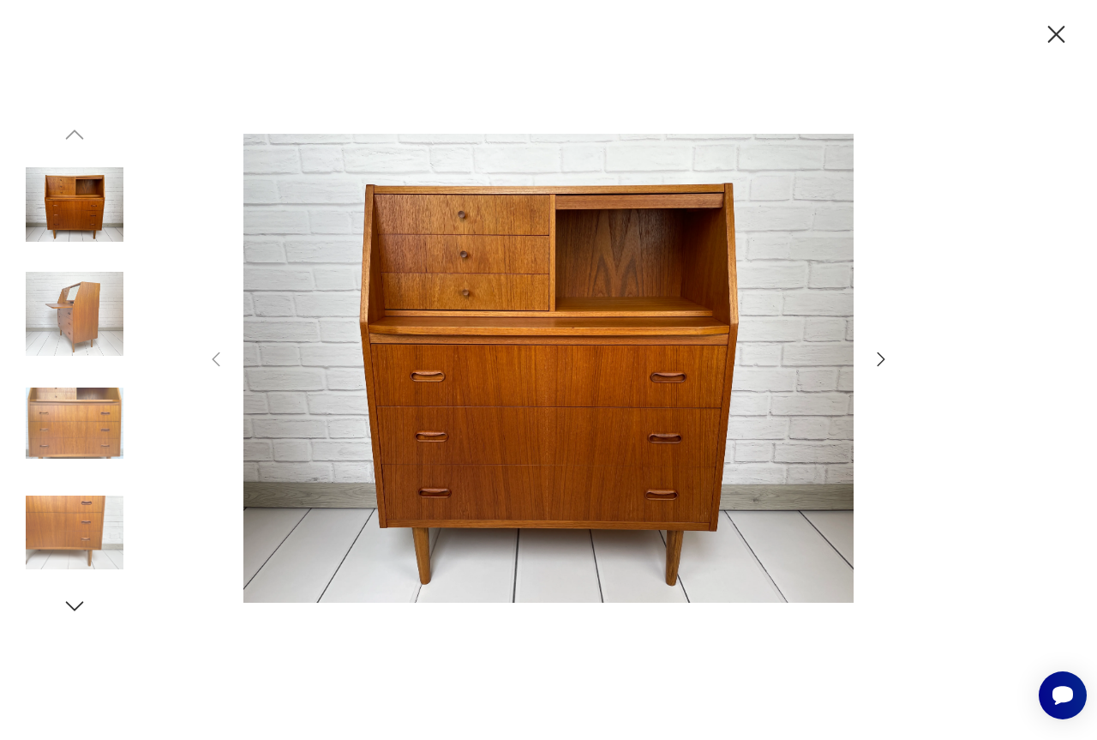
scroll to position [884, 0]
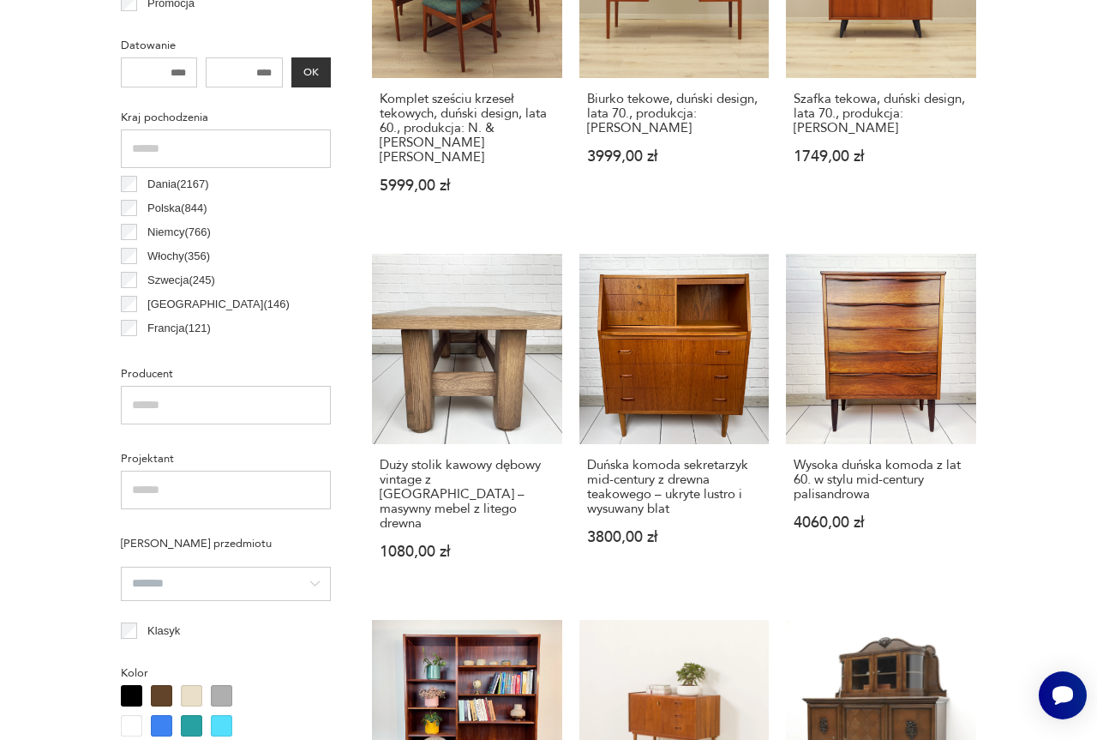
scroll to position [2427, 0]
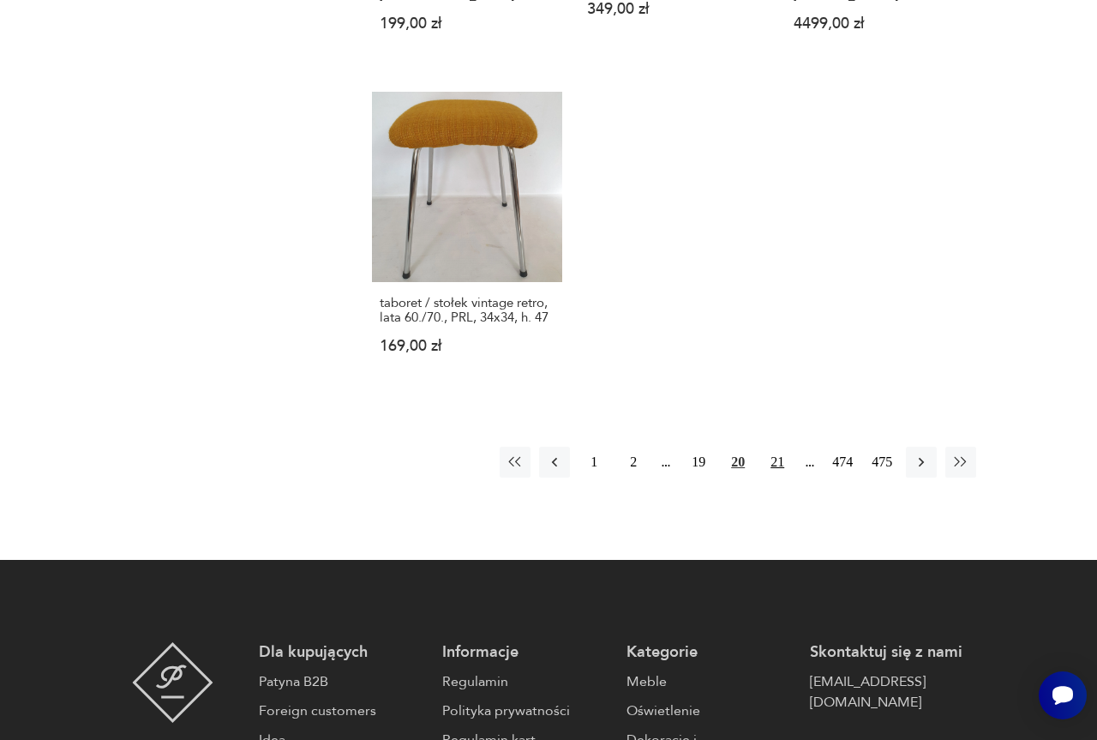
click at [778, 448] on button "21" at bounding box center [777, 462] width 31 height 31
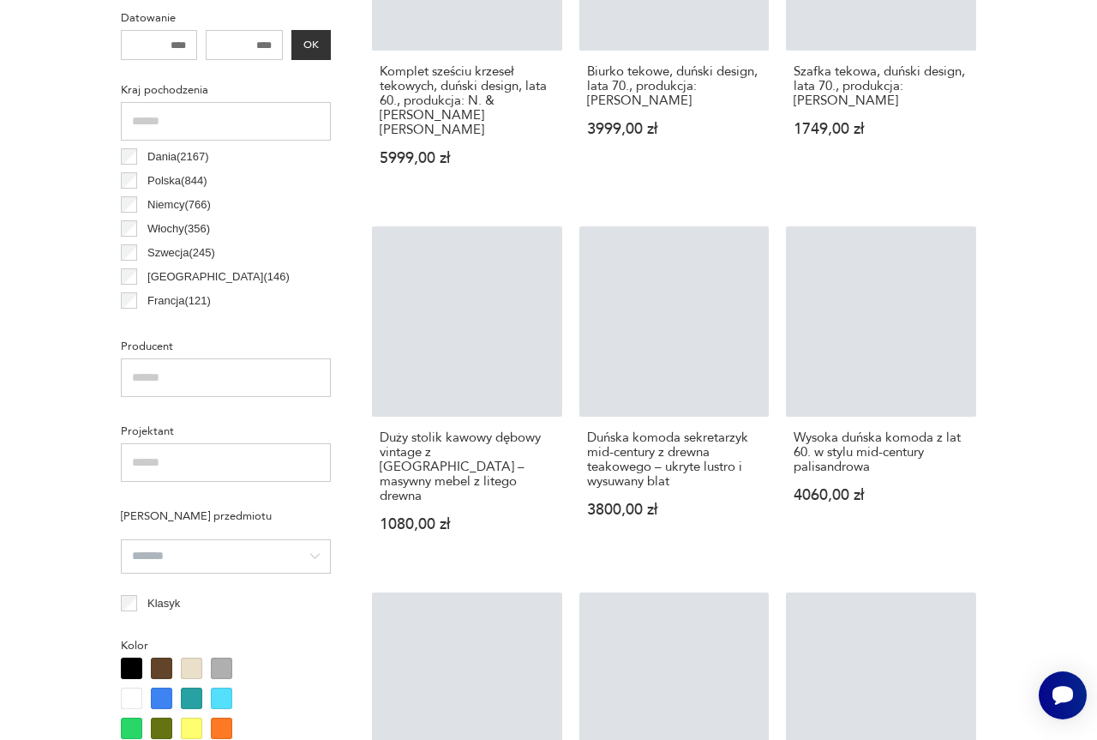
scroll to position [455, 0]
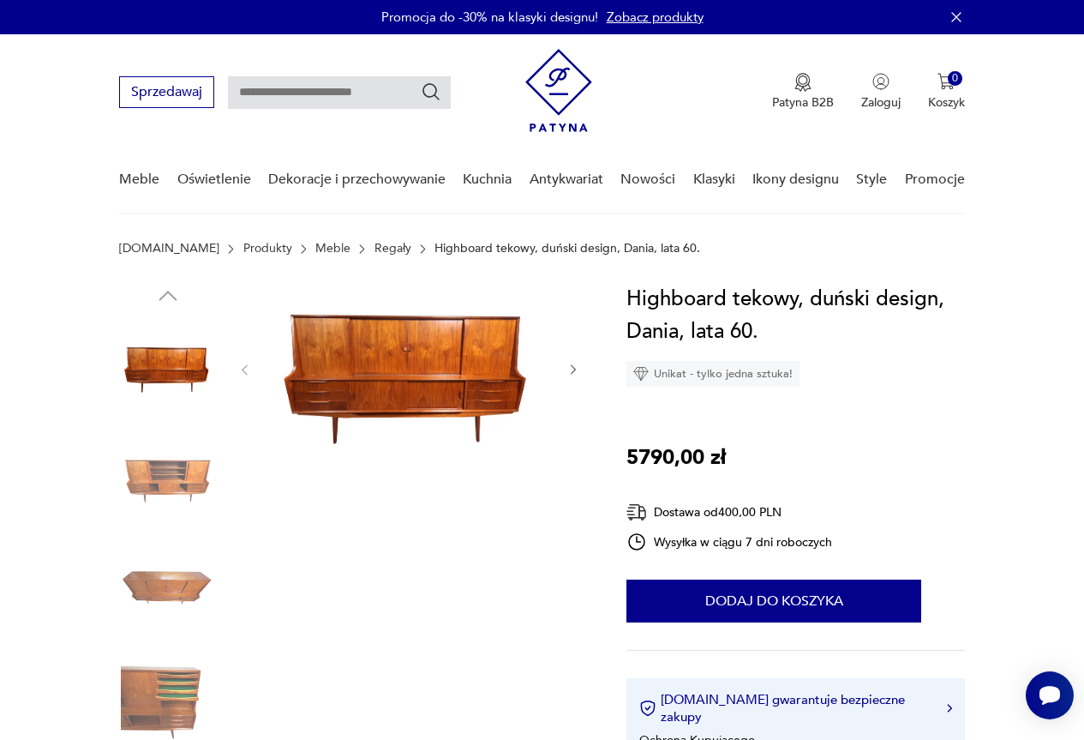
click at [447, 353] on img at bounding box center [409, 368] width 280 height 171
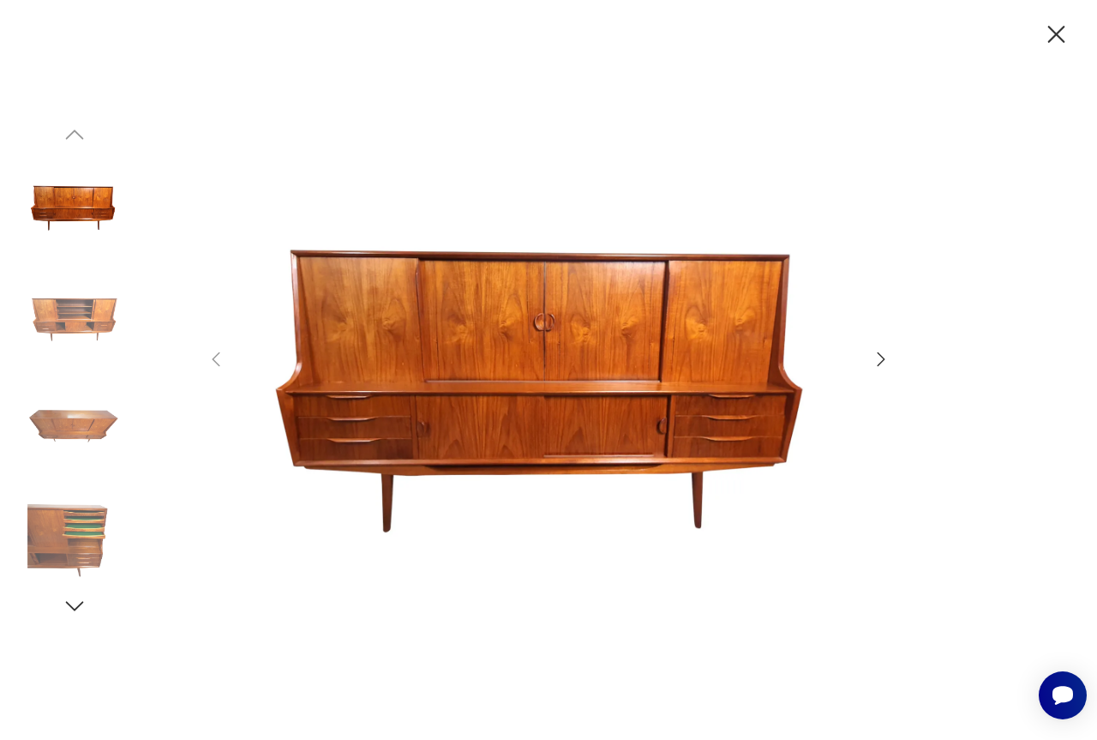
click at [889, 359] on icon "button" at bounding box center [881, 359] width 21 height 21
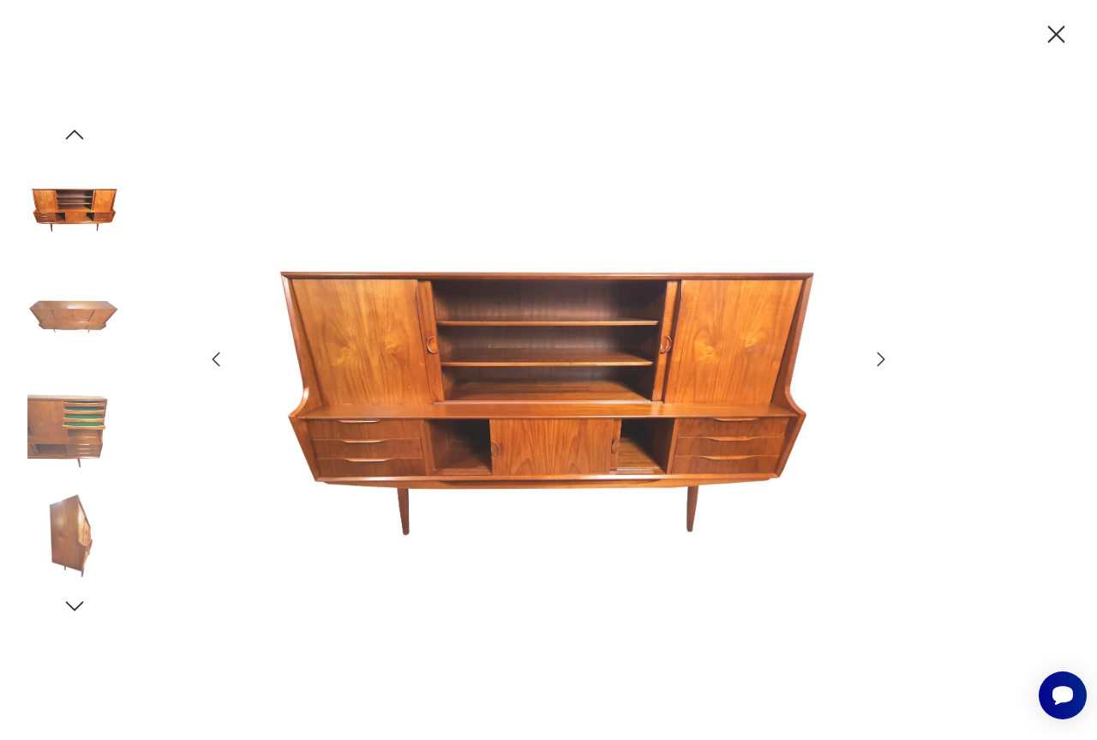
click at [889, 359] on icon "button" at bounding box center [881, 359] width 21 height 21
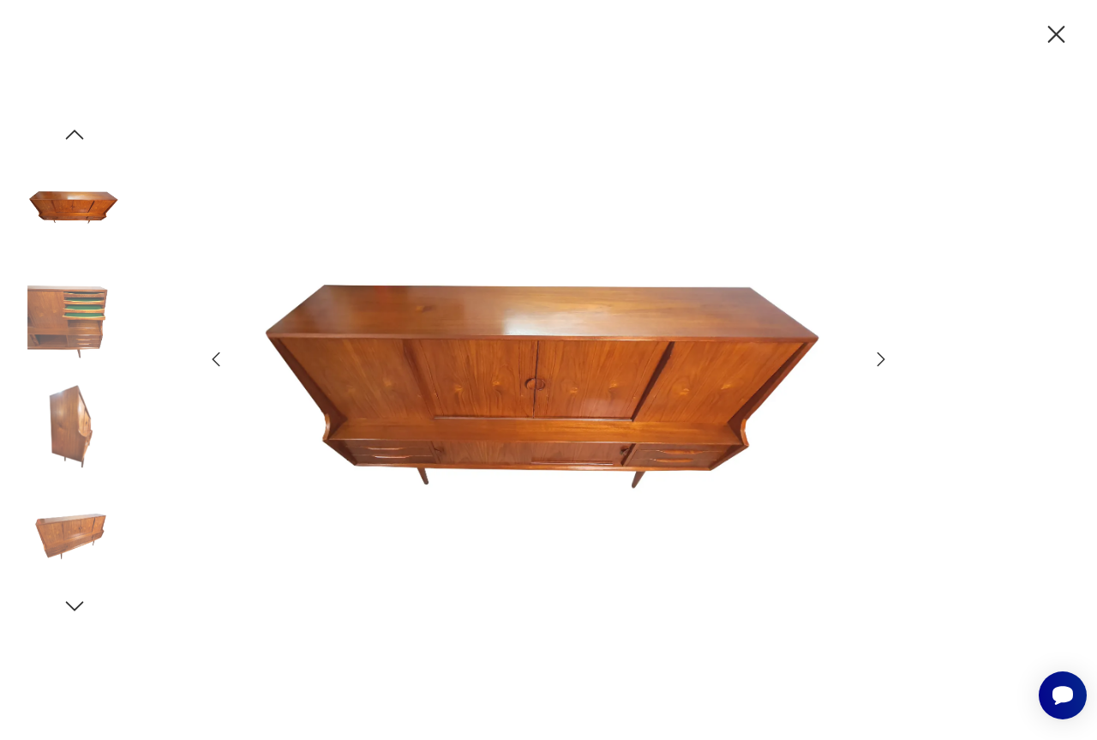
click at [889, 359] on icon "button" at bounding box center [881, 359] width 21 height 21
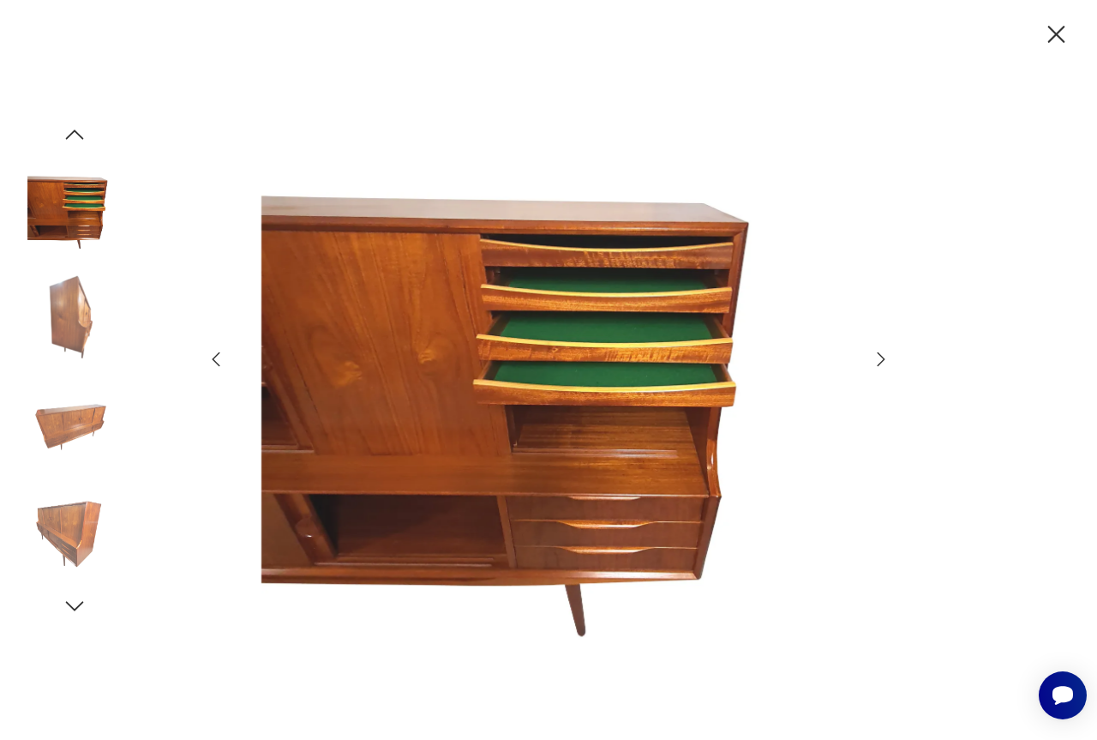
click at [889, 359] on icon "button" at bounding box center [881, 359] width 21 height 21
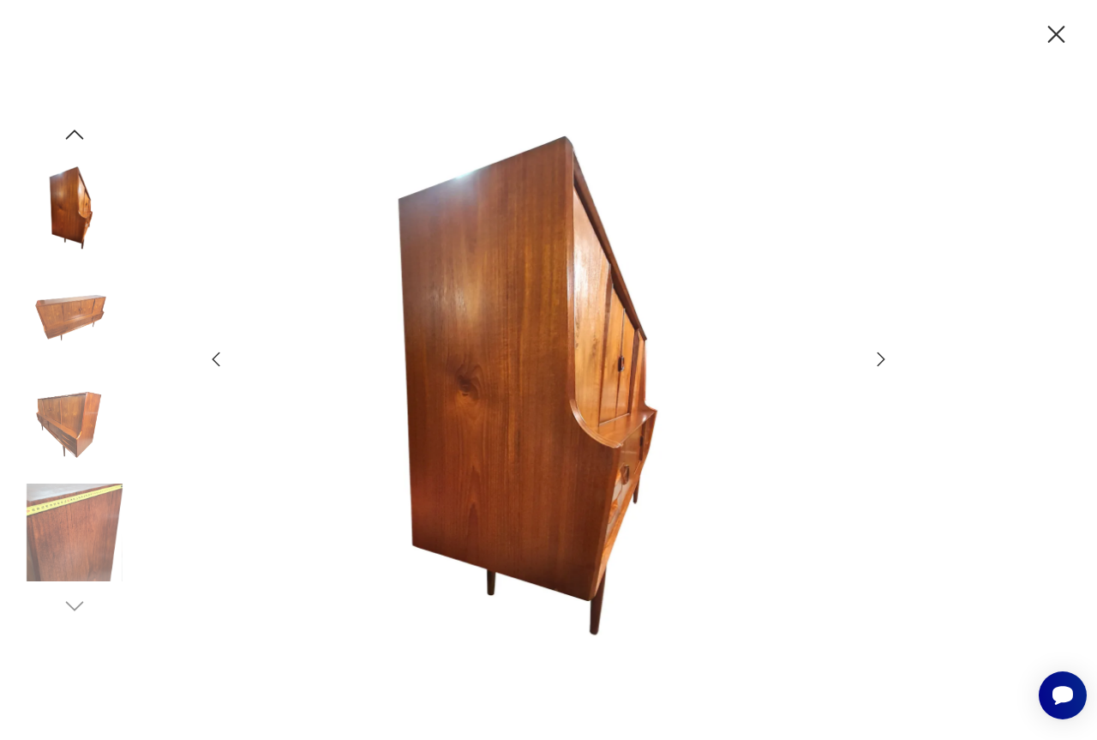
click at [1059, 27] on icon "button" at bounding box center [1057, 35] width 30 height 30
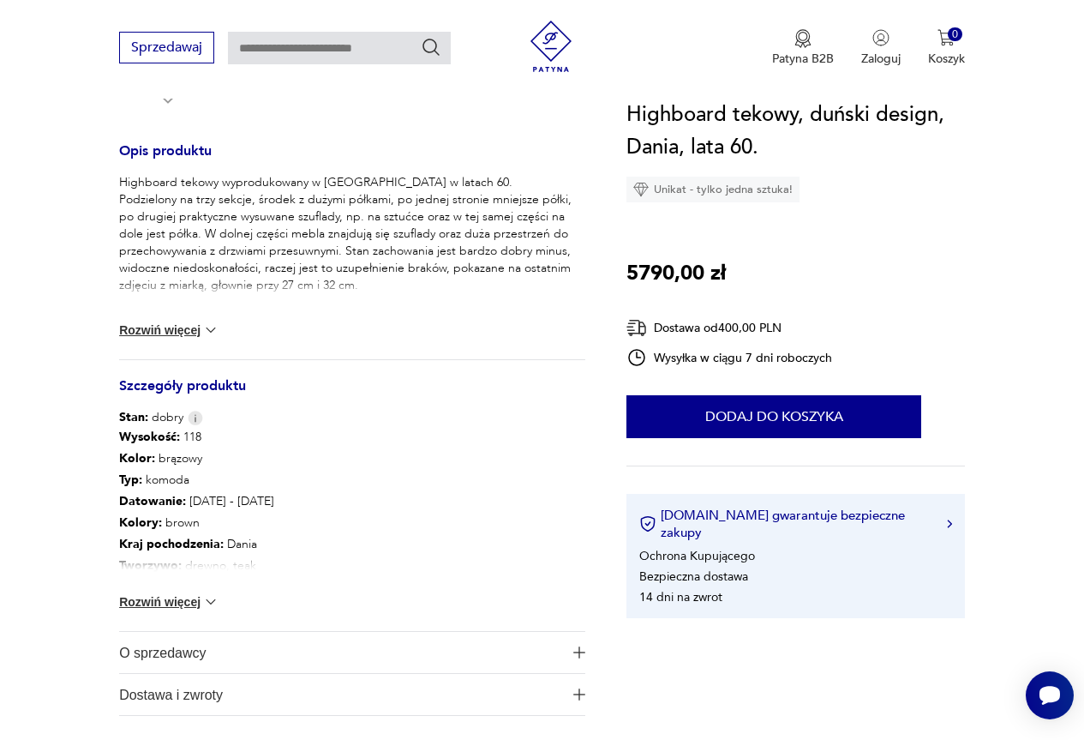
scroll to position [686, 0]
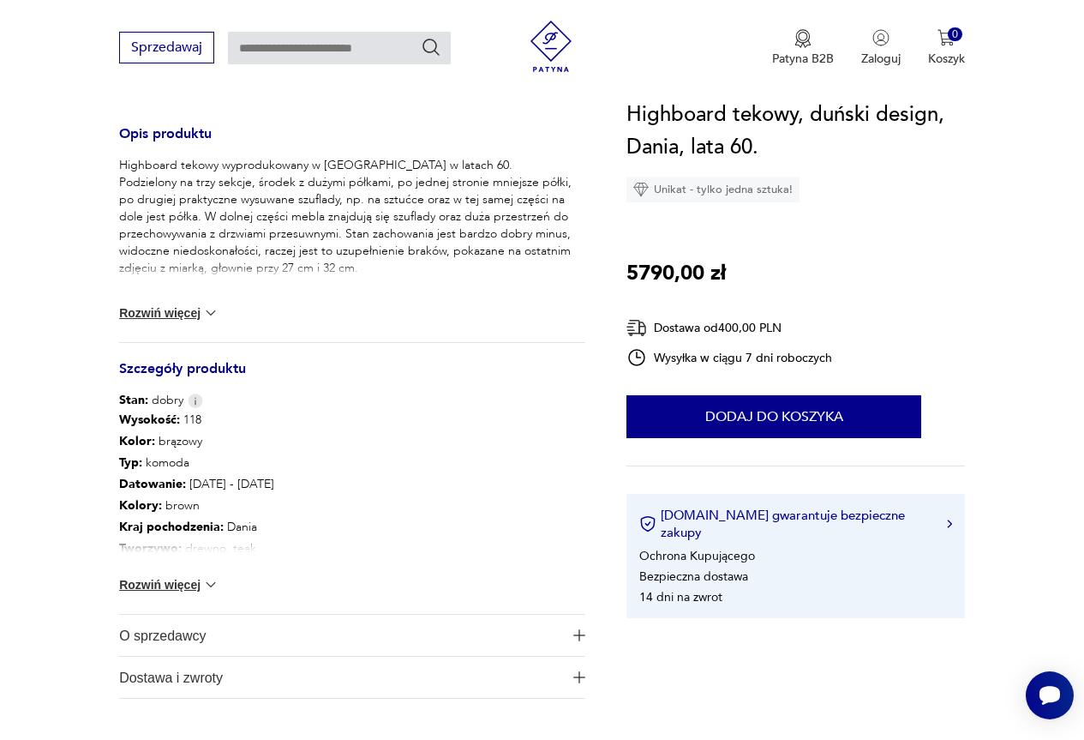
click at [187, 585] on button "Rozwiń więcej" at bounding box center [168, 584] width 99 height 17
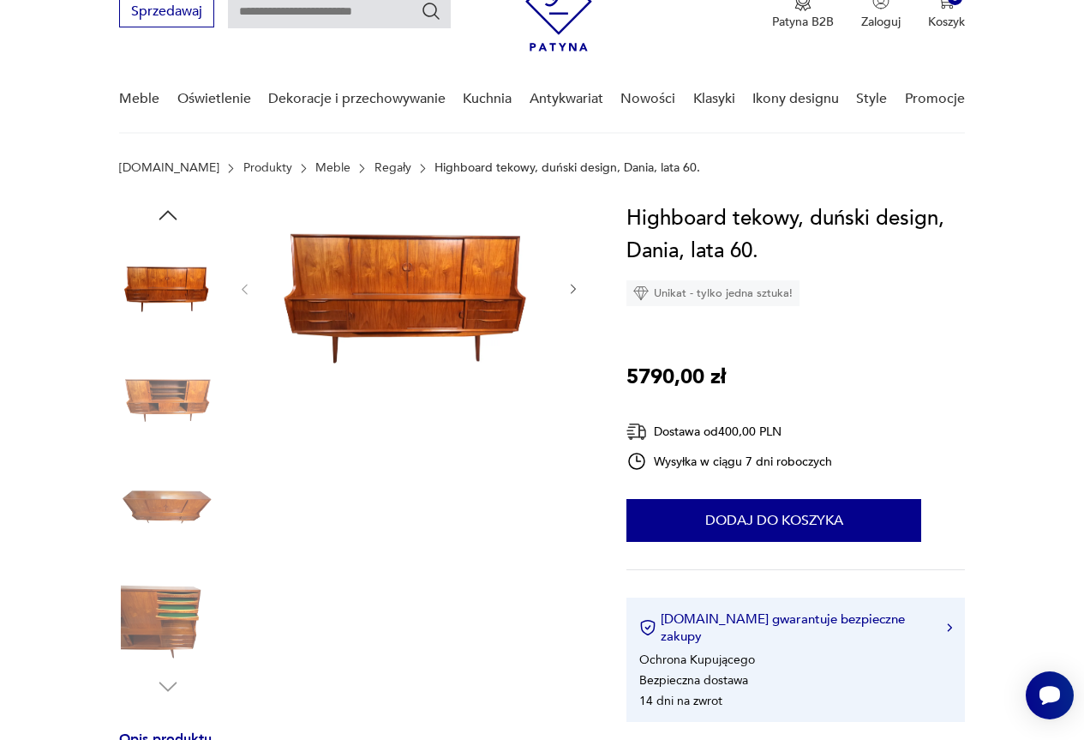
scroll to position [0, 0]
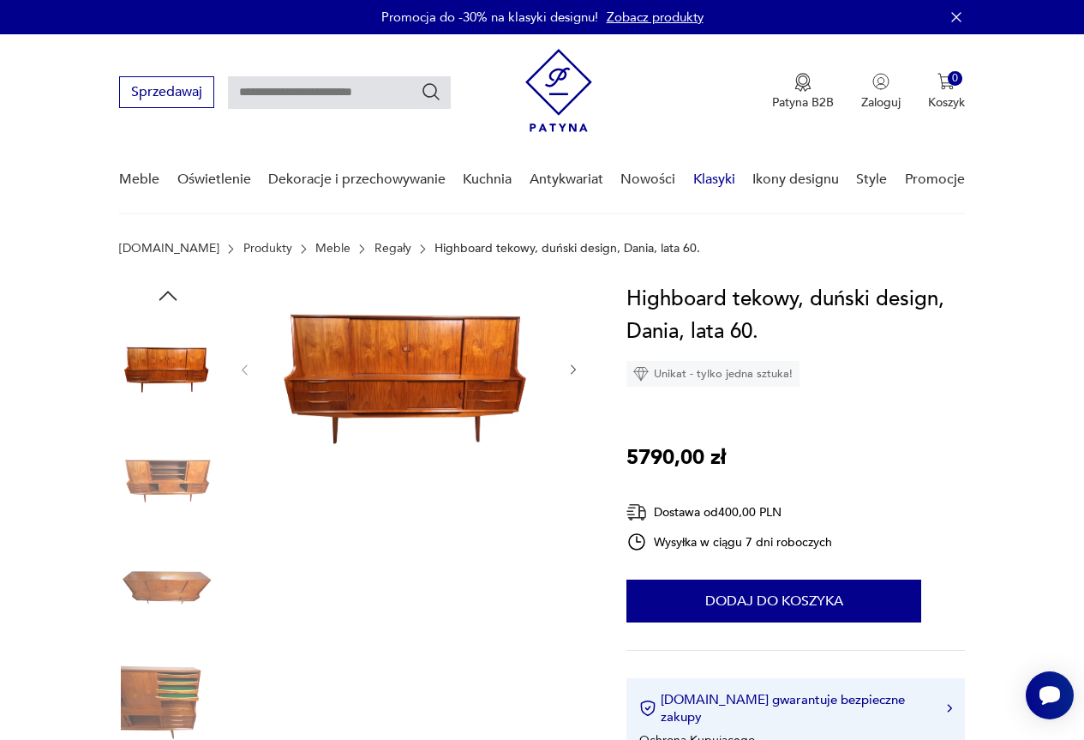
click at [721, 179] on link "Klasyki" at bounding box center [715, 180] width 42 height 66
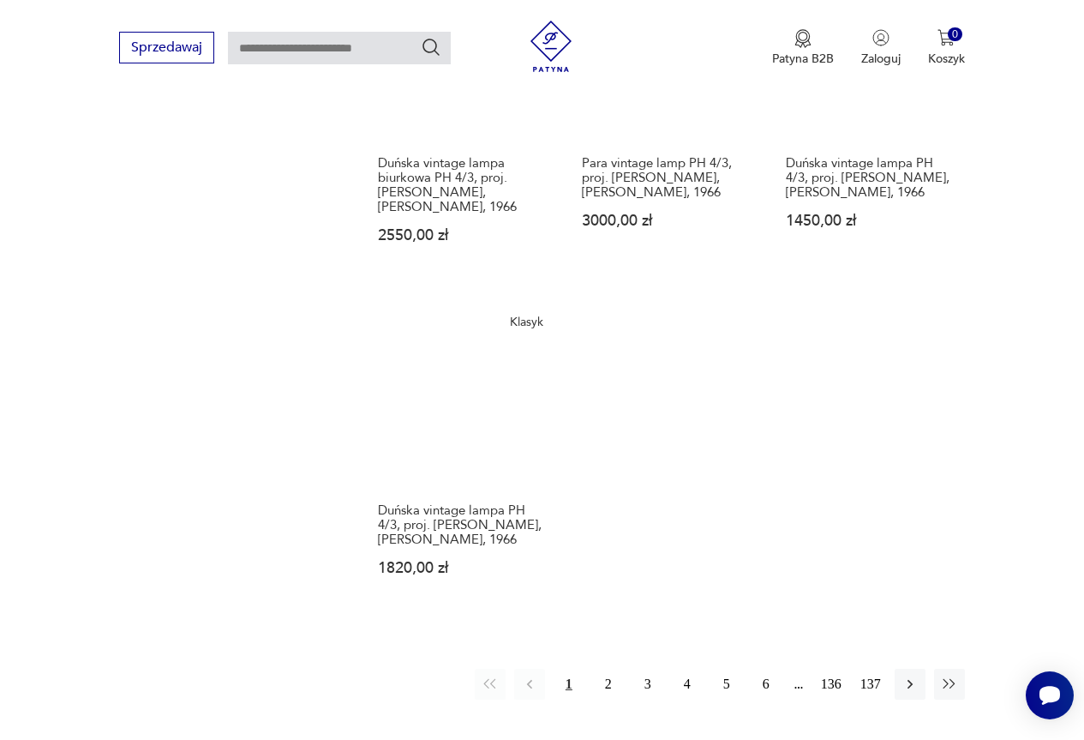
scroll to position [1877, 0]
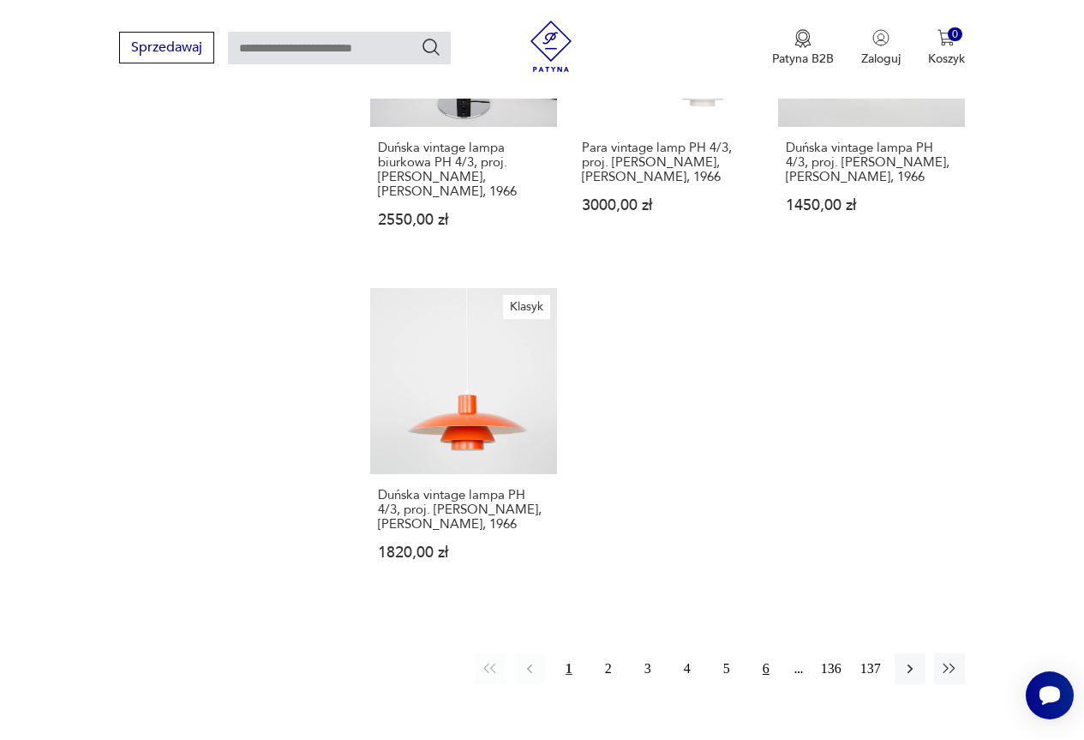
click at [766, 653] on button "6" at bounding box center [766, 668] width 31 height 31
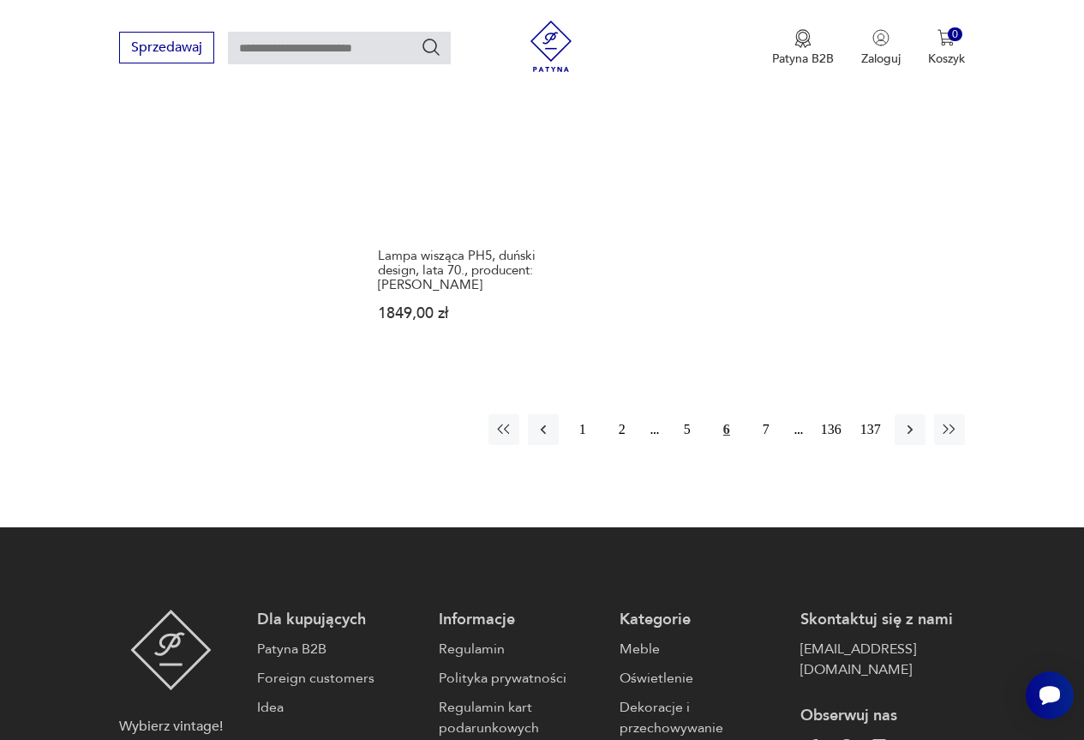
scroll to position [2208, 0]
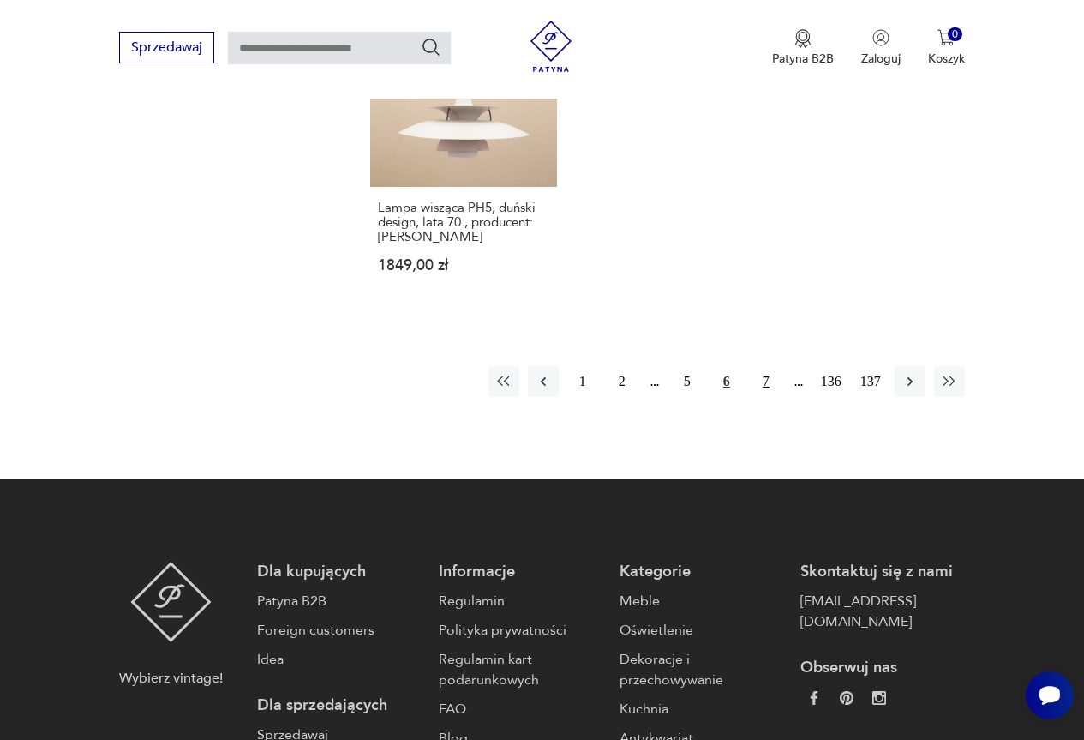
click at [766, 366] on button "7" at bounding box center [766, 381] width 31 height 31
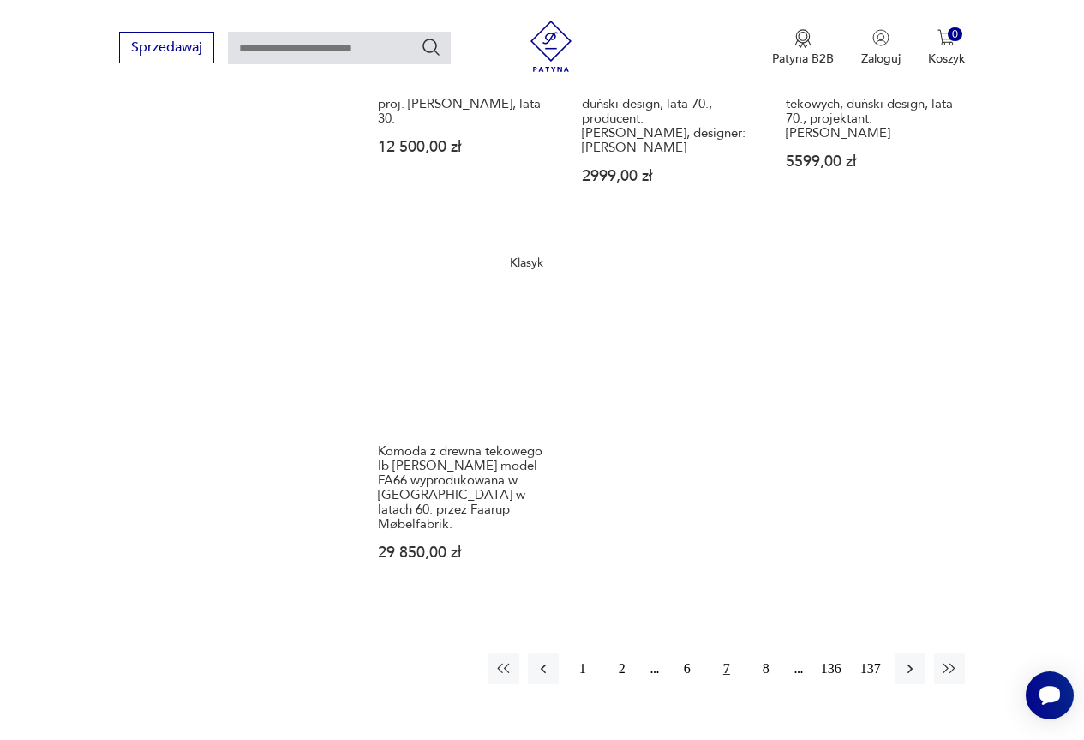
scroll to position [1950, 0]
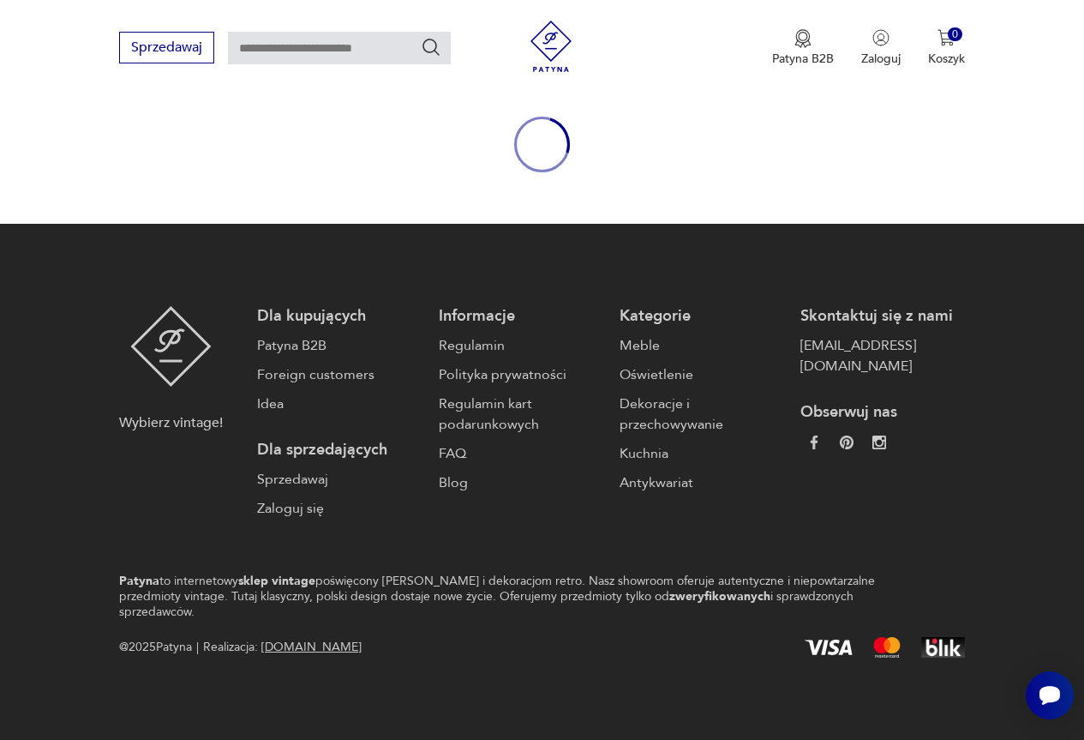
scroll to position [160, 0]
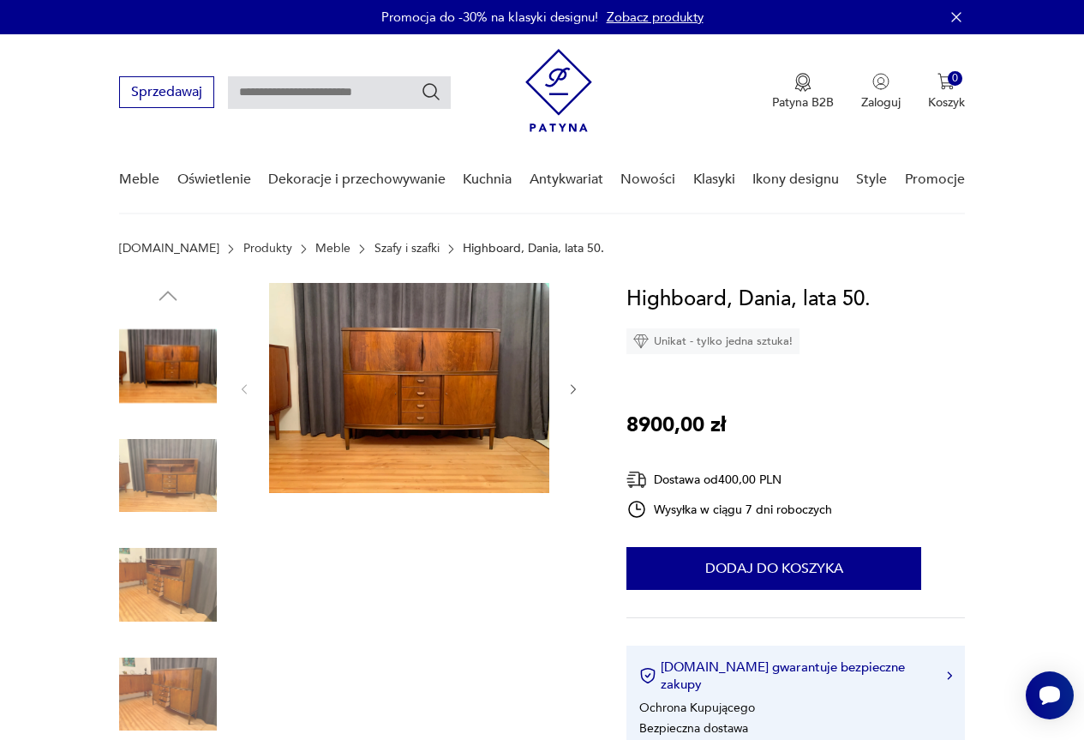
click at [454, 360] on img at bounding box center [409, 388] width 280 height 210
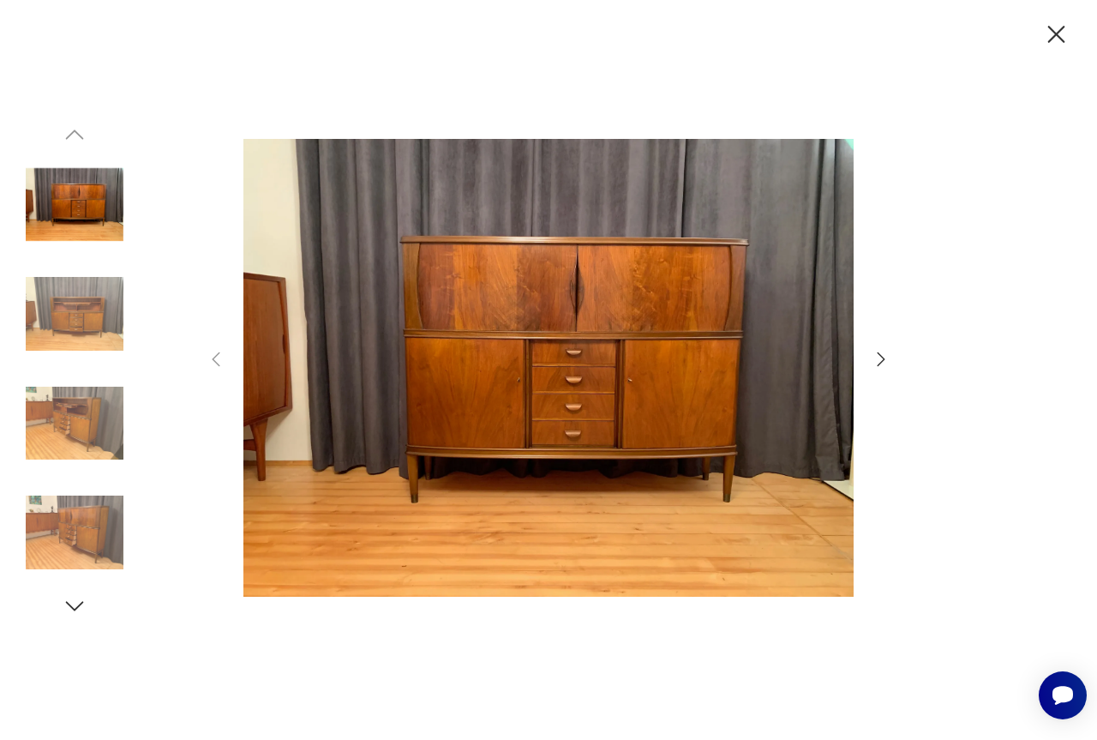
click at [870, 357] on div at bounding box center [549, 369] width 686 height 595
click at [881, 359] on icon "button" at bounding box center [881, 359] width 21 height 21
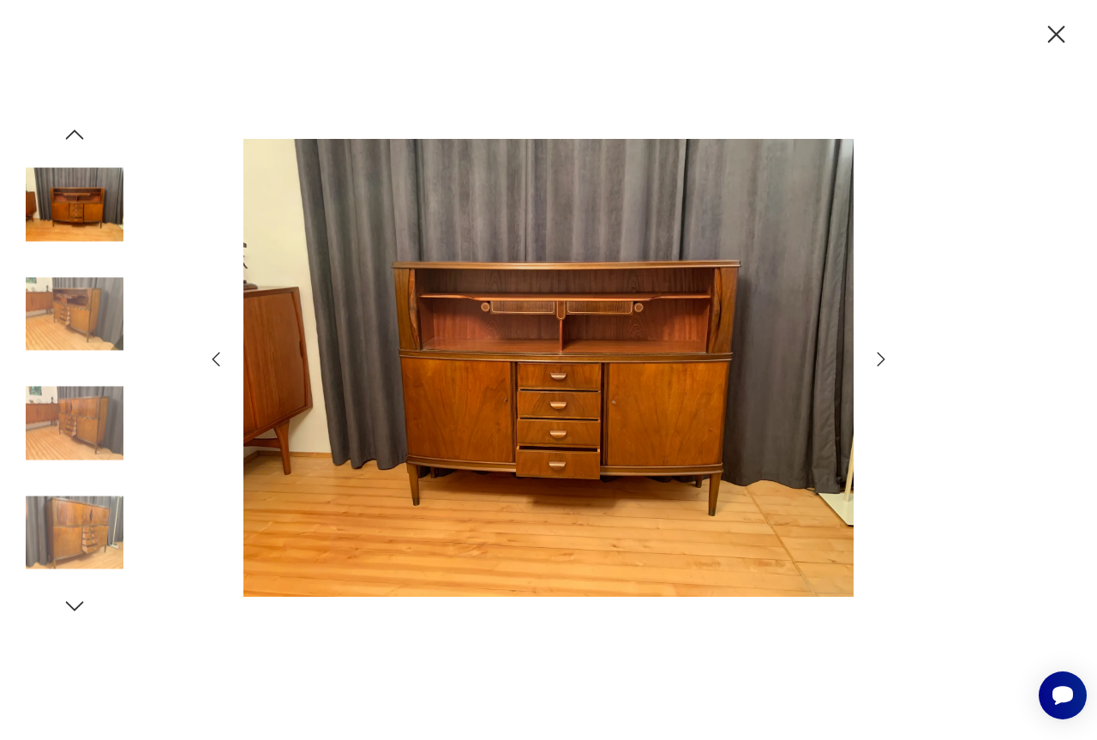
click at [880, 360] on icon "button" at bounding box center [881, 359] width 21 height 21
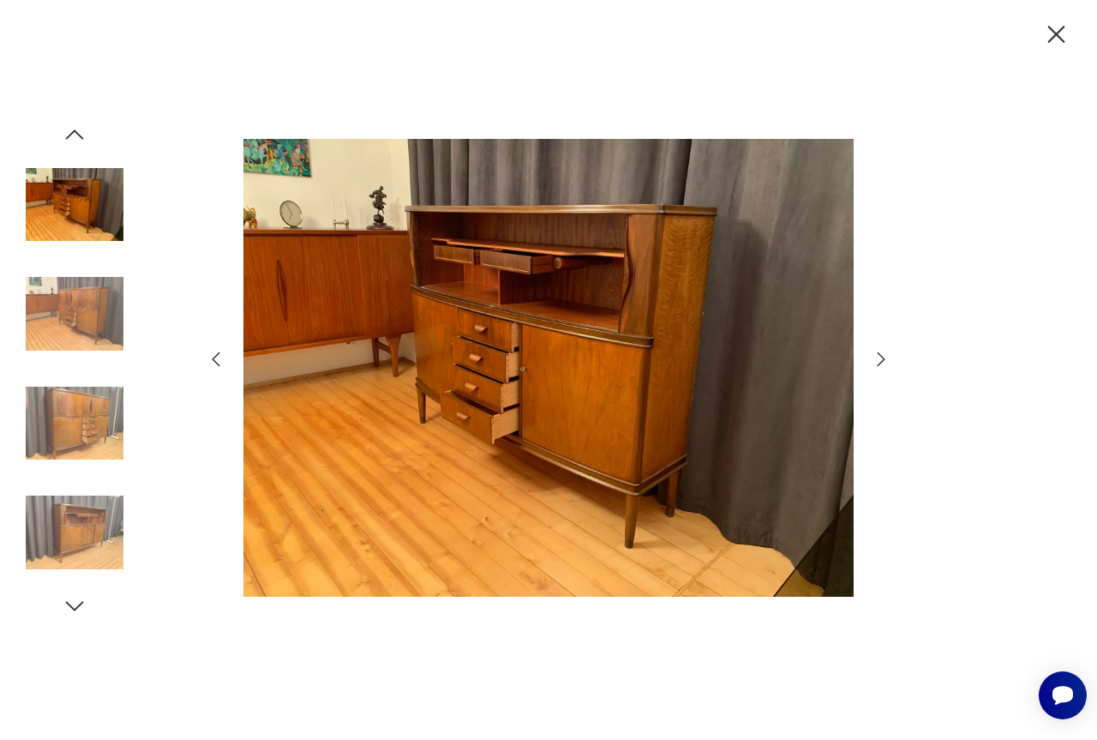
click at [880, 360] on icon "button" at bounding box center [881, 359] width 21 height 21
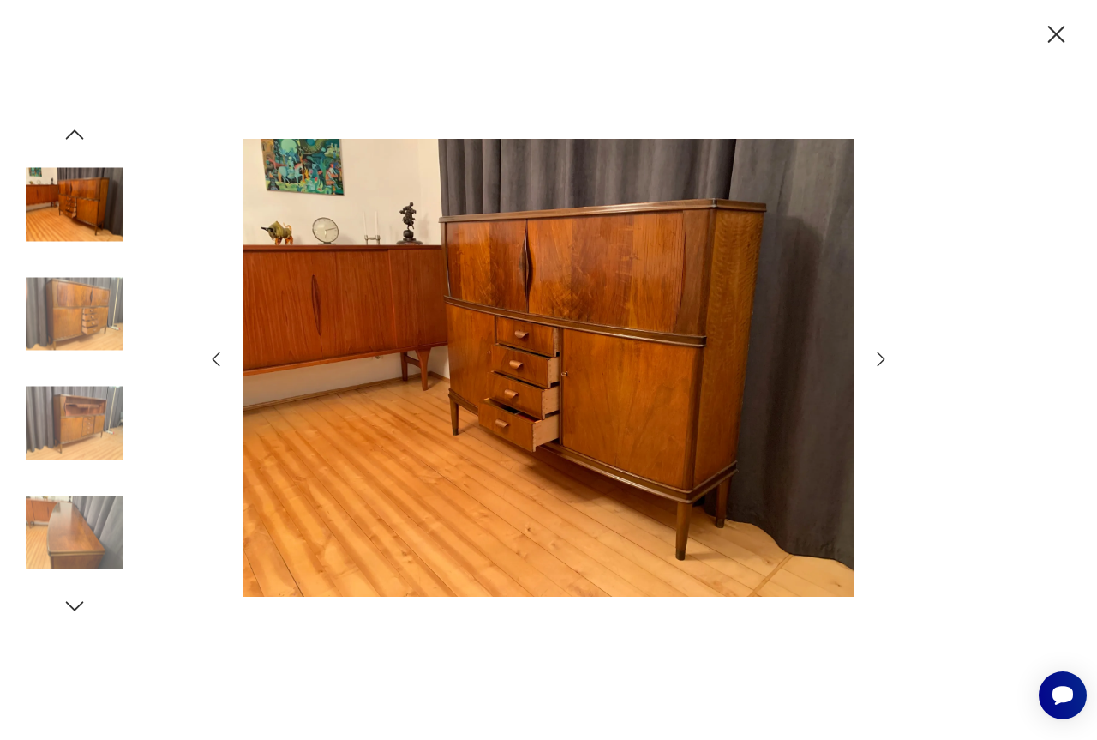
click at [880, 360] on icon "button" at bounding box center [881, 359] width 21 height 21
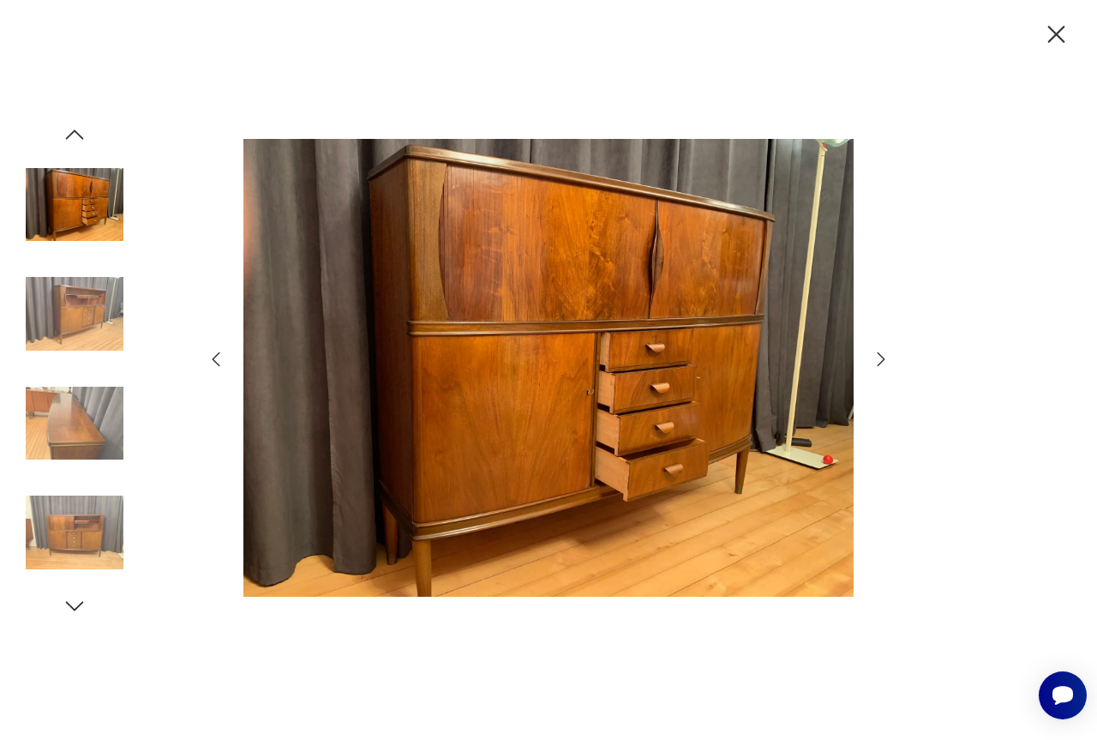
click at [880, 360] on icon "button" at bounding box center [881, 359] width 21 height 21
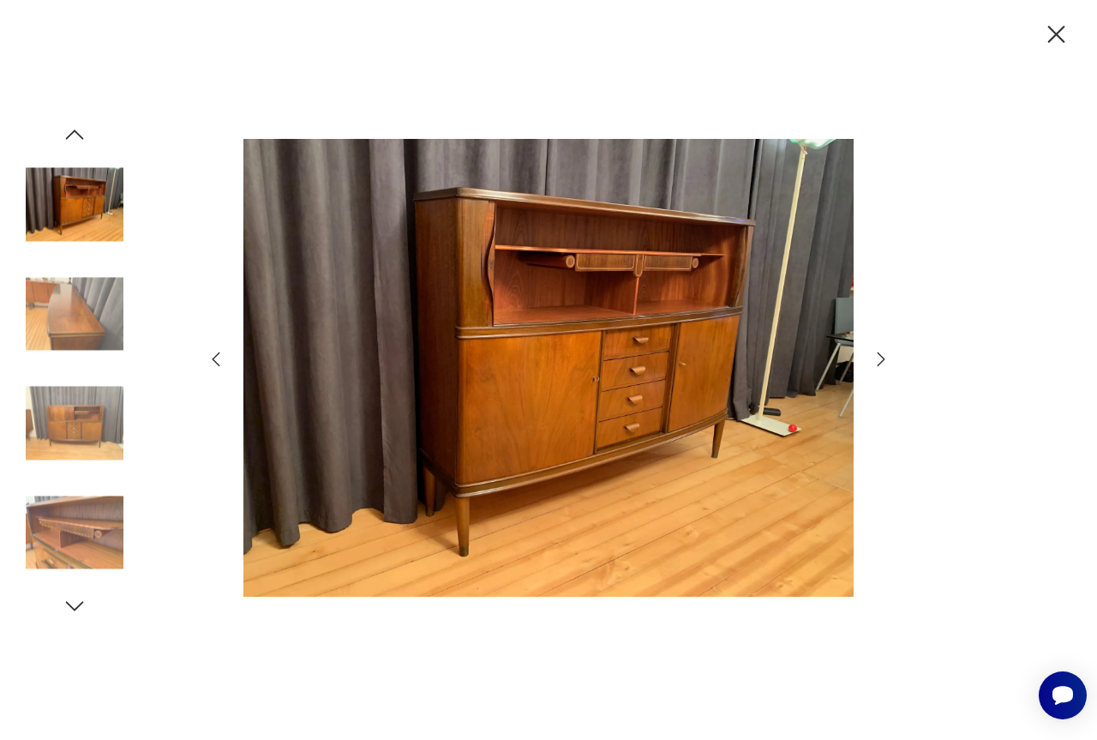
click at [1060, 29] on icon "button" at bounding box center [1057, 35] width 30 height 30
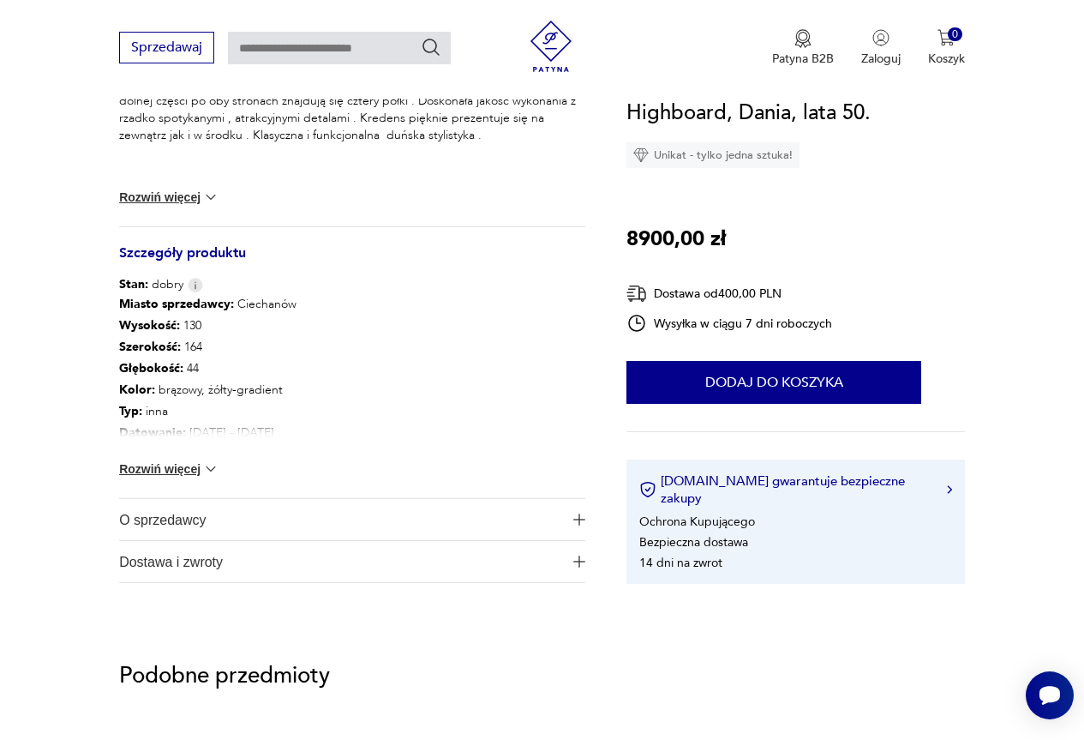
scroll to position [857, 0]
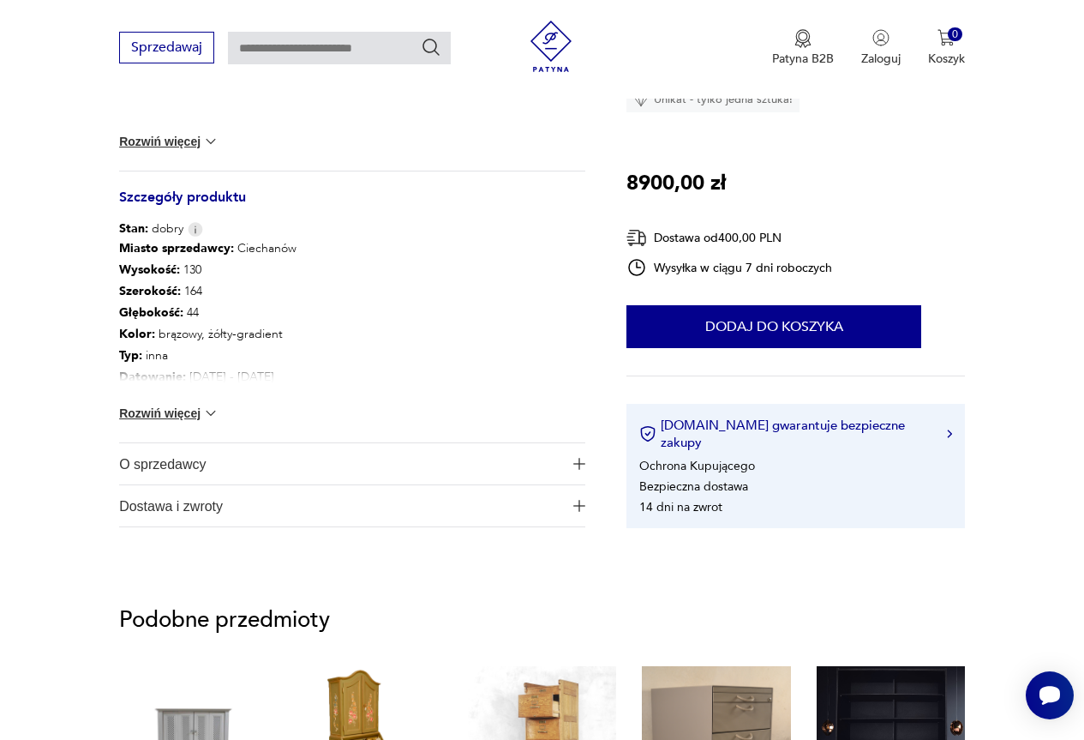
click at [165, 408] on button "Rozwiń więcej" at bounding box center [168, 413] width 99 height 17
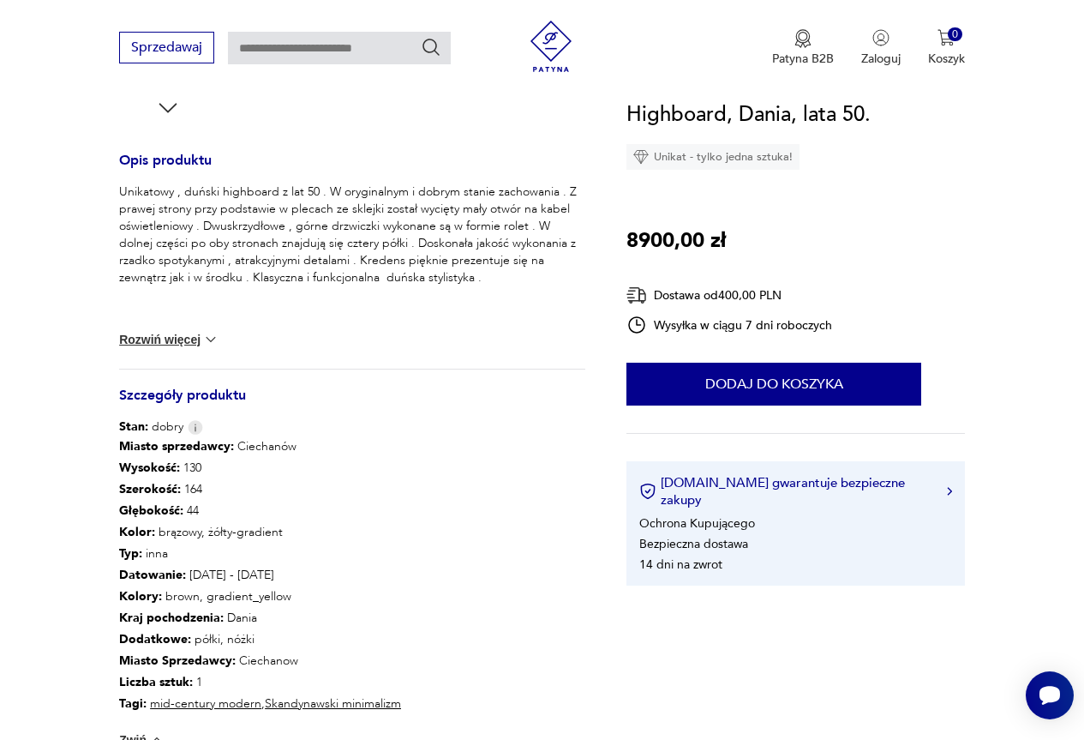
scroll to position [686, 0]
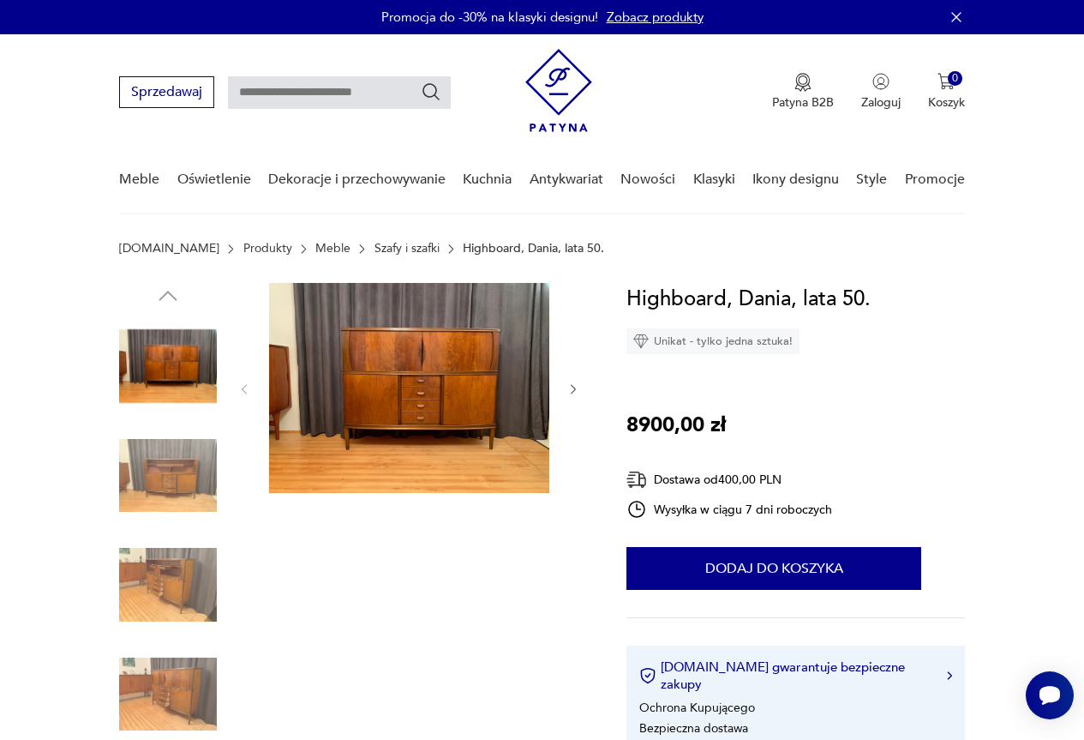
click at [394, 391] on img at bounding box center [409, 388] width 280 height 210
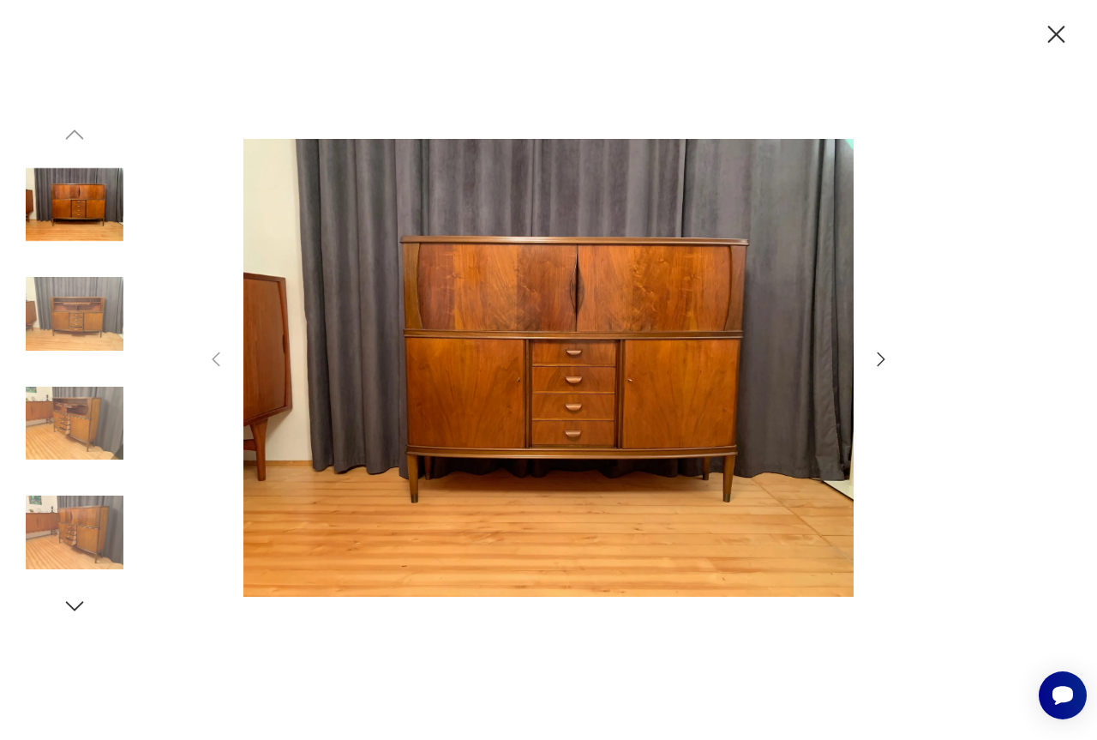
click at [86, 520] on img at bounding box center [75, 533] width 98 height 98
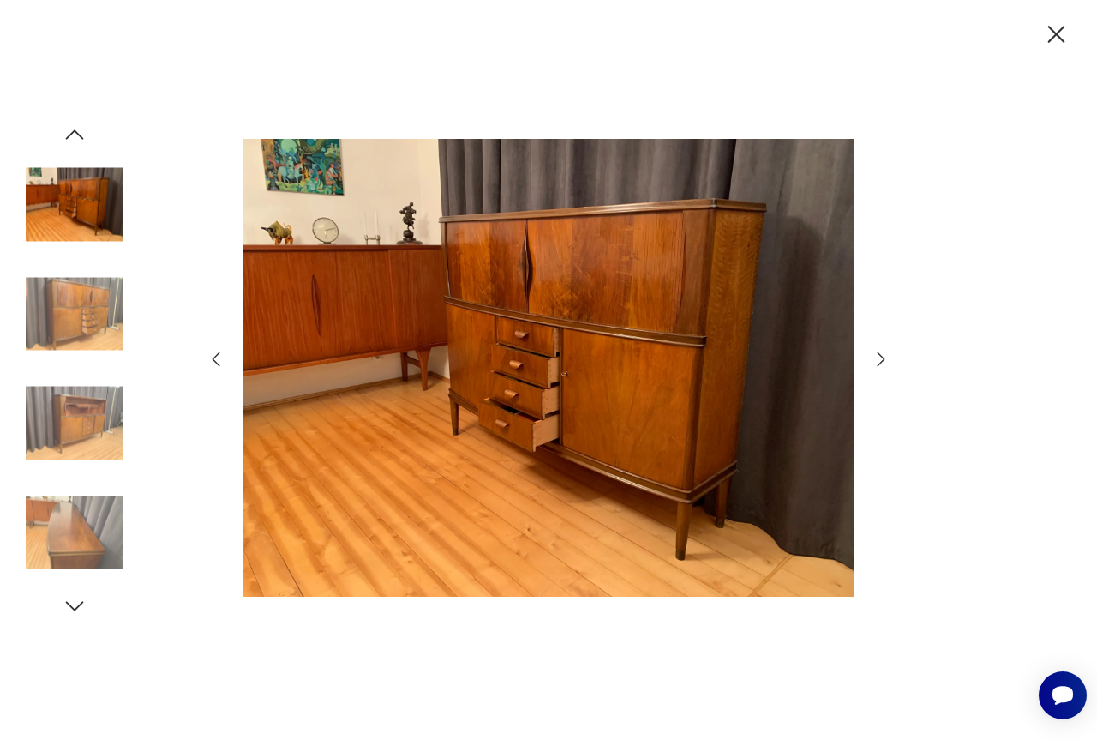
click at [880, 363] on icon "button" at bounding box center [882, 359] width 8 height 14
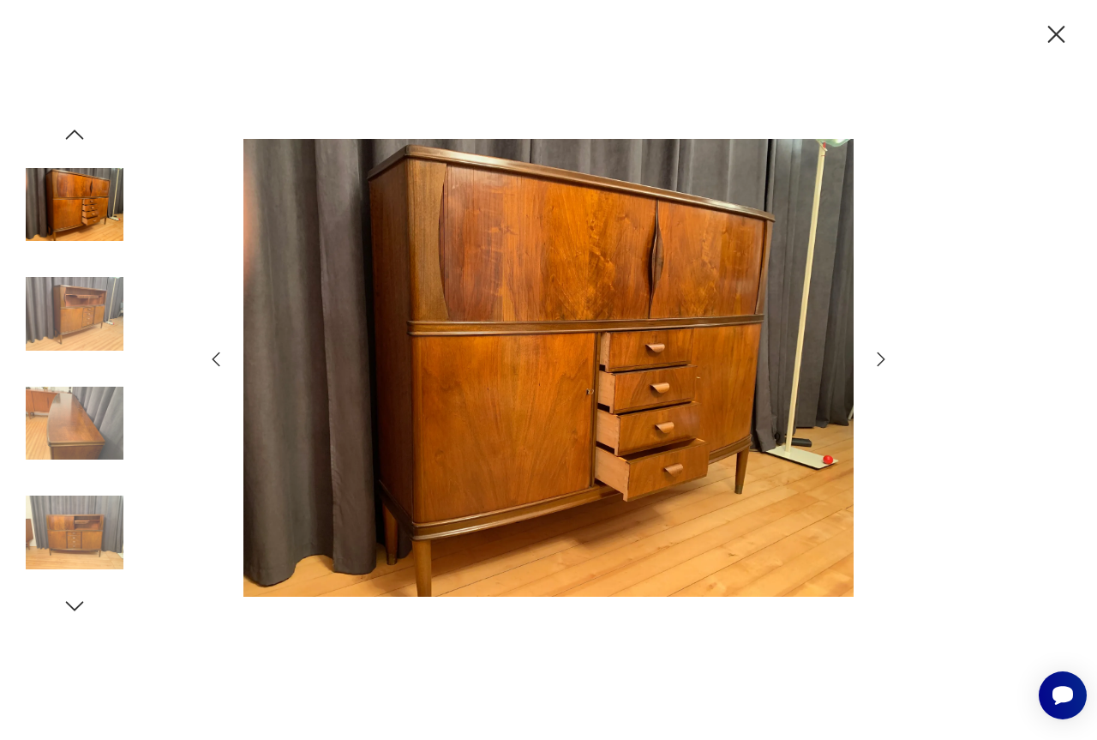
click at [1055, 33] on icon "button" at bounding box center [1056, 34] width 17 height 17
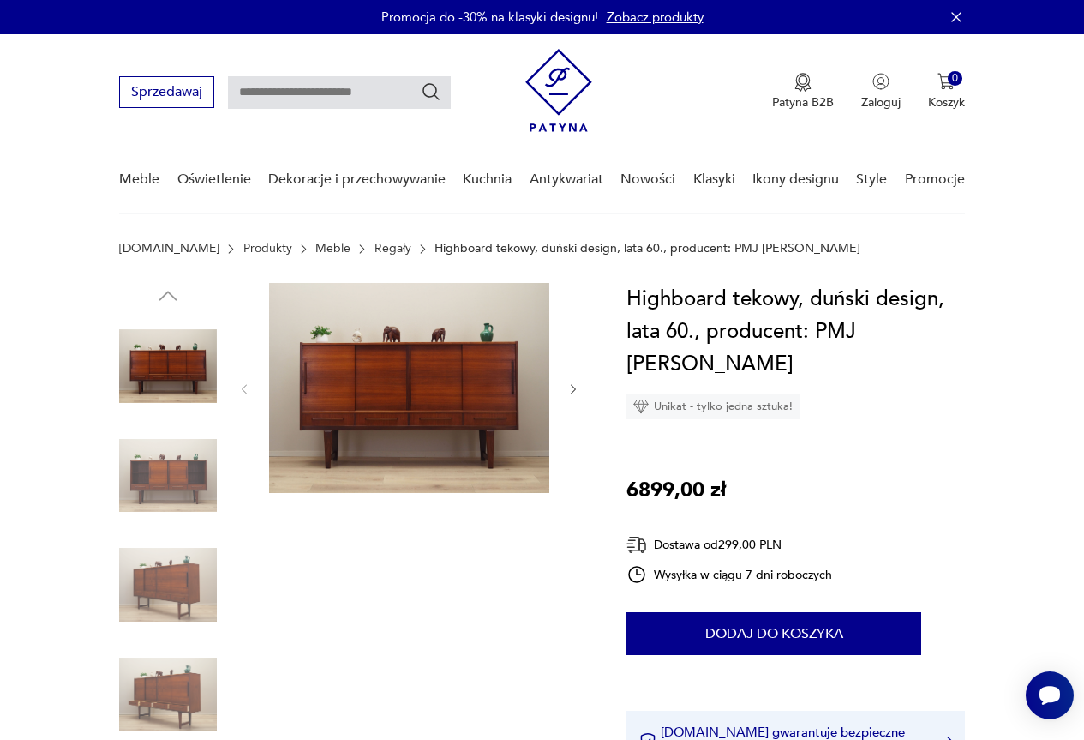
click at [382, 391] on img at bounding box center [409, 388] width 280 height 210
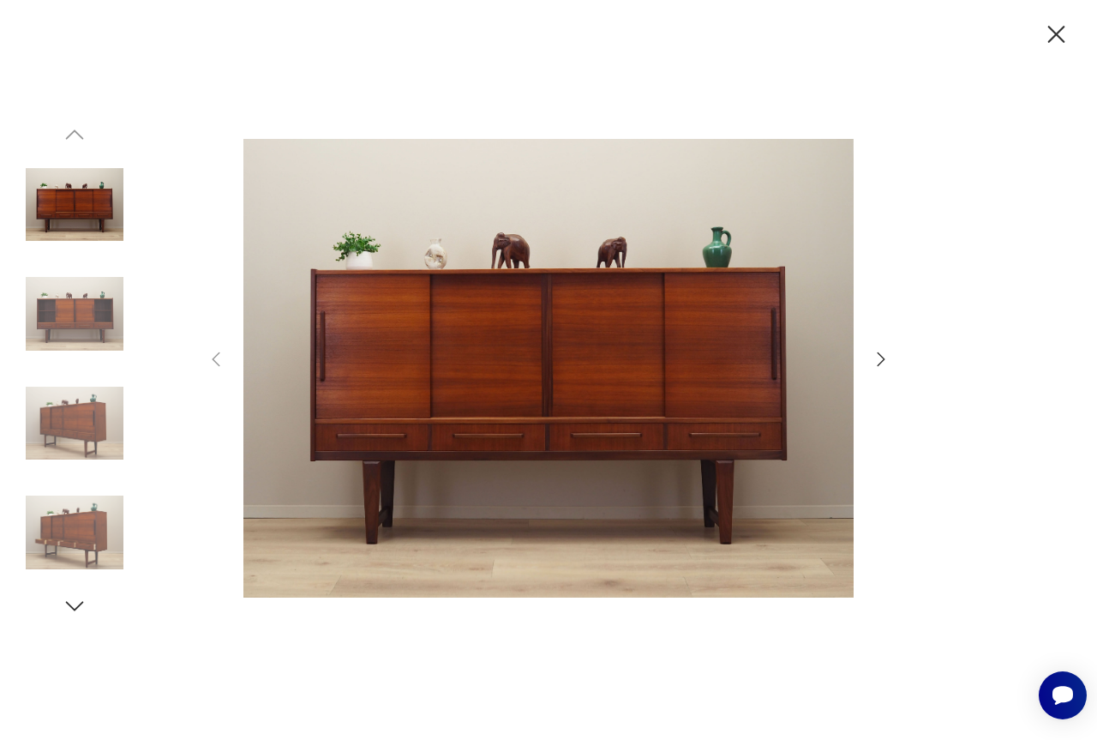
click at [1057, 37] on icon "button" at bounding box center [1057, 35] width 30 height 30
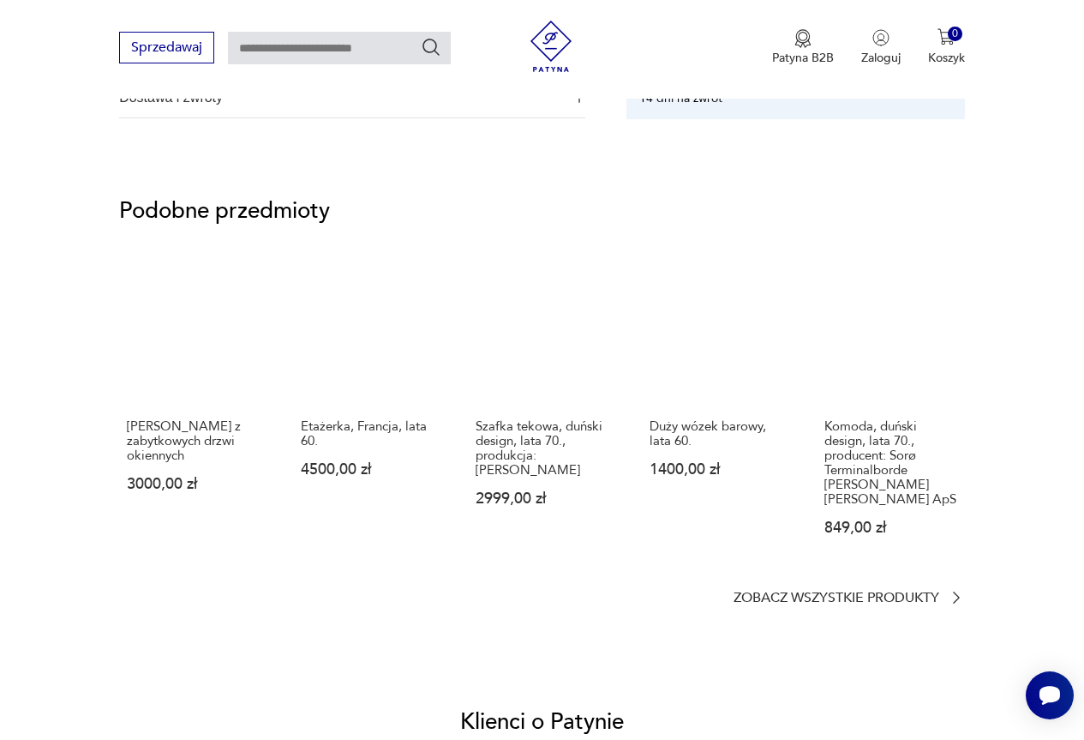
scroll to position [1286, 0]
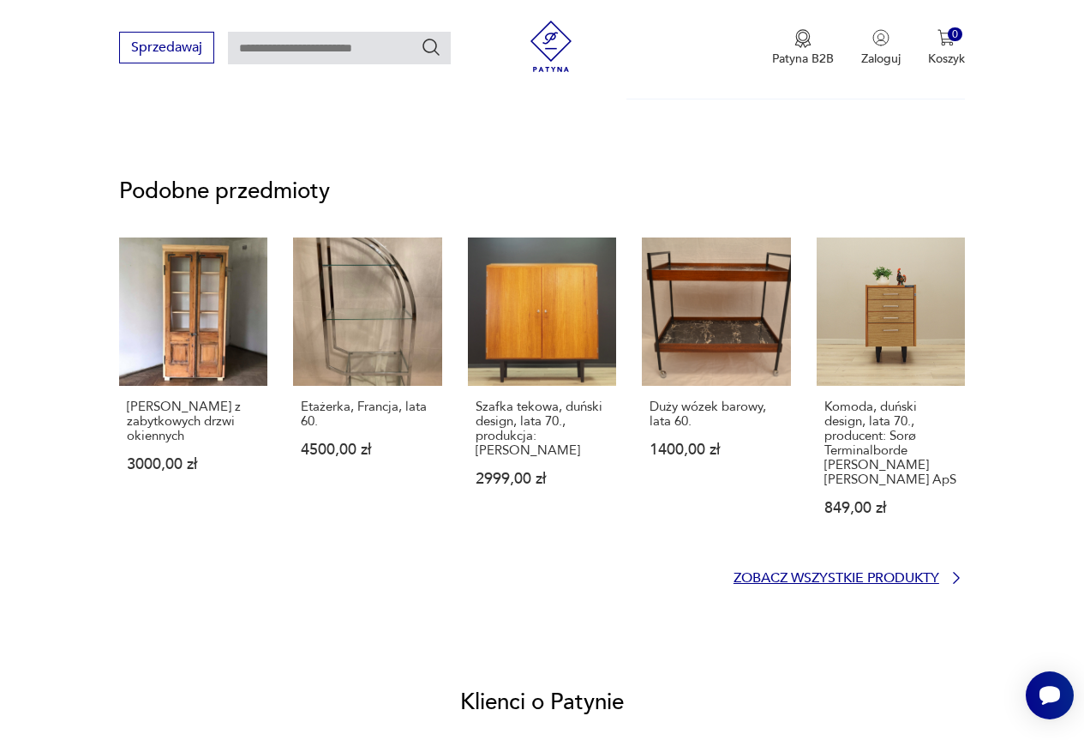
click at [949, 573] on icon at bounding box center [956, 577] width 17 height 17
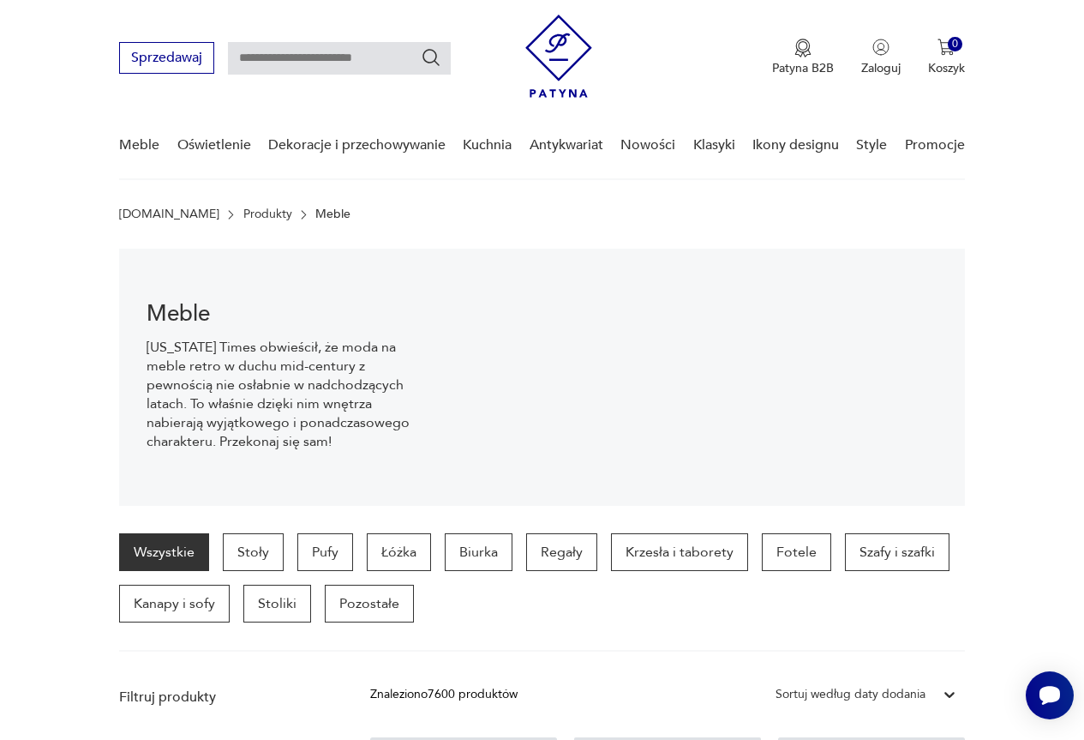
scroll to position [25, 0]
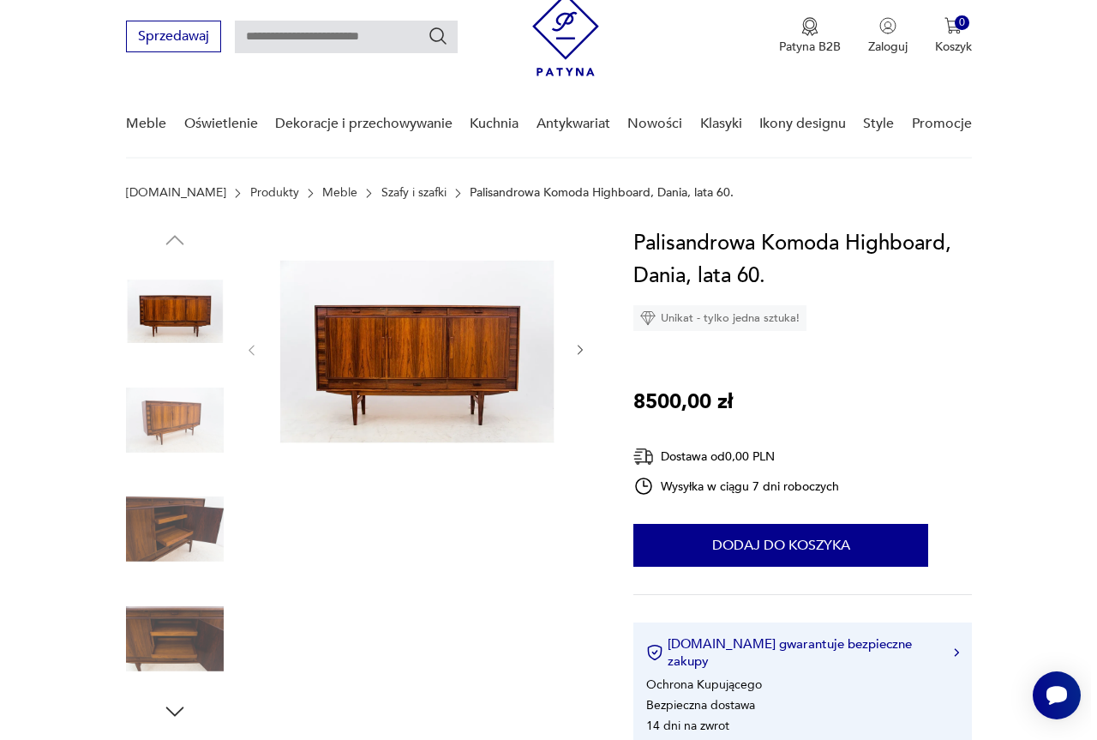
scroll to position [86, 0]
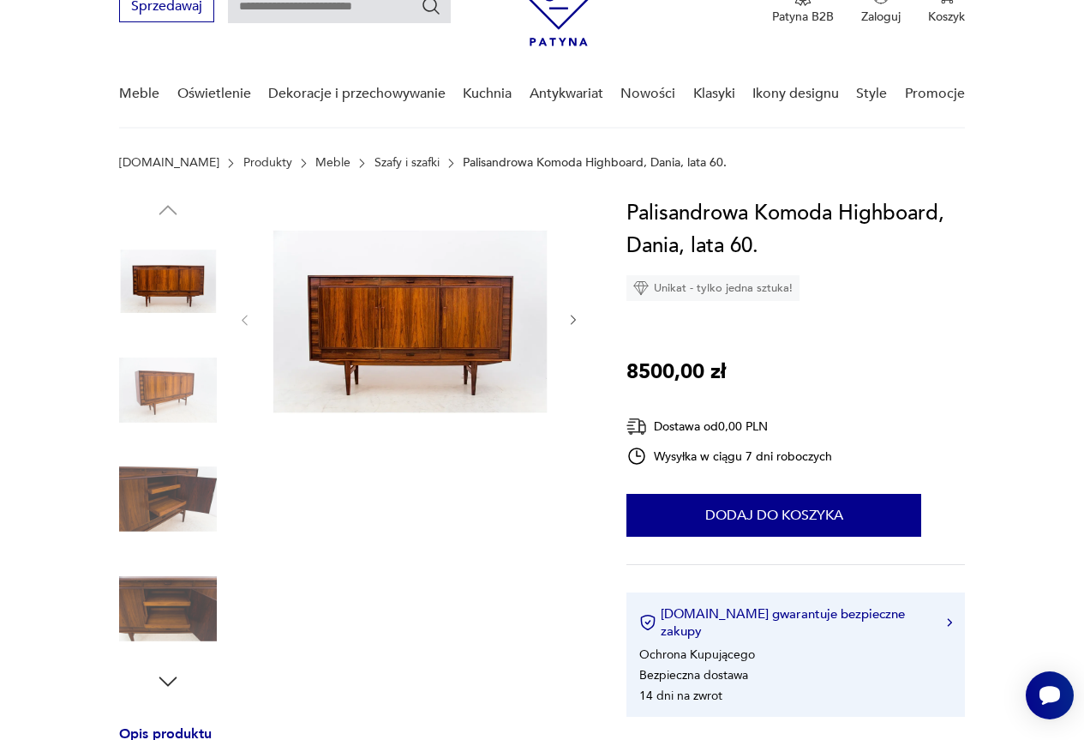
click at [409, 328] on img at bounding box center [409, 318] width 280 height 243
